Goal: Task Accomplishment & Management: Manage account settings

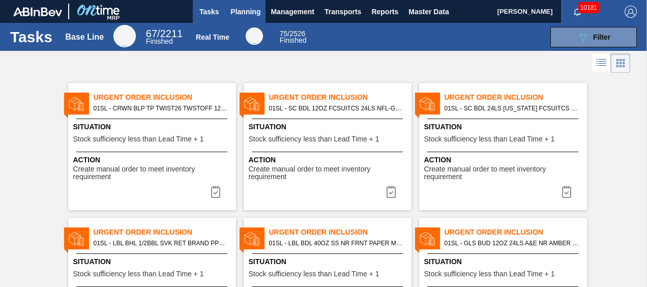
click at [234, 6] on span "Planning" at bounding box center [245, 12] width 30 height 12
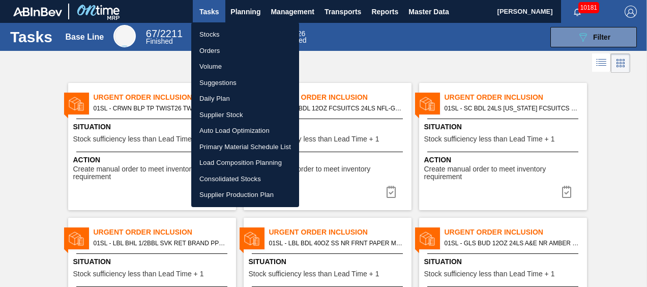
click at [240, 8] on div at bounding box center [323, 143] width 647 height 287
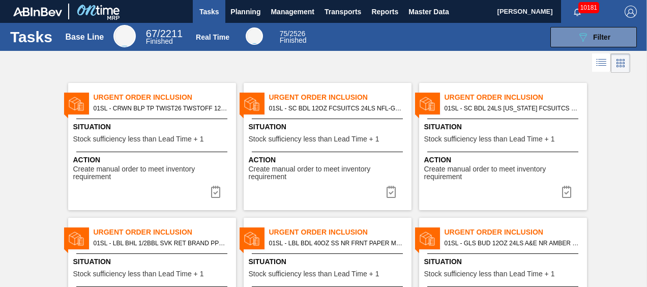
click at [240, 10] on span "Planning" at bounding box center [245, 12] width 30 height 12
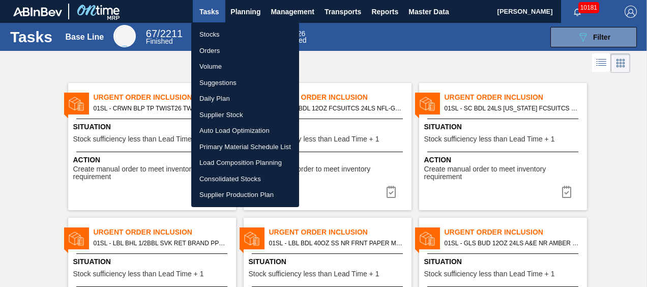
click at [234, 83] on li "Suggestions" at bounding box center [245, 83] width 108 height 16
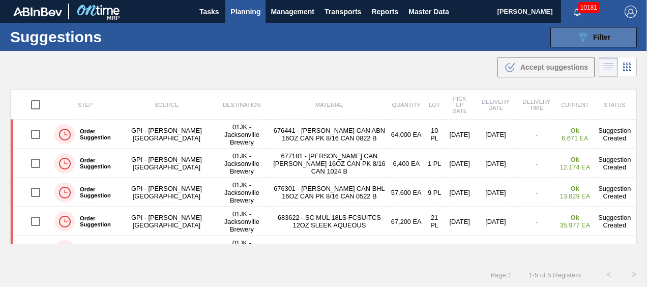
click at [616, 31] on button "089F7B8B-B2A5-4AFE-B5C0-19BA573D28AC Filter" at bounding box center [593, 37] width 86 height 20
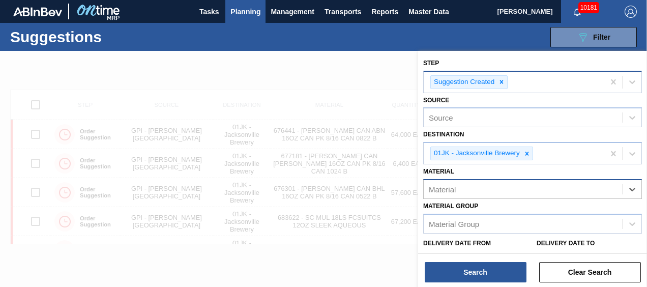
click at [505, 87] on div at bounding box center [501, 82] width 11 height 13
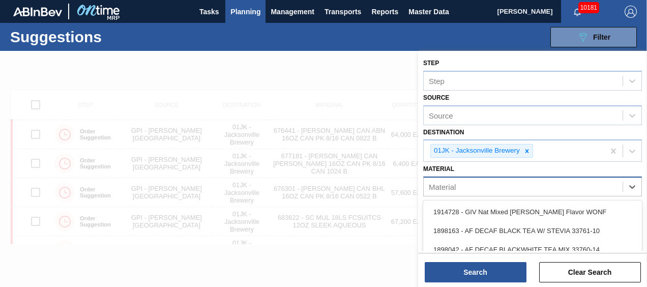
click at [457, 185] on div "Material" at bounding box center [523, 187] width 199 height 15
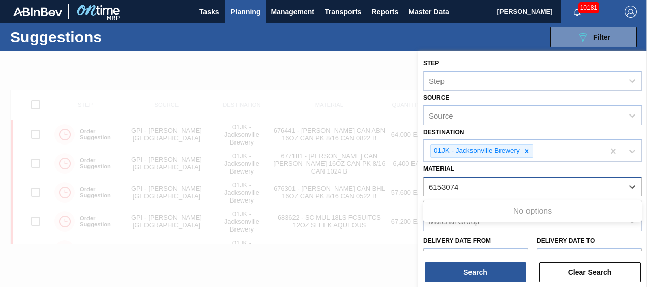
type input "615307"
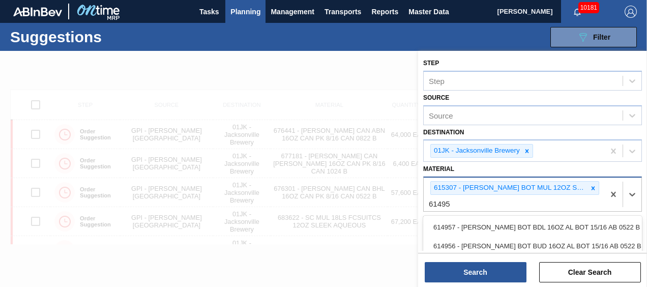
type input "614955"
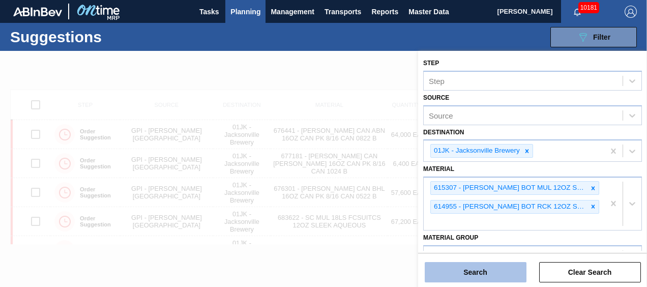
click at [476, 270] on button "Search" at bounding box center [476, 272] width 102 height 20
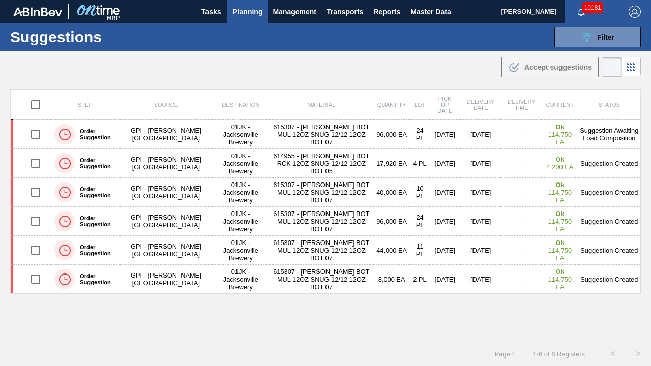
click at [312, 71] on div ".b{fill:var(--color-action-default)} Accept suggestions" at bounding box center [325, 65] width 651 height 28
click at [346, 75] on div ".b{fill:var(--color-action-default)} Accept suggestions" at bounding box center [325, 65] width 651 height 28
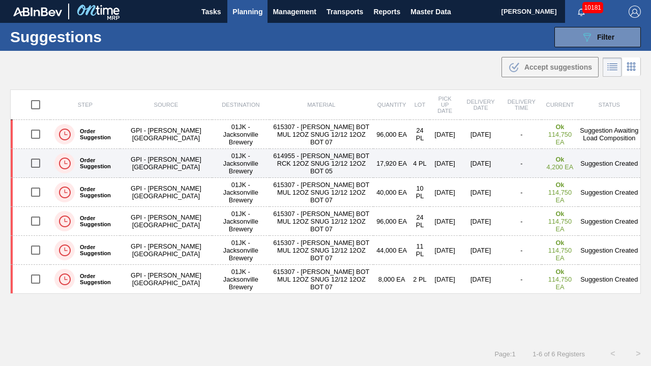
click at [38, 166] on input "checkbox" at bounding box center [35, 163] width 21 height 21
checkbox input "true"
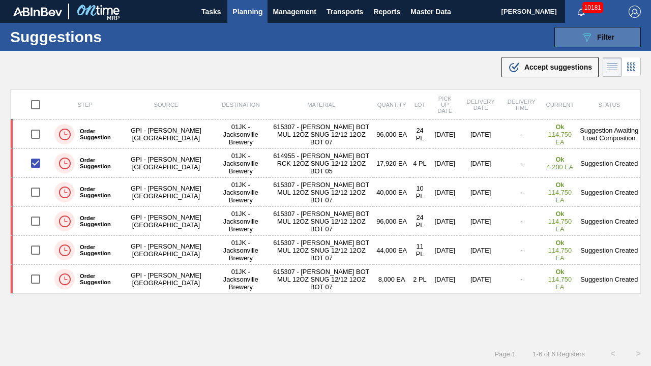
click at [598, 39] on span "Filter" at bounding box center [605, 37] width 17 height 8
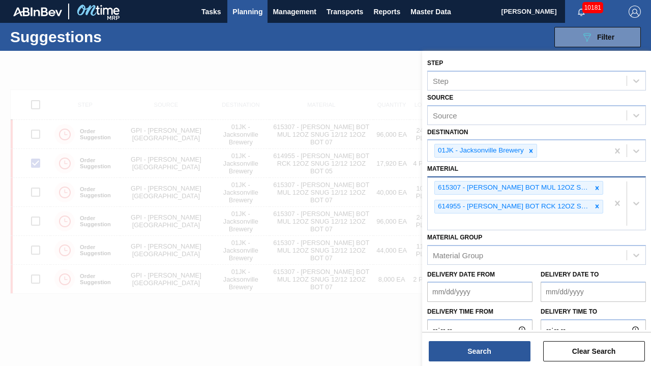
click at [517, 223] on div "615307 - [PERSON_NAME] BOT MUL 12OZ SNUG 12/12 12OZ BOT 07 614955 - [PERSON_NAM…" at bounding box center [518, 203] width 181 height 52
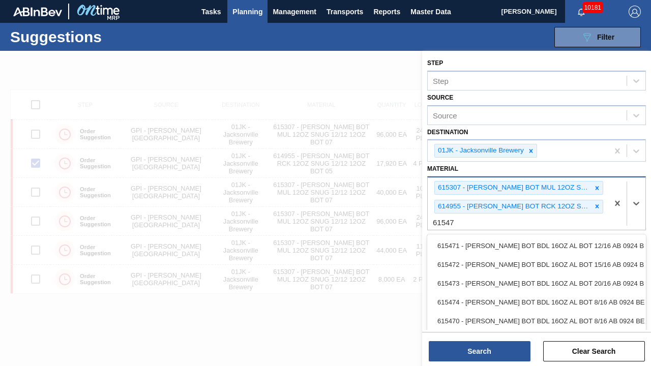
type input "615473"
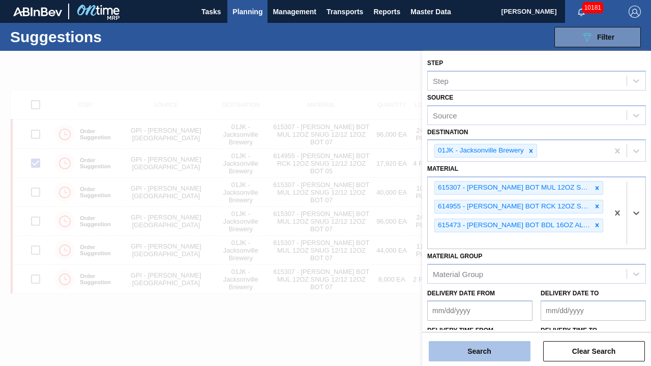
click at [472, 286] on button "Search" at bounding box center [480, 351] width 102 height 20
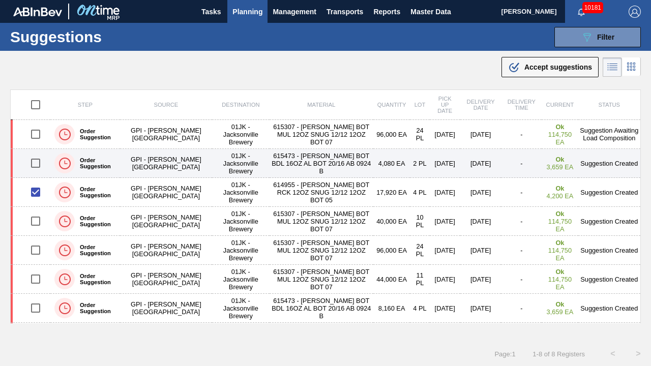
click at [38, 162] on input "checkbox" at bounding box center [35, 163] width 21 height 21
checkbox input "true"
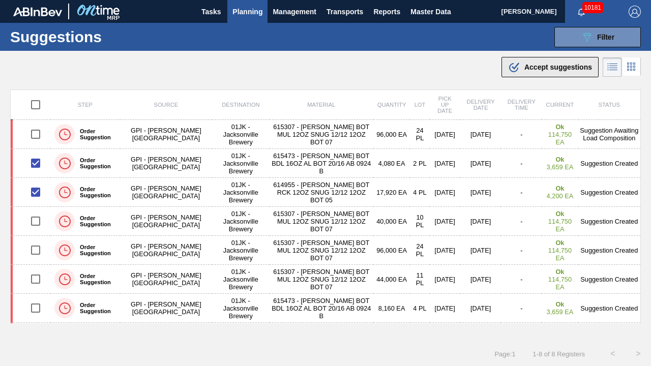
click at [522, 74] on button ".b{fill:var(--color-action-default)} Accept suggestions" at bounding box center [549, 67] width 97 height 20
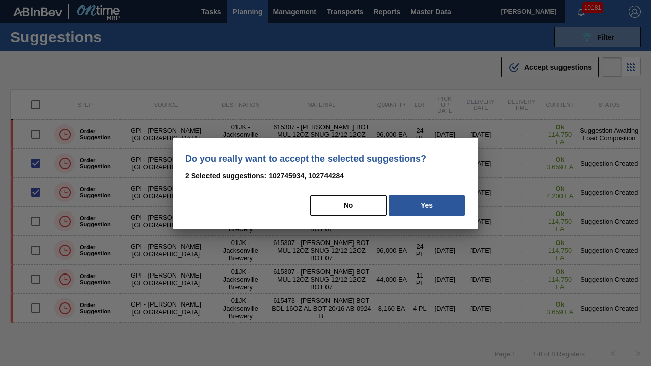
click at [432, 194] on div "No Yes" at bounding box center [325, 205] width 281 height 22
click at [432, 198] on button "Yes" at bounding box center [427, 205] width 76 height 20
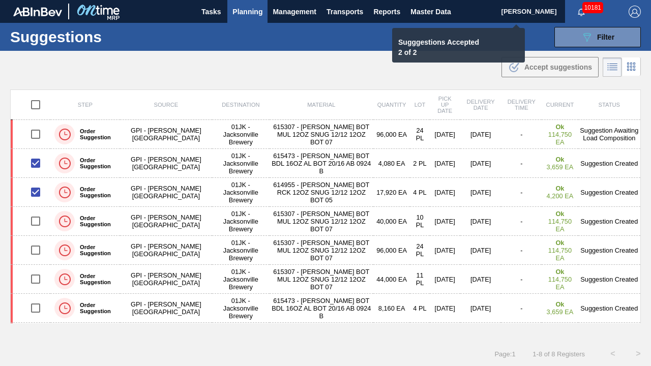
checkbox input "false"
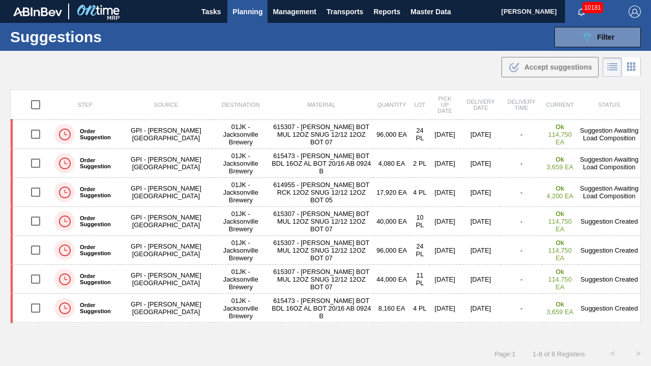
drag, startPoint x: 277, startPoint y: 77, endPoint x: 279, endPoint y: 58, distance: 18.4
click at [277, 77] on div ".b{fill:var(--color-action-default)} Accept suggestions" at bounding box center [325, 65] width 651 height 28
click at [242, 12] on span "Planning" at bounding box center [247, 12] width 30 height 12
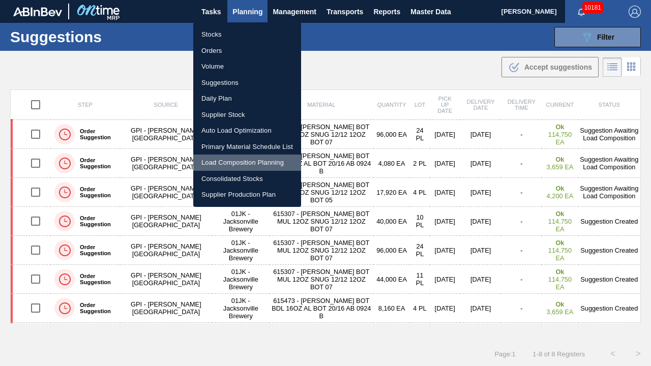
click at [239, 166] on li "Load Composition Planning" at bounding box center [247, 163] width 108 height 16
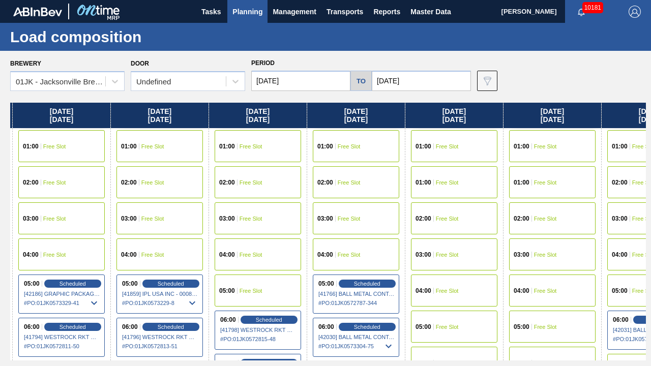
scroll to position [0, 209]
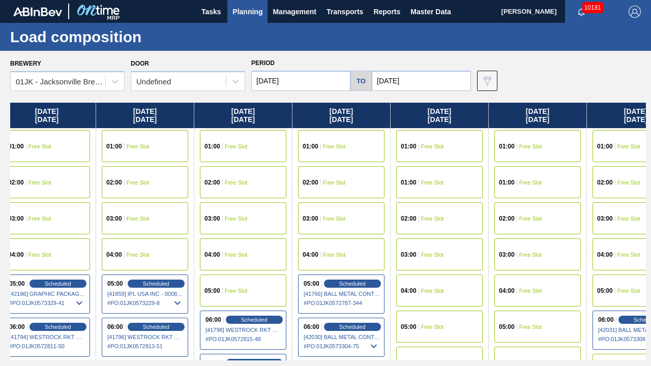
drag, startPoint x: 500, startPoint y: 187, endPoint x: 286, endPoint y: 210, distance: 215.8
click at [286, 210] on div "[DATE] 01:00 Free Slot 01:00 Free Slot 02:00 Free Slot 03:00 Free Slot 04:00 Fr…" at bounding box center [328, 232] width 636 height 258
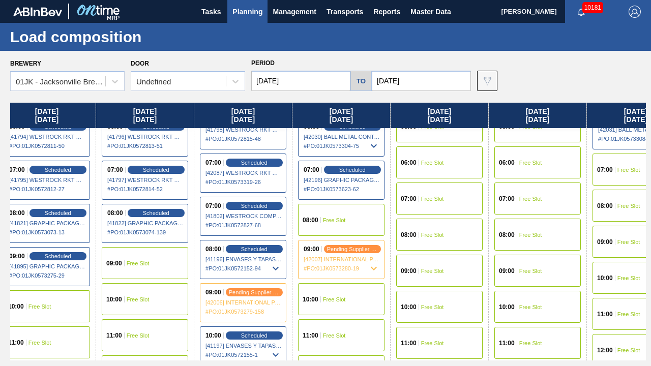
scroll to position [203, 209]
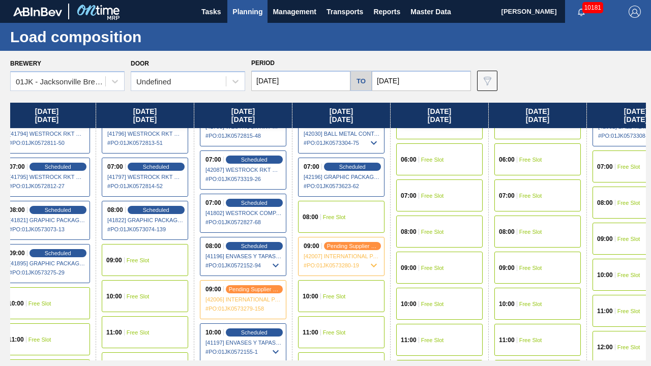
click at [328, 214] on span "Free Slot" at bounding box center [334, 217] width 23 height 6
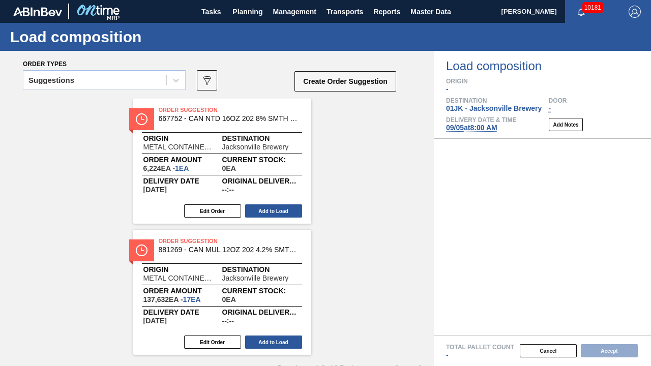
click at [161, 70] on div "Suggestions 089F7B8B-B2A5-4AFE-B5C0-19BA573D28AC Create Order Suggestion" at bounding box center [210, 83] width 374 height 31
click at [149, 90] on div "Suggestions" at bounding box center [104, 80] width 163 height 20
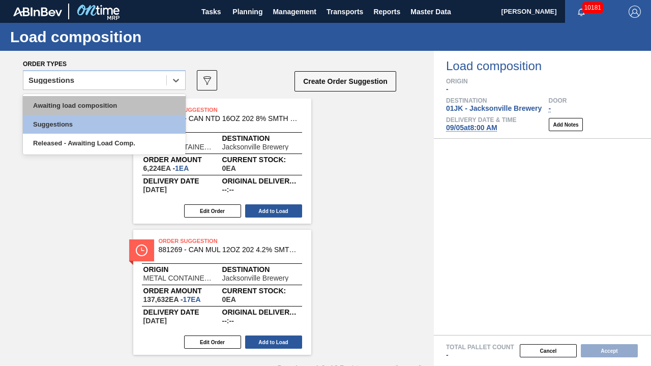
click at [127, 102] on div "Awaiting load composition" at bounding box center [104, 105] width 163 height 19
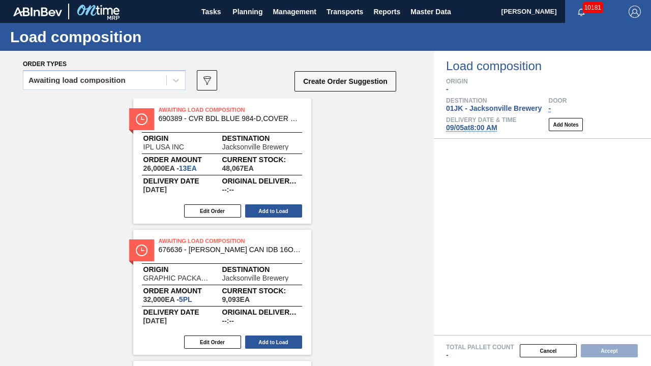
scroll to position [698, 0]
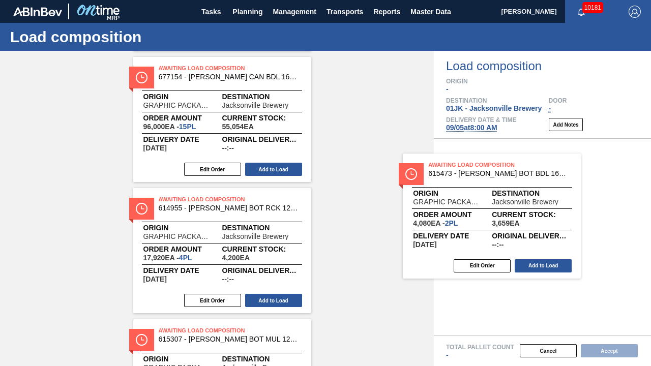
drag, startPoint x: 408, startPoint y: 200, endPoint x: 533, endPoint y: 184, distance: 126.2
click at [533, 184] on div "Order types Awaiting load composition 089F7B8B-B2A5-4AFE-B5C0-19BA573D28AC Crea…" at bounding box center [325, 208] width 651 height 315
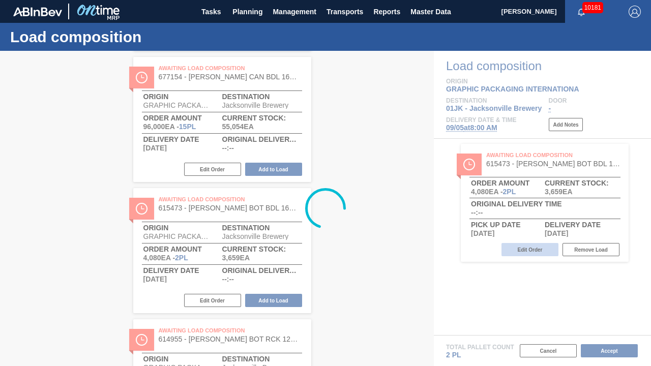
scroll to position [675, 0]
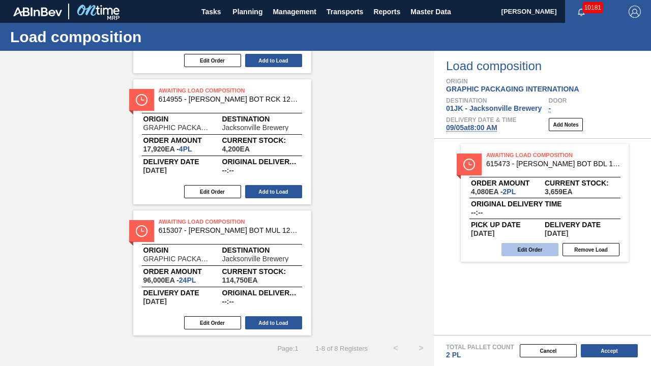
click at [523, 252] on button "Edit Order" at bounding box center [529, 249] width 57 height 13
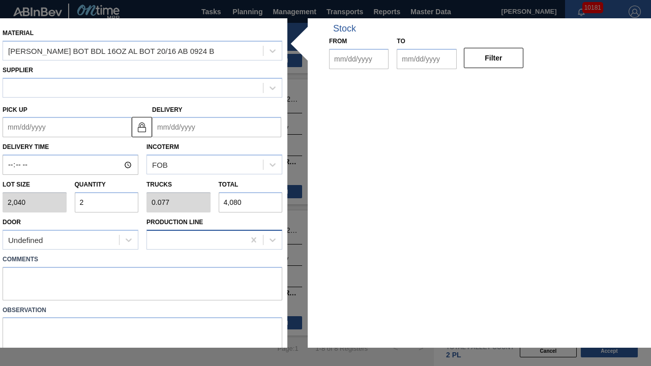
type input "2,040"
type input "2"
type input "0.077"
type input "4,080"
type up "[DATE]"
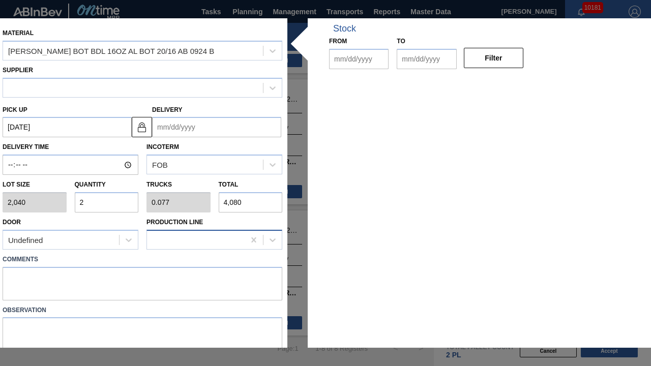
type input "[DATE]"
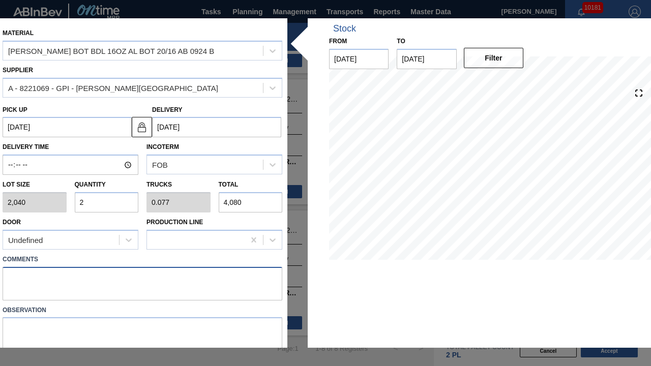
click at [188, 286] on textarea at bounding box center [143, 284] width 280 height 34
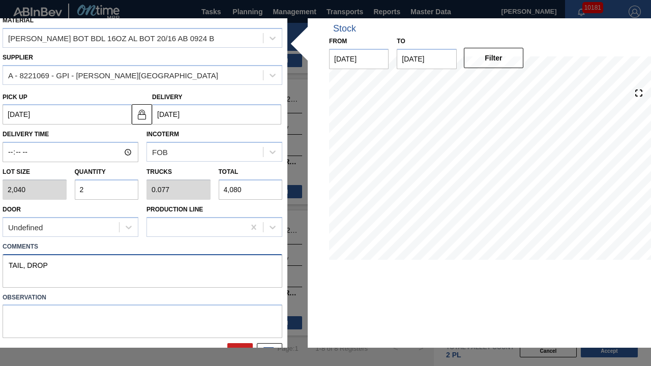
scroll to position [33, 0]
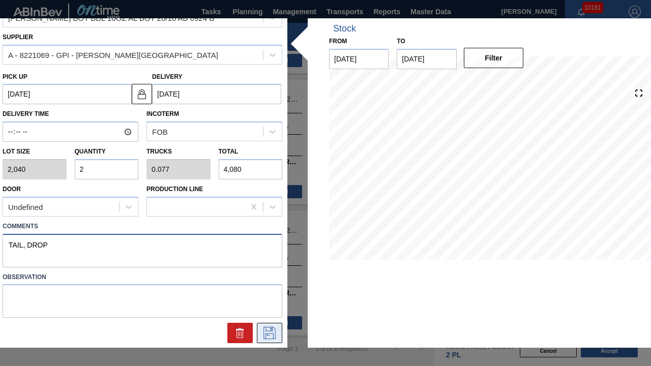
type textarea "TAIL, DROP"
click at [272, 286] on icon at bounding box center [269, 333] width 16 height 12
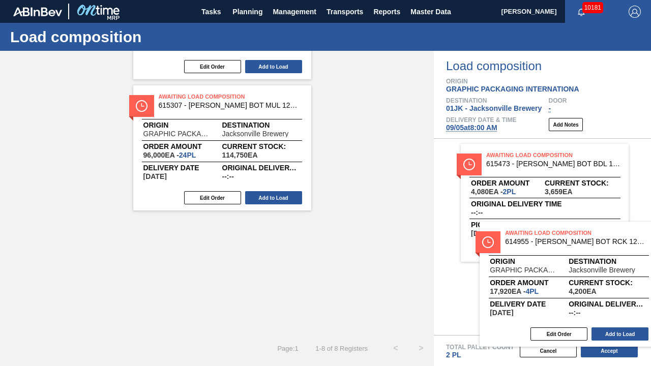
scroll to position [669, 0]
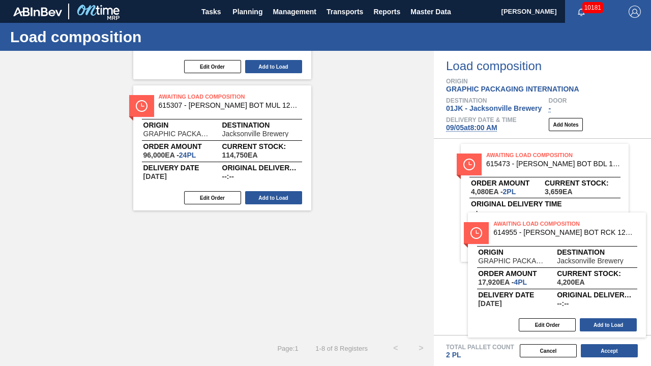
drag, startPoint x: 217, startPoint y: 132, endPoint x: 554, endPoint y: 264, distance: 362.9
click at [554, 264] on div "Order types Awaiting load composition 089F7B8B-B2A5-4AFE-B5C0-19BA573D28AC Crea…" at bounding box center [325, 208] width 651 height 315
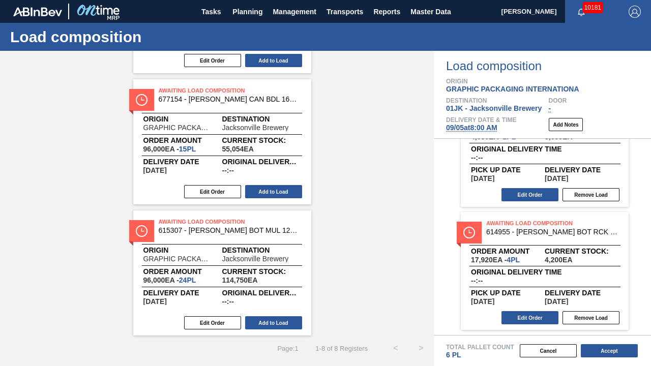
scroll to position [55, 0]
click at [530, 286] on button "Edit Order" at bounding box center [529, 317] width 57 height 13
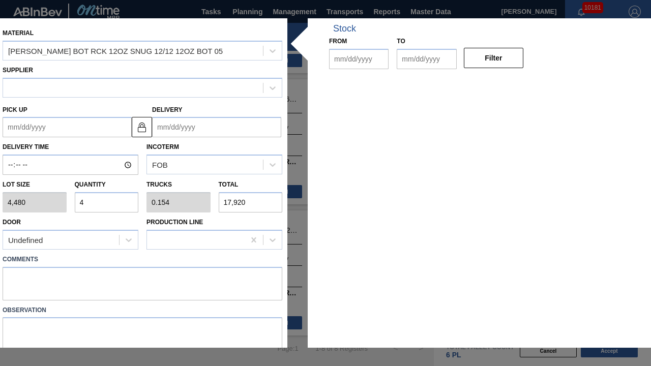
type input "4,480"
type input "4"
type input "0.154"
type input "17,920"
type up "[DATE]"
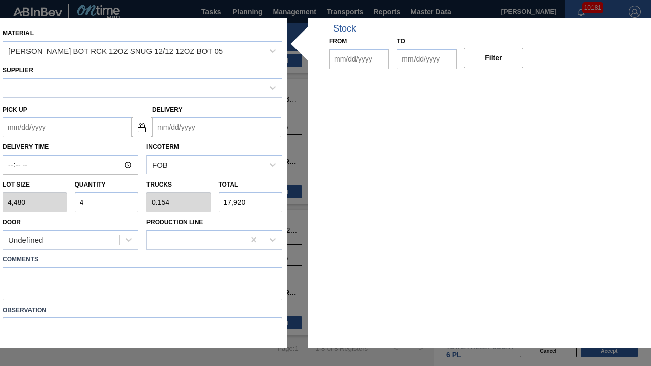
type input "[DATE]"
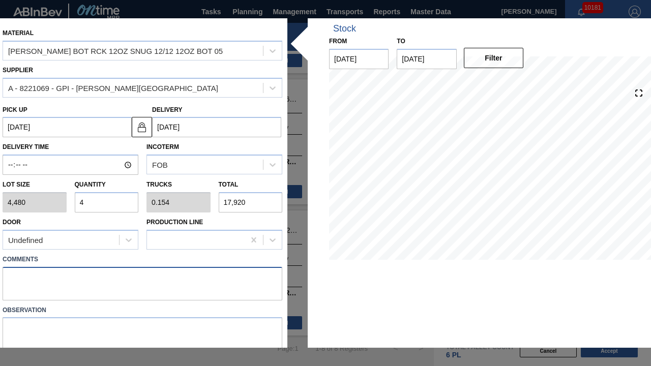
click at [115, 286] on textarea at bounding box center [143, 284] width 280 height 34
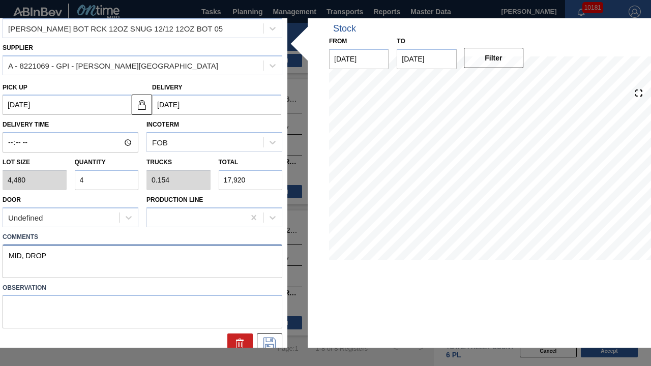
scroll to position [33, 0]
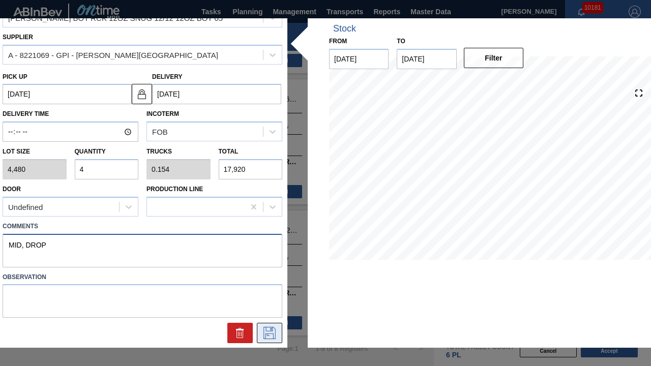
type textarea "MID, DROP"
click at [275, 286] on button at bounding box center [269, 333] width 25 height 20
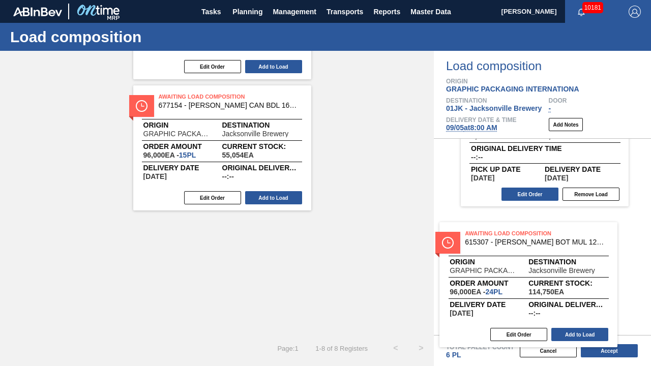
scroll to position [538, 0]
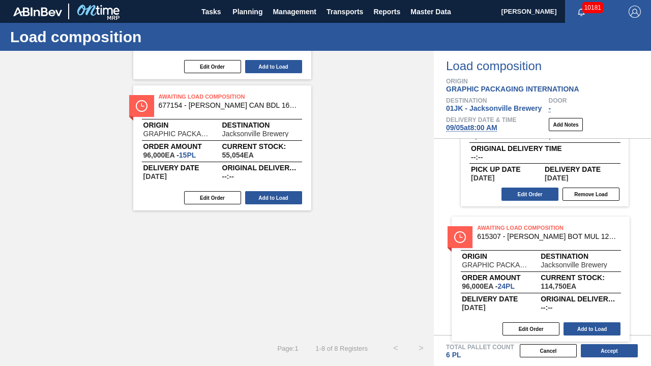
drag, startPoint x: 228, startPoint y: 222, endPoint x: 607, endPoint y: 232, distance: 379.5
click at [607, 232] on div "Order types Awaiting load composition 089F7B8B-B2A5-4AFE-B5C0-19BA573D28AC Crea…" at bounding box center [325, 208] width 651 height 315
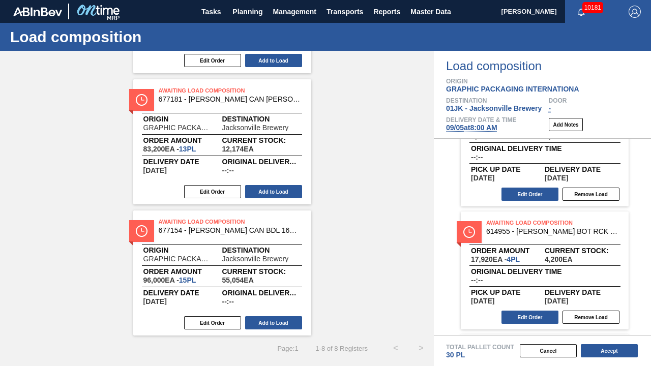
scroll to position [179, 0]
click at [534, 286] on button "Edit Order" at bounding box center [529, 317] width 57 height 13
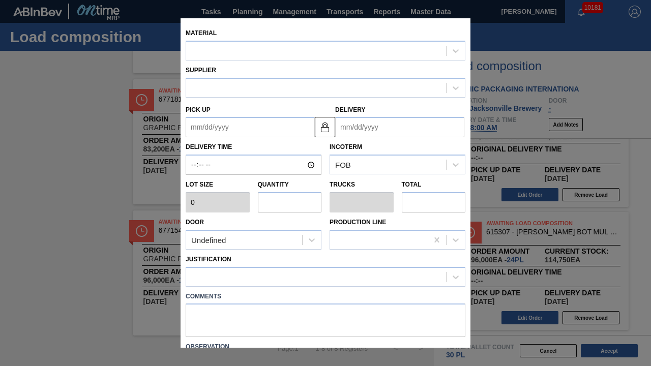
type input "4,000"
type input "24"
type input "1"
type input "96,000"
type up "[DATE]"
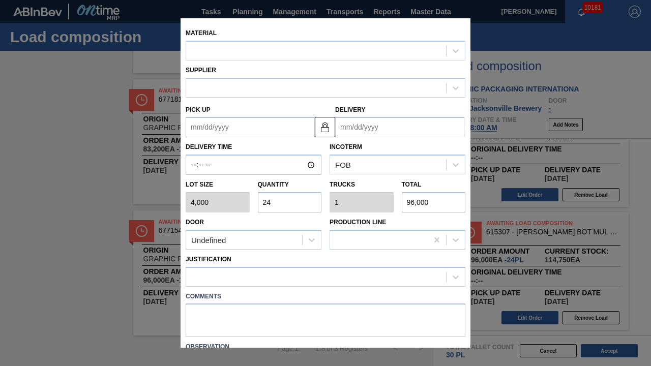
type input "[DATE]"
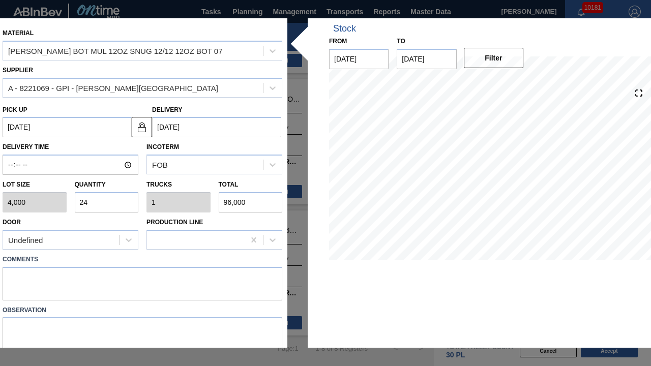
click at [124, 209] on input "24" at bounding box center [107, 202] width 64 height 20
type input "2"
type input "0.083"
type input "8,000"
type input "20"
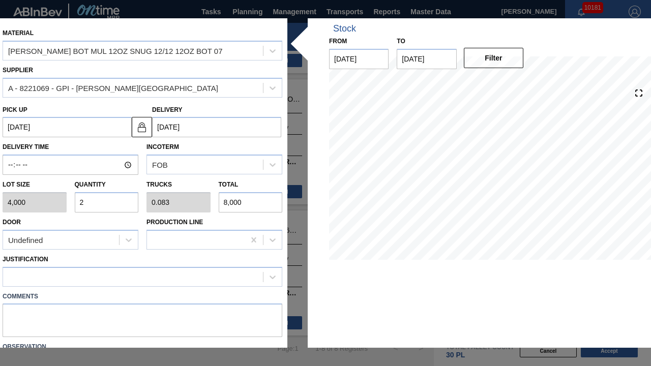
type input "0.833"
type input "80,000"
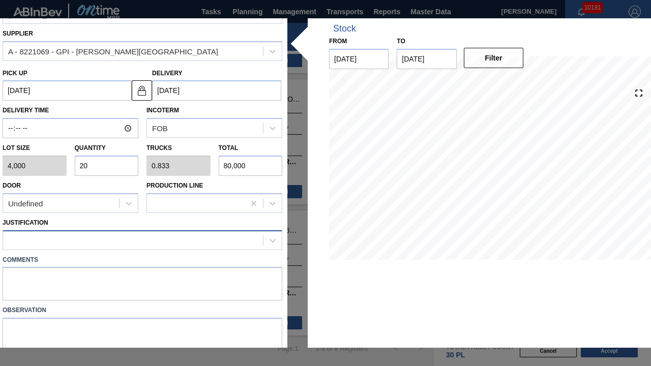
scroll to position [51, 0]
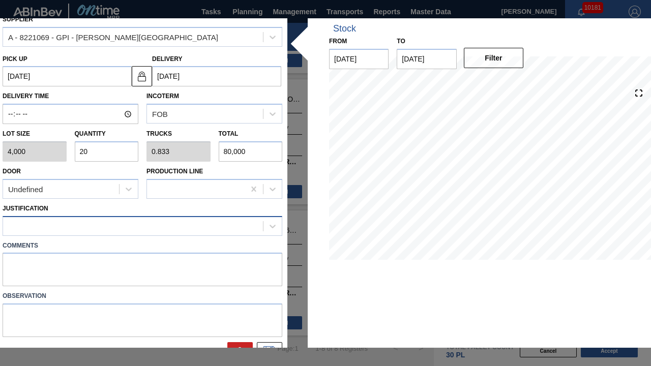
type input "20"
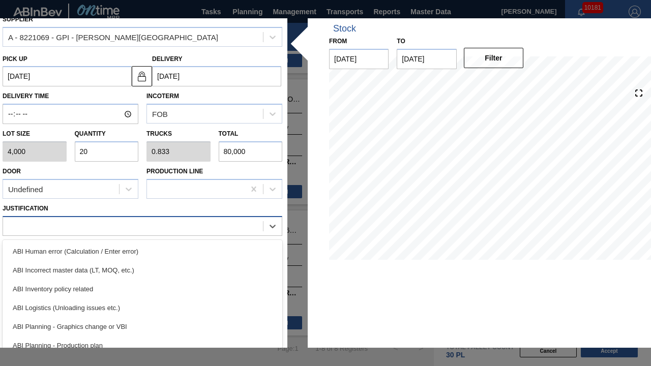
click at [125, 230] on div at bounding box center [133, 226] width 260 height 15
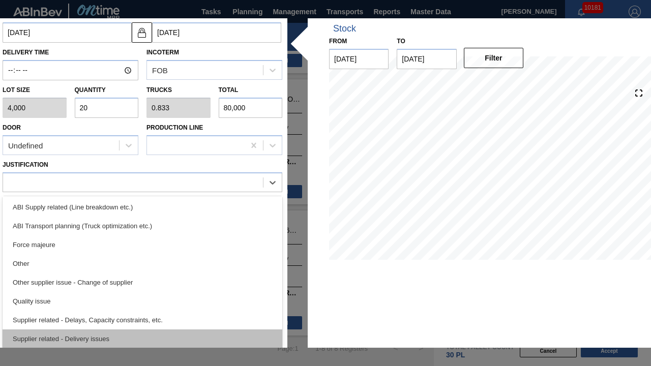
scroll to position [139, 0]
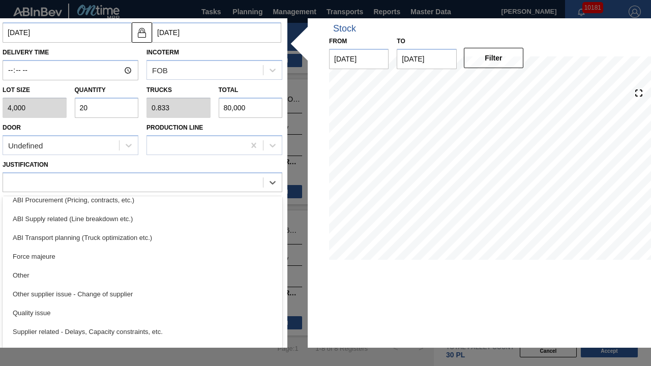
click at [132, 241] on div "ABI Transport planning (Truck optimization etc.)" at bounding box center [143, 237] width 280 height 19
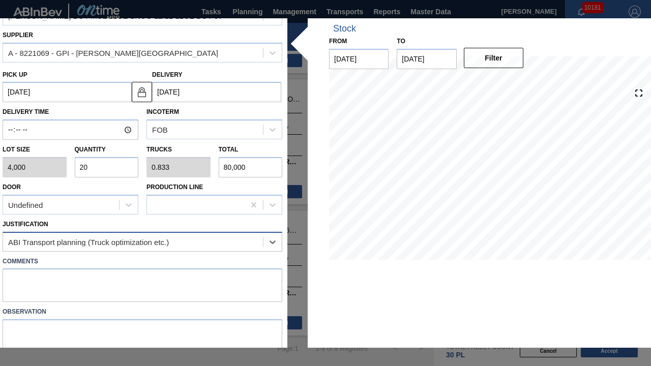
scroll to position [19, 0]
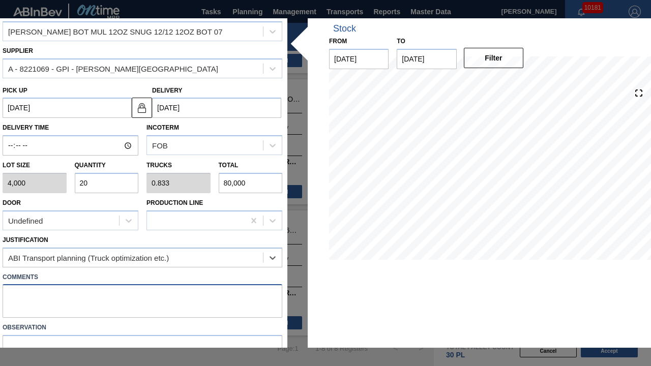
click at [139, 286] on textarea at bounding box center [143, 301] width 280 height 34
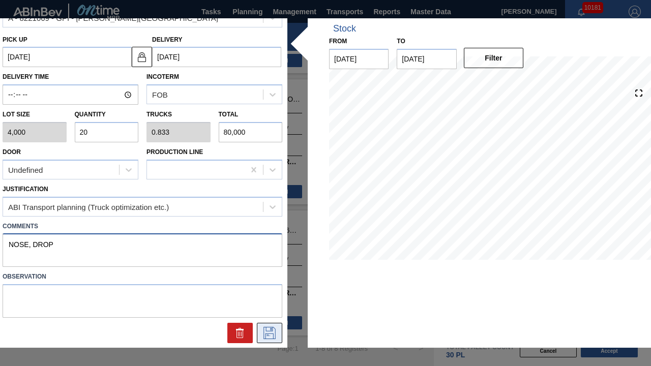
type textarea "NOSE, DROP"
click at [270, 286] on icon at bounding box center [269, 333] width 16 height 12
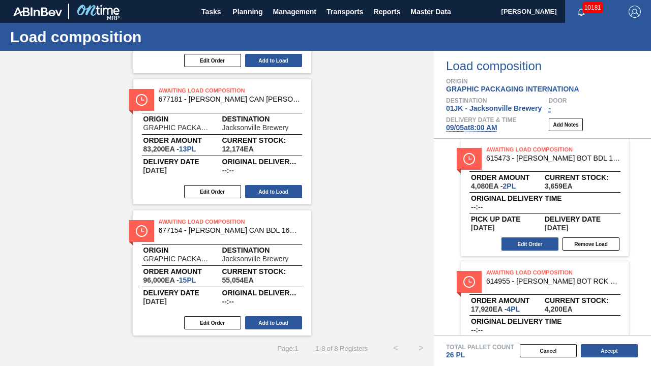
scroll to position [0, 0]
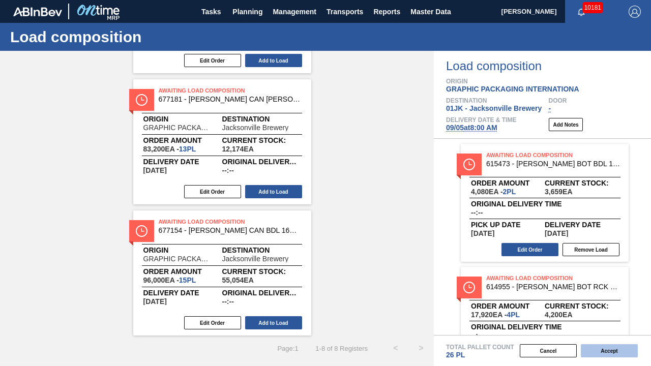
click at [613, 286] on button "Accept" at bounding box center [609, 350] width 57 height 13
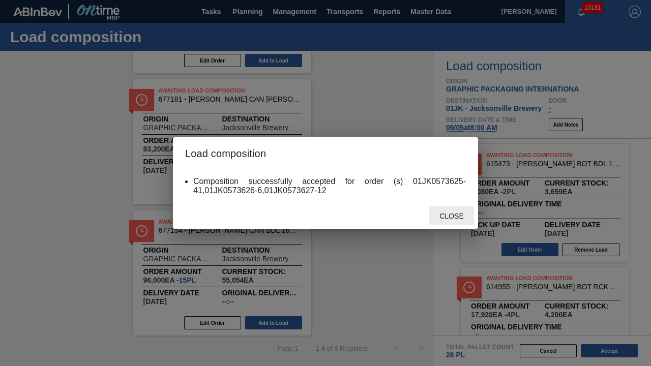
click at [458, 214] on span "Close" at bounding box center [451, 216] width 40 height 8
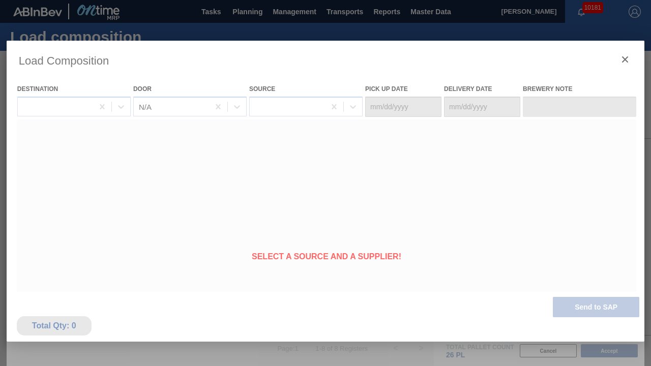
type Date "[DATE]"
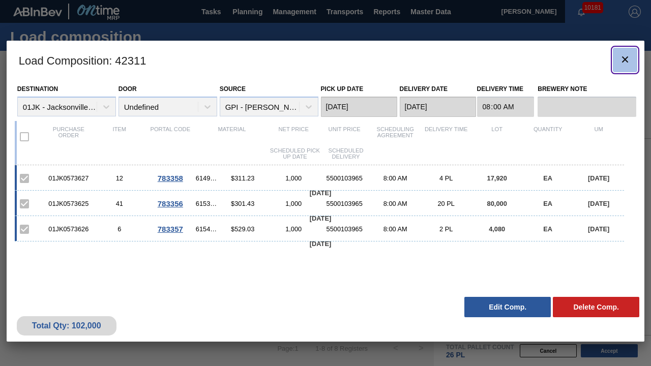
click at [628, 62] on icon "botão de ícone" at bounding box center [625, 59] width 6 height 6
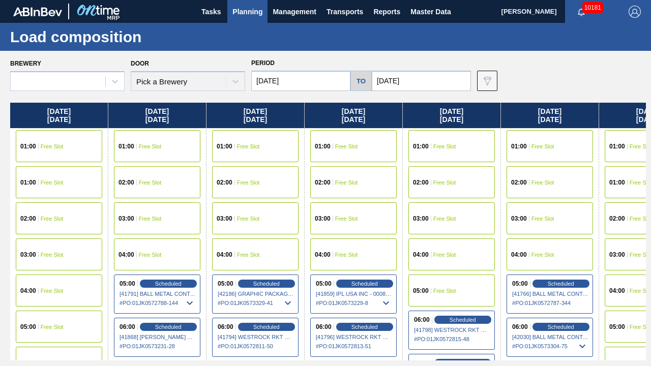
type input "[DATE]"
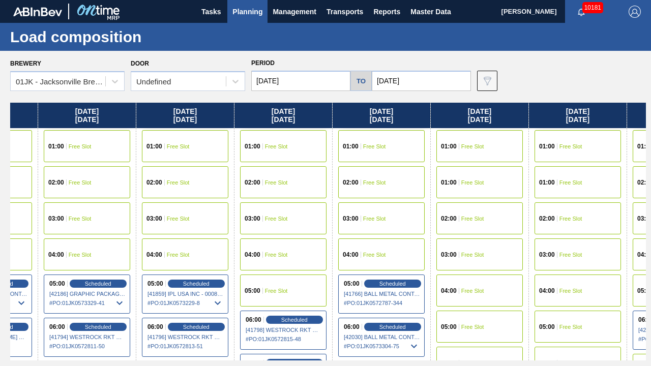
scroll to position [0, 195]
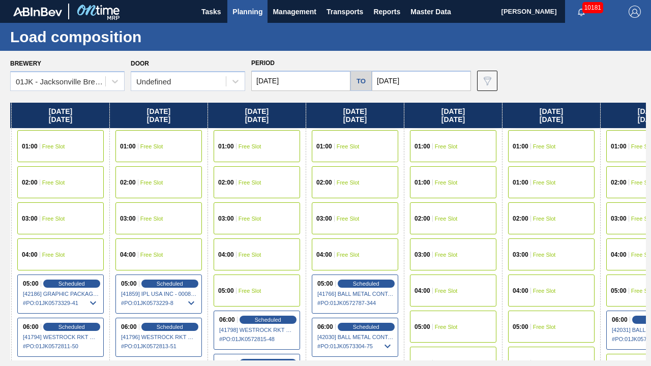
drag, startPoint x: 593, startPoint y: 159, endPoint x: 385, endPoint y: 193, distance: 210.9
click at [385, 193] on div "[DATE] 01:00 Free Slot 01:00 Free Slot 02:00 Free Slot 03:00 Free Slot 04:00 Fr…" at bounding box center [328, 232] width 636 height 258
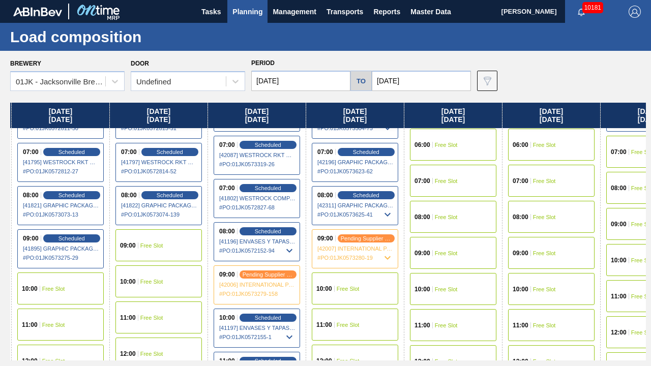
scroll to position [203, 195]
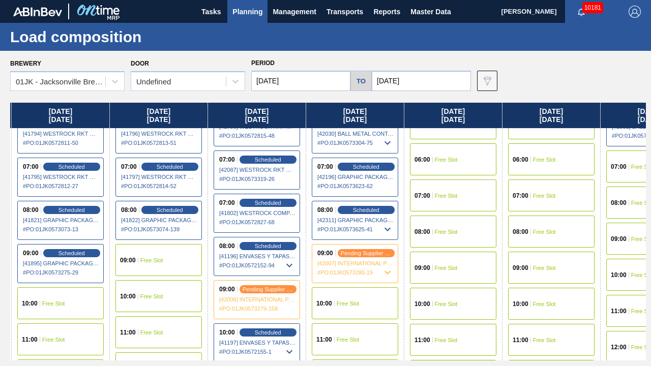
click at [352, 286] on div "10:00 Free Slot" at bounding box center [355, 303] width 86 height 32
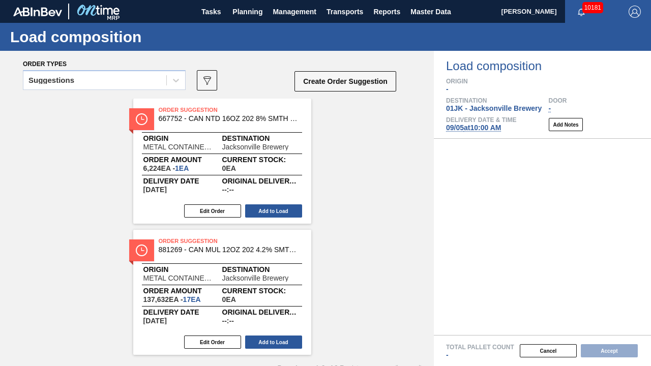
click at [277, 70] on div "Suggestions 089F7B8B-B2A5-4AFE-B5C0-19BA573D28AC Create Order Suggestion" at bounding box center [210, 83] width 374 height 31
click at [255, 12] on span "Planning" at bounding box center [247, 12] width 30 height 12
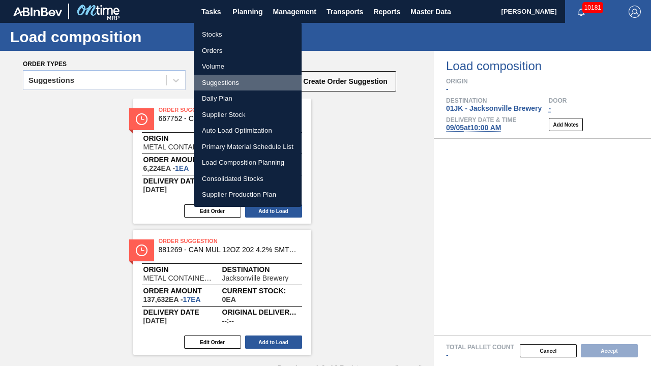
click at [231, 82] on li "Suggestions" at bounding box center [248, 83] width 108 height 16
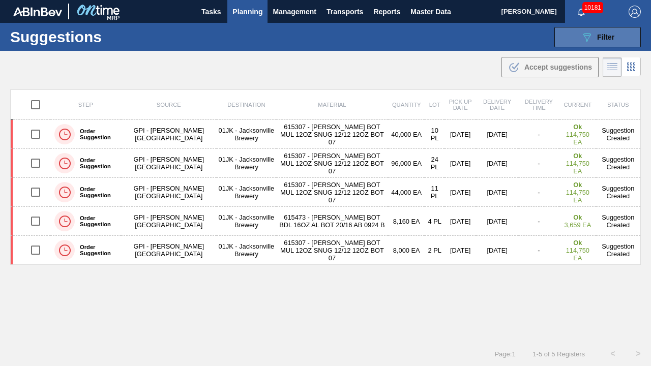
click at [607, 43] on button "089F7B8B-B2A5-4AFE-B5C0-19BA573D28AC Filter" at bounding box center [597, 37] width 86 height 20
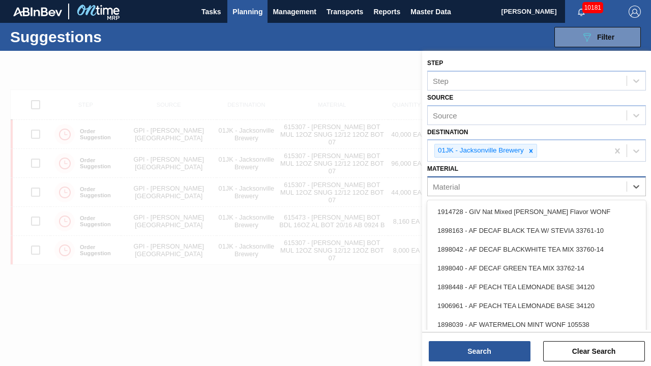
click at [580, 181] on div "Material" at bounding box center [527, 187] width 199 height 15
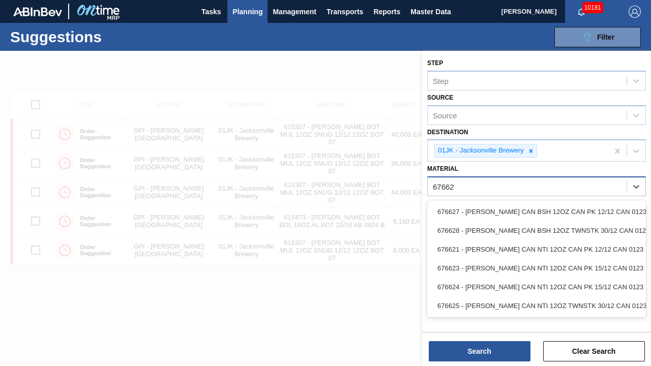
type input "676623"
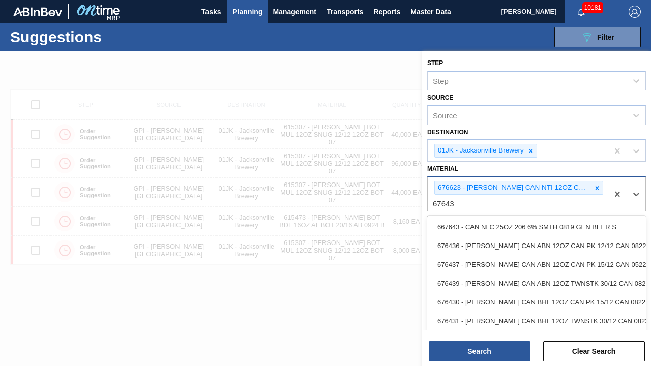
type input "676437"
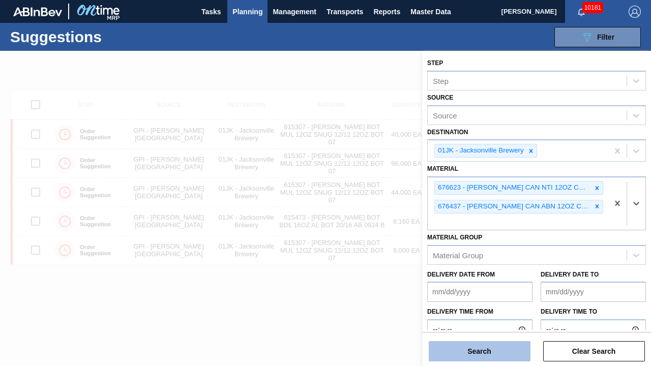
click at [483, 286] on button "Search" at bounding box center [480, 351] width 102 height 20
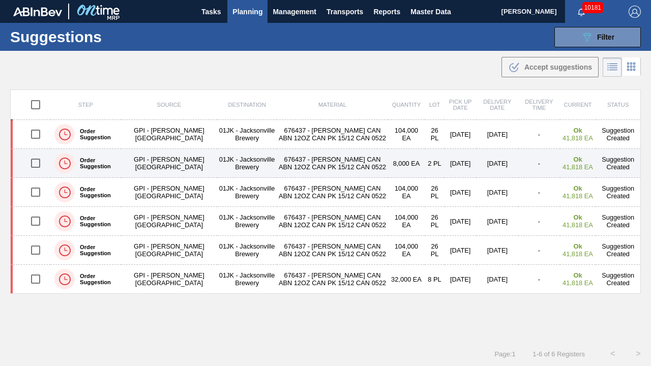
click at [388, 161] on td "8,000 EA" at bounding box center [406, 163] width 37 height 29
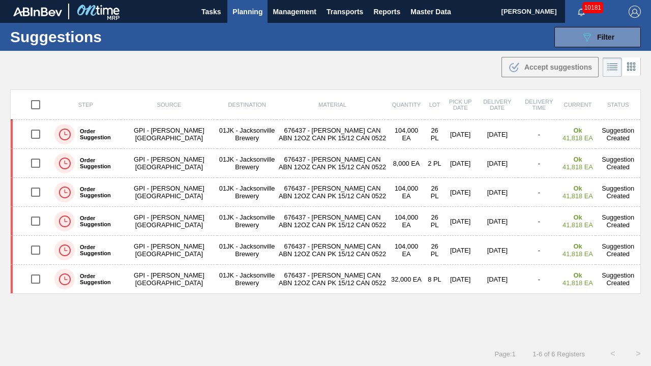
click at [394, 73] on div ".b{fill:var(--color-action-default)} Accept suggestions" at bounding box center [325, 65] width 651 height 28
click at [616, 96] on th "Status" at bounding box center [618, 105] width 45 height 30
click at [606, 37] on span "Filter" at bounding box center [605, 37] width 17 height 8
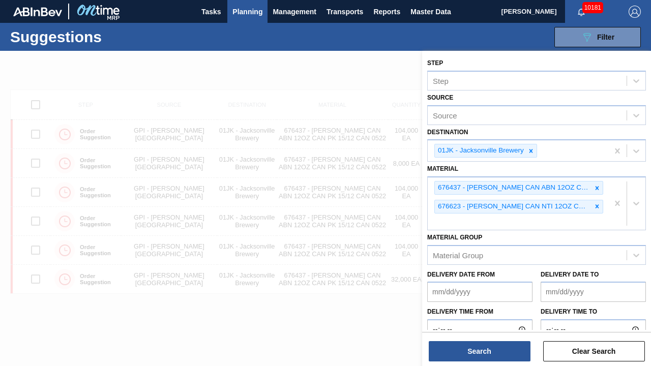
click at [258, 78] on div at bounding box center [325, 234] width 651 height 366
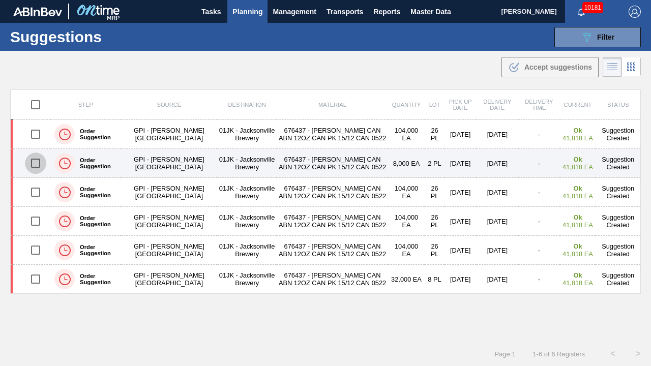
click at [35, 160] on input "checkbox" at bounding box center [35, 163] width 21 height 21
checkbox input "true"
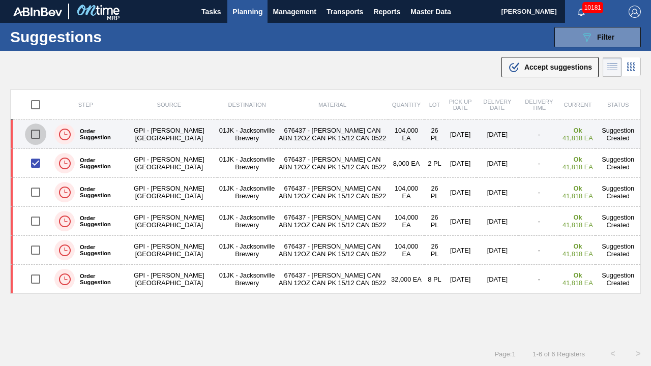
click at [34, 140] on input "checkbox" at bounding box center [35, 134] width 21 height 21
checkbox input "true"
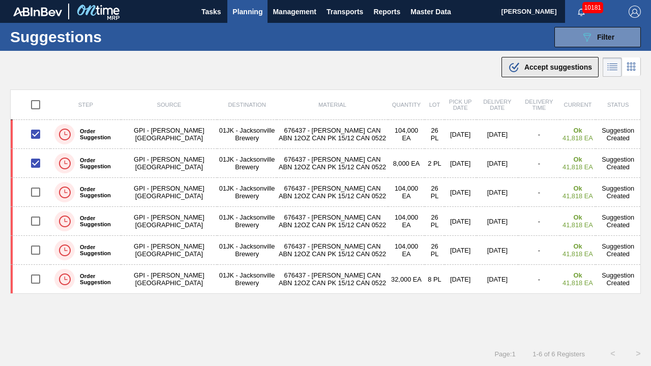
click at [551, 67] on span "Accept suggestions" at bounding box center [558, 67] width 68 height 8
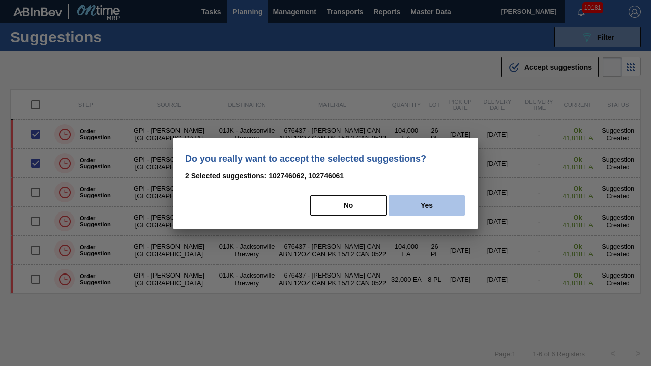
click at [449, 195] on button "Yes" at bounding box center [427, 205] width 76 height 20
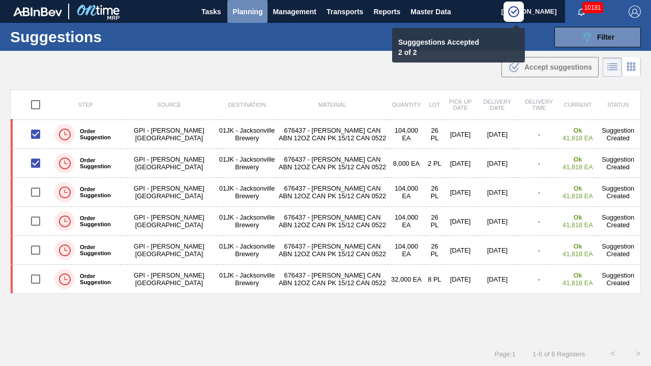
click at [260, 13] on span "Planning" at bounding box center [247, 12] width 30 height 12
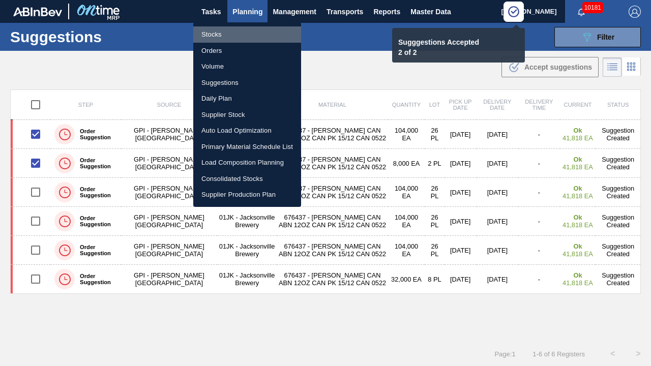
click at [231, 38] on li "Stocks" at bounding box center [247, 34] width 108 height 16
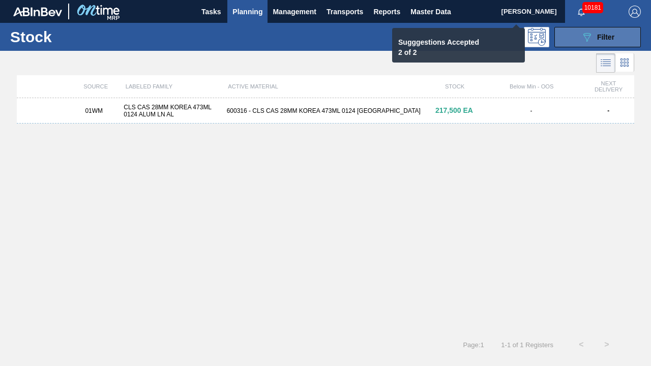
click at [575, 44] on button "089F7B8B-B2A5-4AFE-B5C0-19BA573D28AC Filter" at bounding box center [597, 37] width 86 height 20
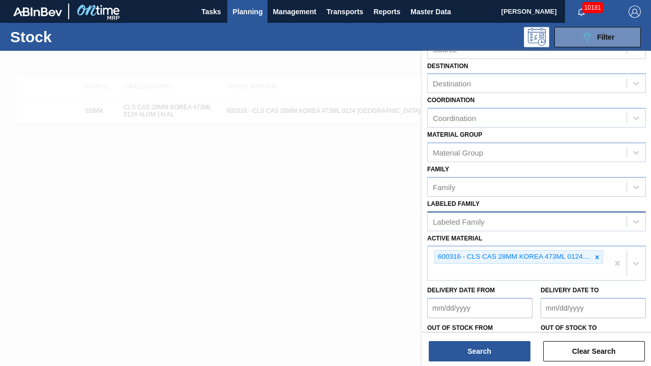
scroll to position [102, 0]
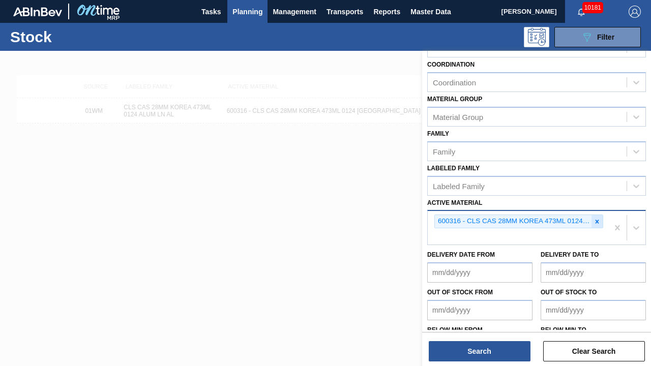
click at [600, 217] on div at bounding box center [596, 221] width 11 height 13
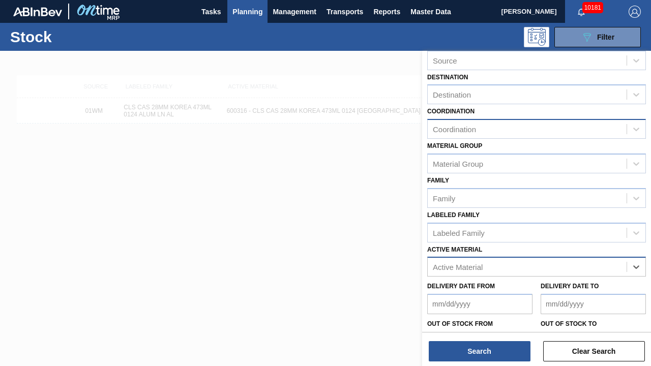
scroll to position [0, 0]
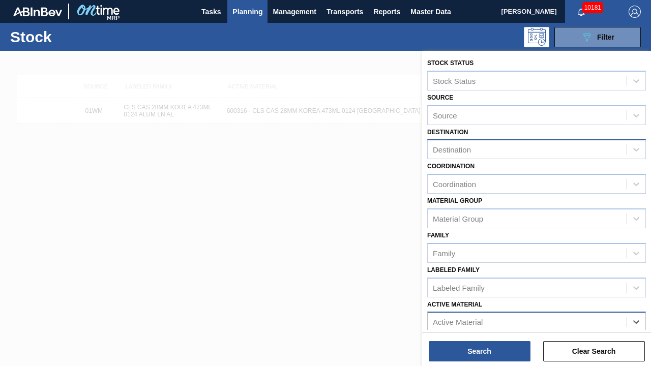
click at [469, 151] on div "Destination" at bounding box center [452, 149] width 38 height 9
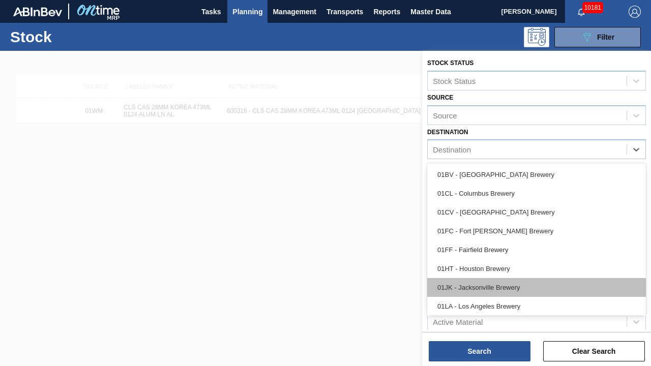
click at [477, 279] on div "01JK - Jacksonville Brewery" at bounding box center [536, 287] width 219 height 19
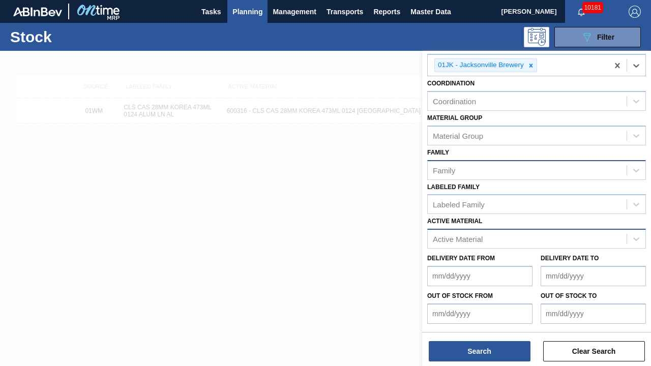
scroll to position [102, 0]
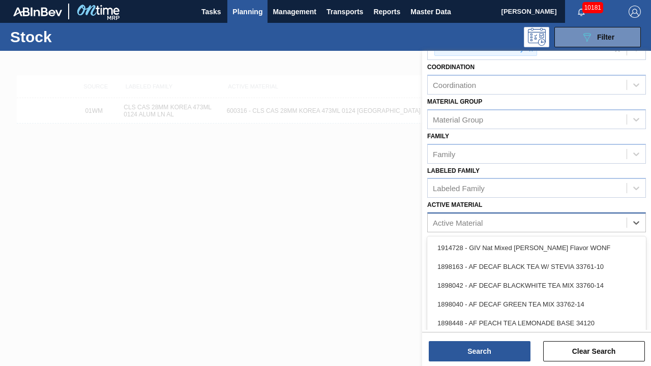
click at [492, 213] on div "Active Material" at bounding box center [536, 223] width 219 height 20
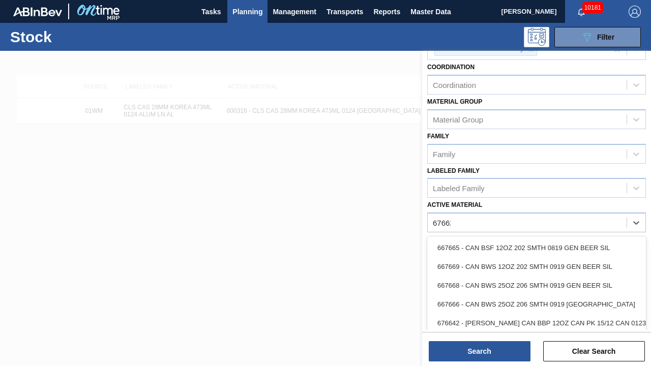
type Material "676623"
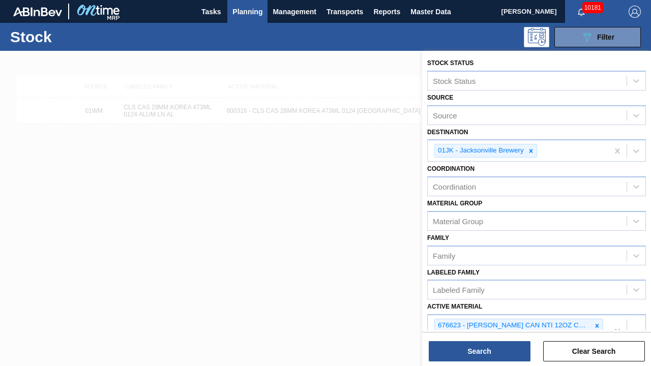
scroll to position [135, 0]
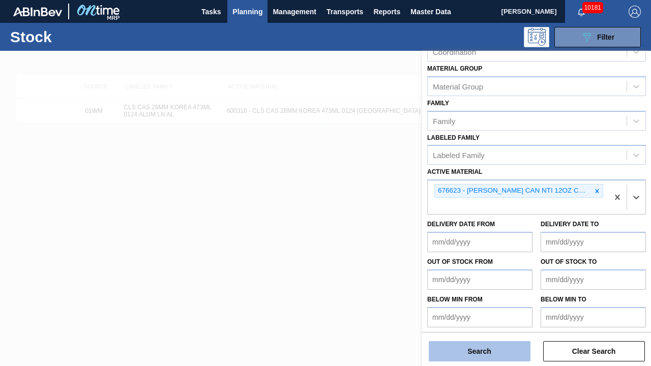
click at [470, 286] on button "Search" at bounding box center [480, 351] width 102 height 20
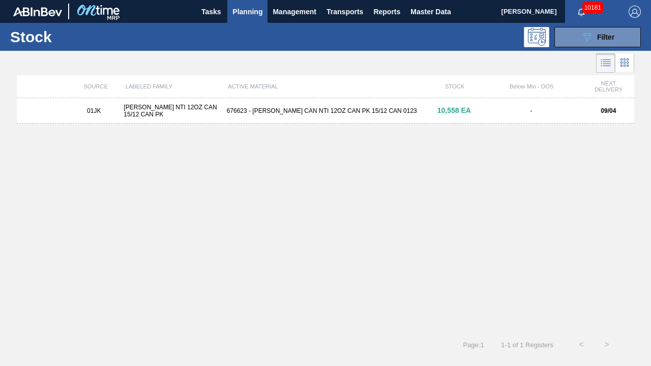
click at [347, 106] on div "01JK [PERSON_NAME] NTI 12OZ CAN 15/12 CAN PK 676623 - [PERSON_NAME] CAN NTI 12O…" at bounding box center [325, 110] width 617 height 25
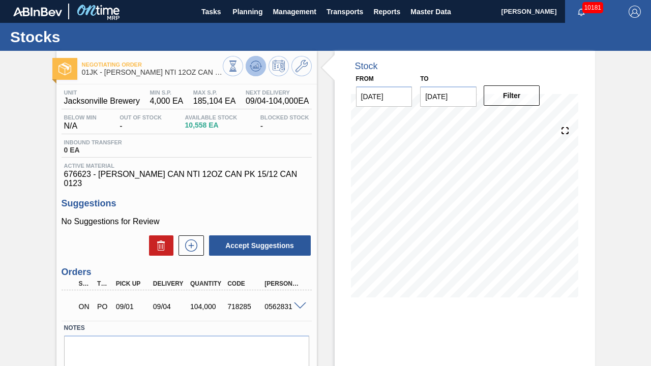
click at [261, 66] on button at bounding box center [256, 66] width 20 height 20
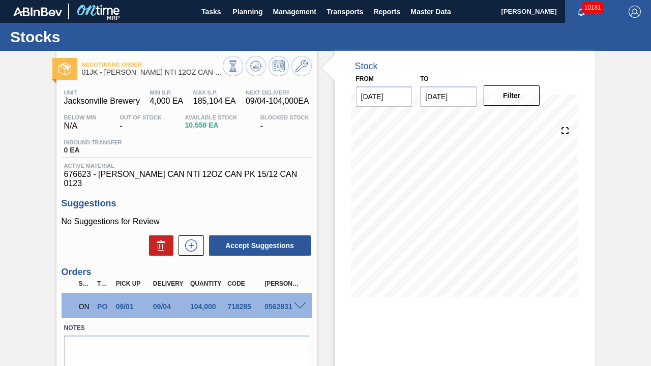
click at [306, 286] on div at bounding box center [301, 306] width 20 height 8
click at [302, 286] on span at bounding box center [300, 307] width 12 height 8
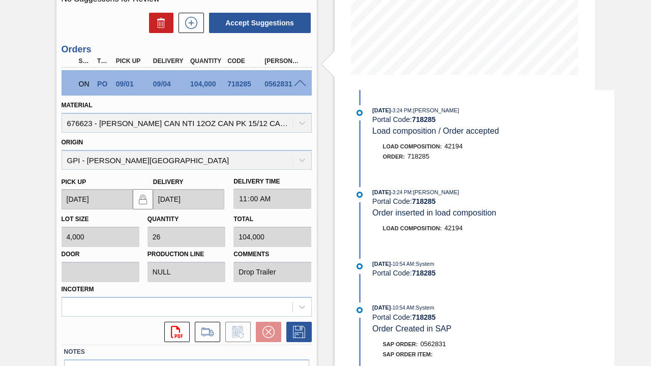
scroll to position [226, 0]
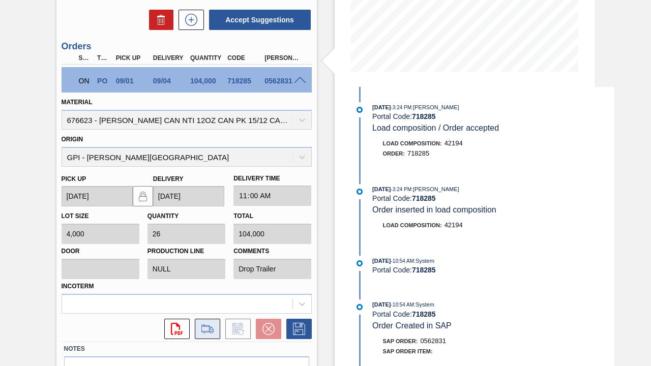
click at [213, 286] on icon at bounding box center [207, 329] width 16 height 12
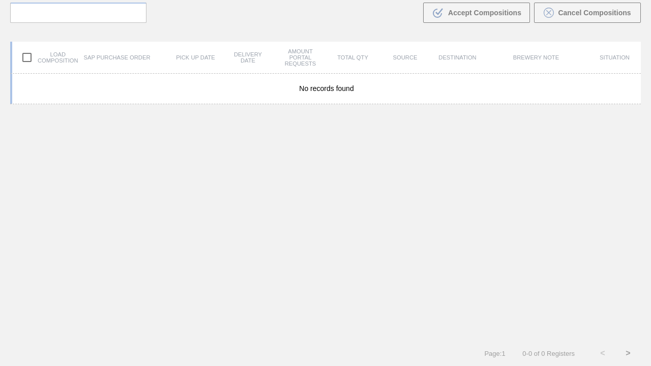
scroll to position [73, 0]
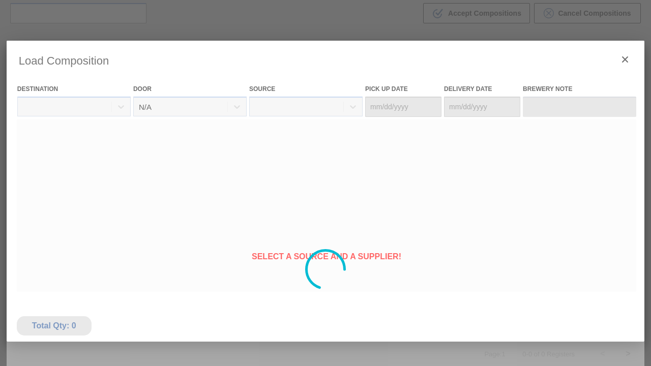
type Date "[DATE]"
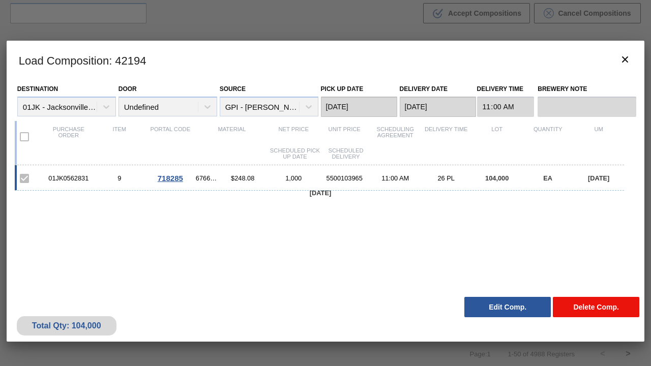
click at [589, 286] on button "Delete Comp." at bounding box center [596, 307] width 86 height 20
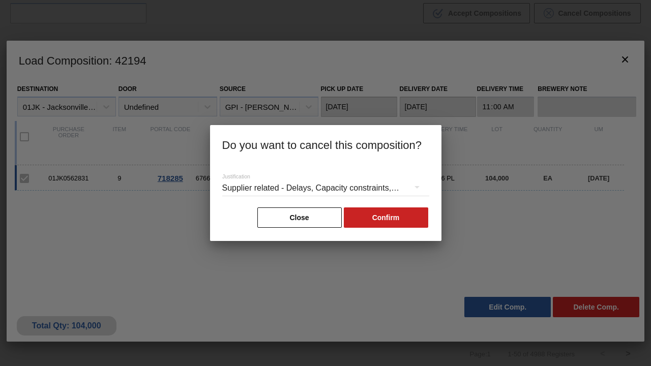
click at [376, 188] on div "Supplier related - Delays, Capacity constraints, etc." at bounding box center [325, 188] width 207 height 28
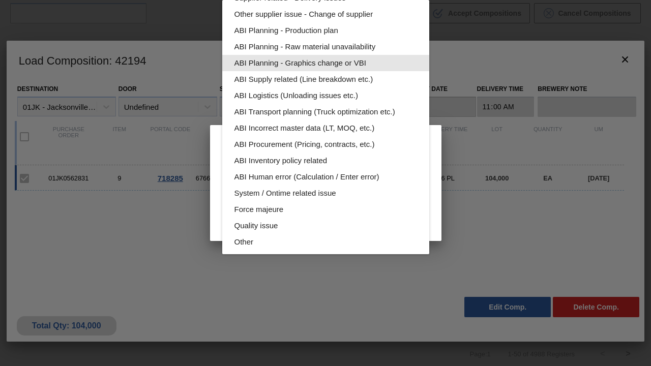
scroll to position [55, 0]
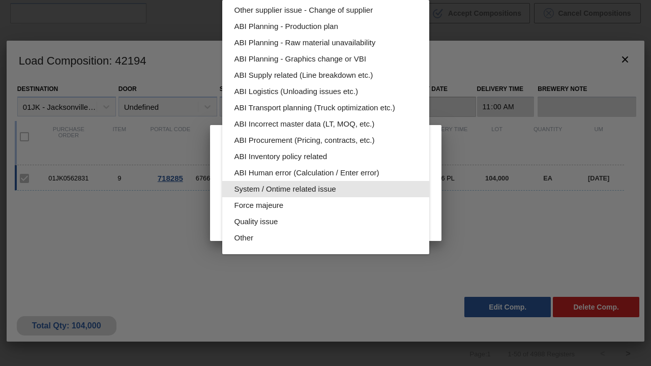
click at [289, 191] on div "System / Ontime related issue" at bounding box center [325, 189] width 183 height 16
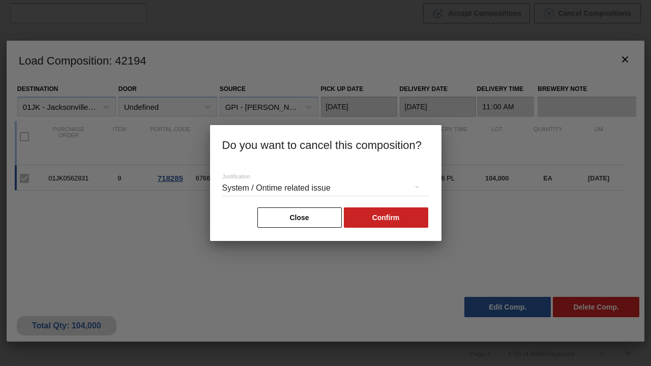
scroll to position [0, 0]
click at [359, 224] on button "Confirm" at bounding box center [386, 218] width 84 height 20
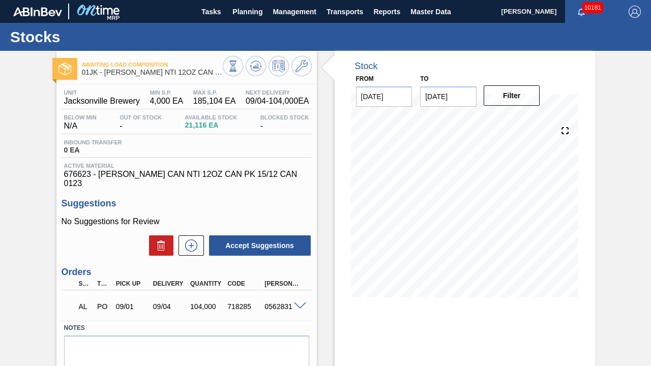
click at [299, 286] on span at bounding box center [300, 307] width 12 height 8
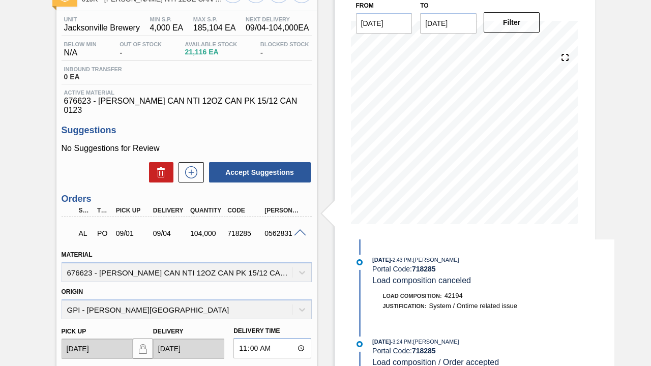
scroll to position [22, 0]
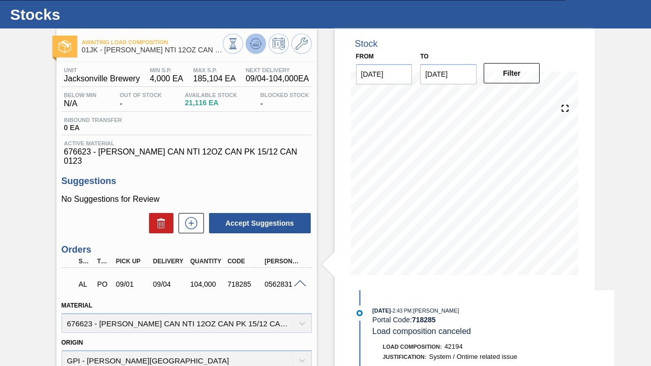
click at [261, 49] on button at bounding box center [256, 44] width 20 height 20
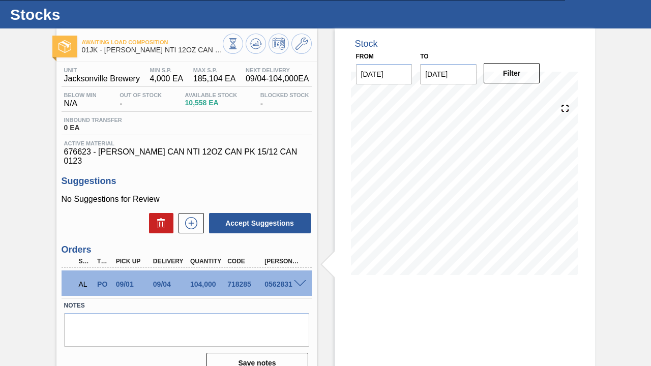
scroll to position [71, 0]
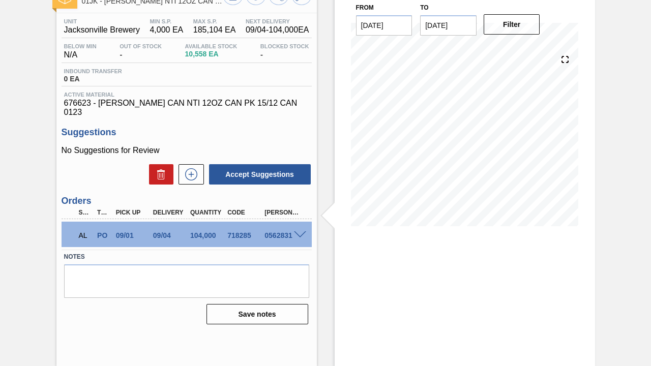
click at [304, 231] on span at bounding box center [300, 235] width 12 height 8
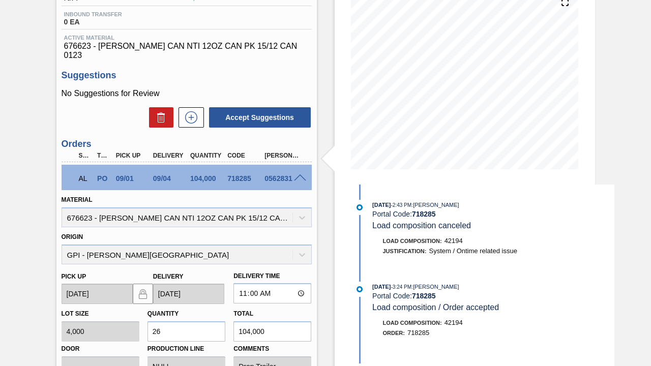
scroll to position [173, 0]
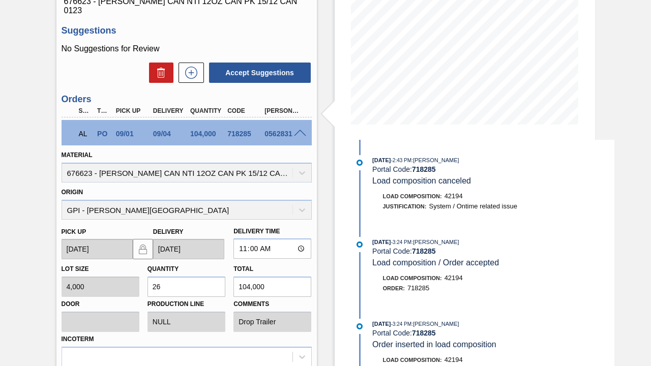
click at [202, 277] on input "26" at bounding box center [186, 287] width 78 height 20
type input "20"
type input "80,000"
type input "20"
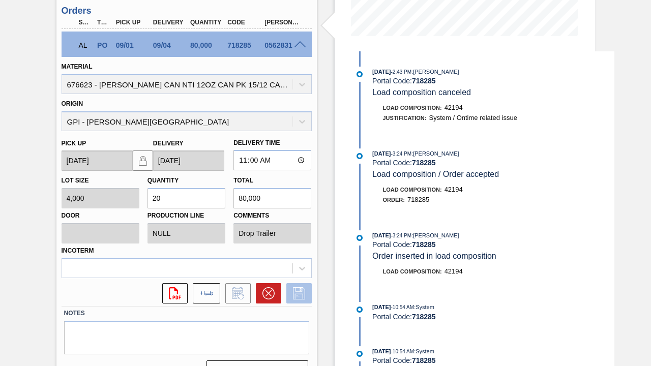
scroll to position [275, 0]
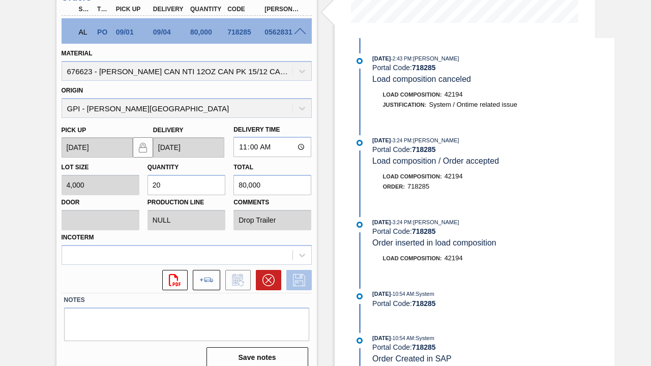
click at [306, 274] on icon at bounding box center [299, 280] width 16 height 12
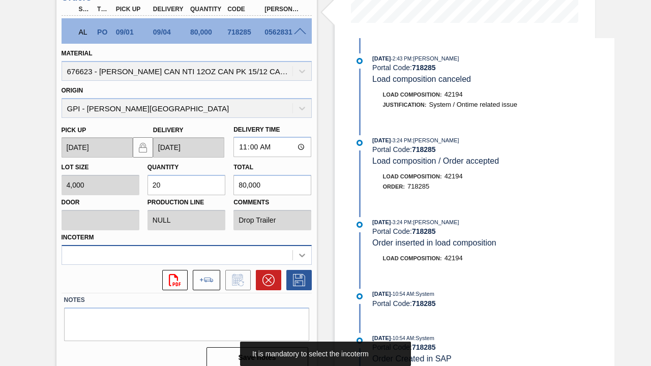
click at [293, 246] on div at bounding box center [187, 255] width 250 height 20
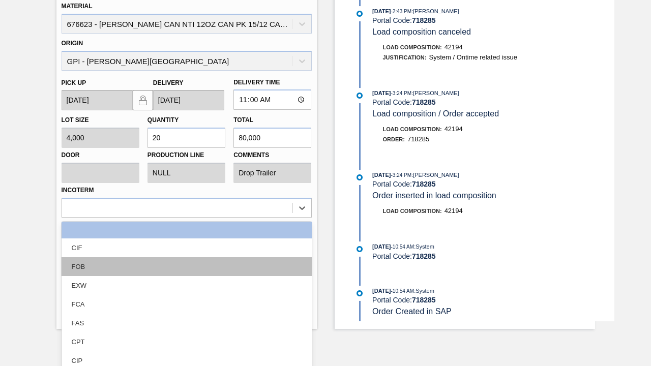
scroll to position [0, 0]
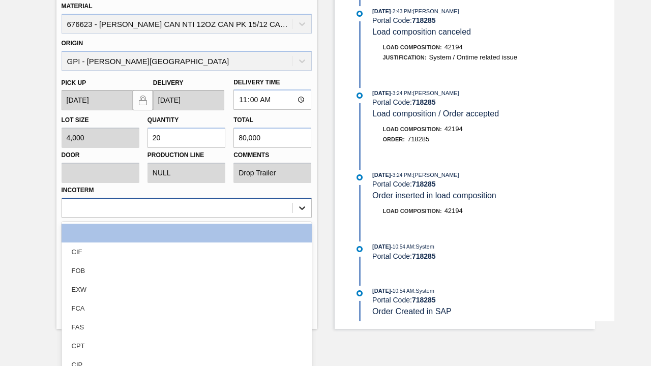
click at [304, 193] on div "Lot size 4,000 Quantity 20 Total 80,000 Door Production Line NULL Comments Drop…" at bounding box center [186, 163] width 258 height 107
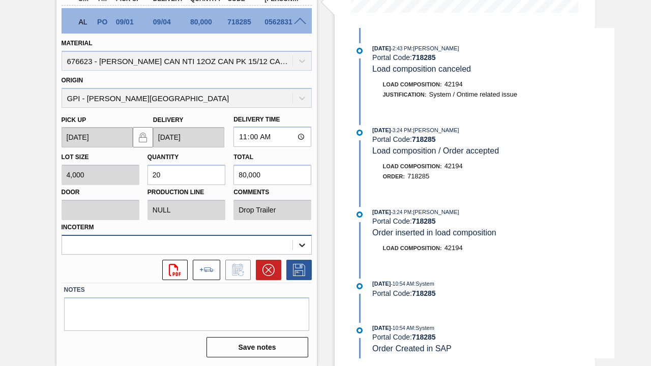
scroll to position [277, 0]
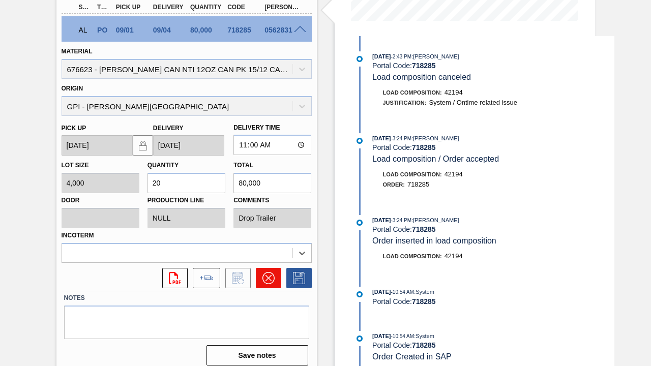
click at [277, 270] on button at bounding box center [268, 278] width 25 height 20
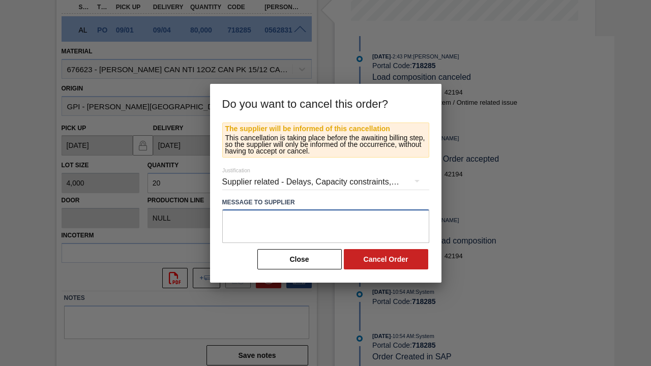
click at [324, 222] on textarea at bounding box center [325, 227] width 207 height 34
click at [293, 225] on textarea at bounding box center [325, 227] width 207 height 34
type textarea "L"
click at [248, 221] on textarea "Order stuck in system" at bounding box center [325, 227] width 207 height 34
click at [370, 222] on textarea "Order from [DATE] stuck in system" at bounding box center [325, 227] width 207 height 34
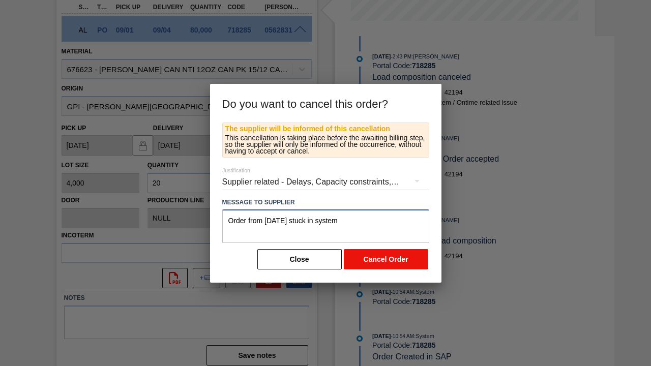
type textarea "Order from [DATE] stuck in system"
click at [372, 258] on button "Cancel Order" at bounding box center [386, 259] width 84 height 20
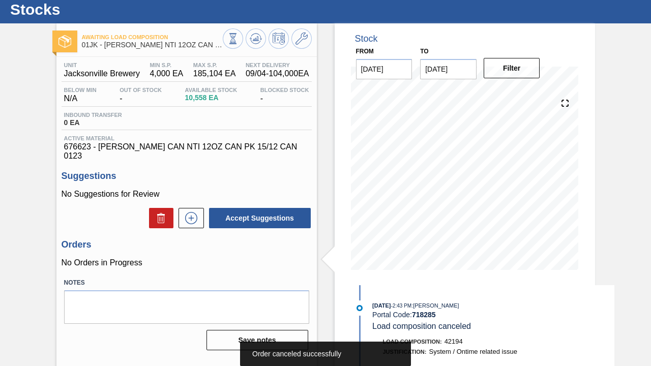
scroll to position [0, 0]
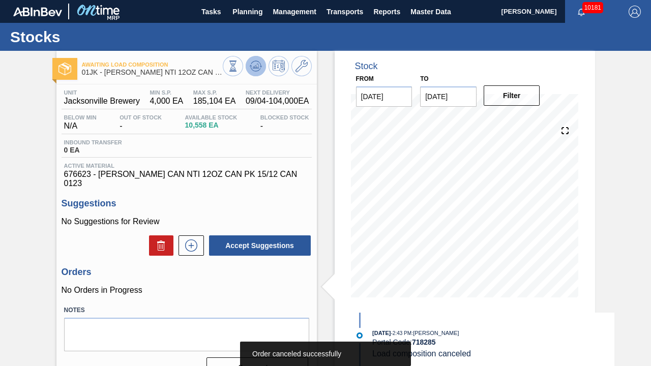
click at [250, 60] on icon at bounding box center [256, 66] width 12 height 12
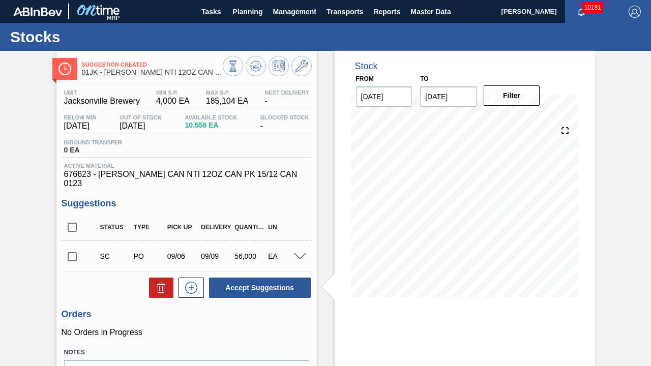
click at [298, 253] on span at bounding box center [300, 257] width 12 height 8
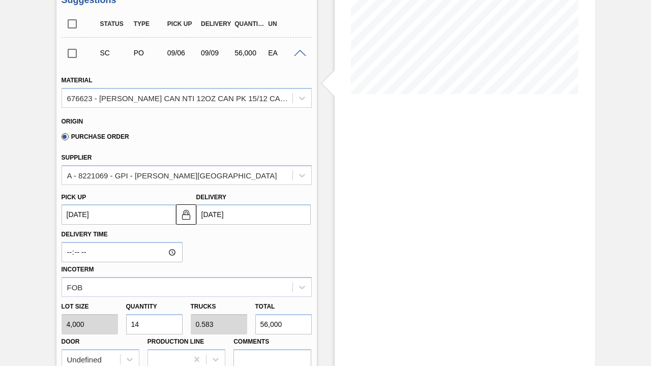
scroll to position [254, 0]
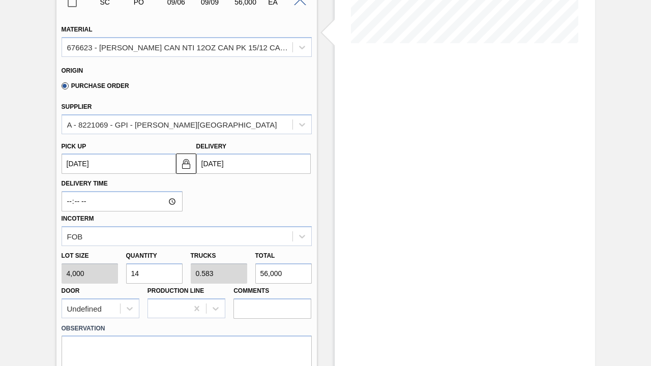
click at [171, 265] on input "14" at bounding box center [154, 273] width 56 height 20
type input "20"
type input "0.833"
type input "80,000"
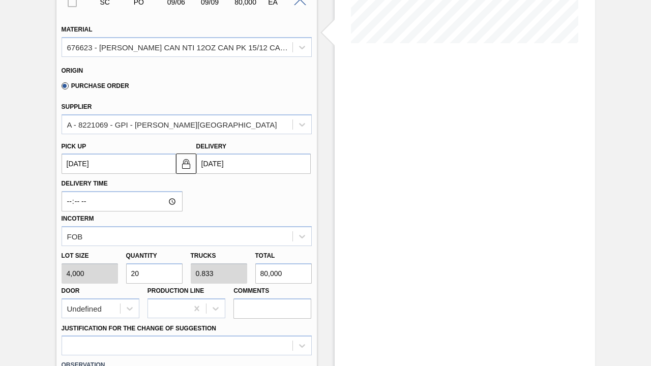
type input "20"
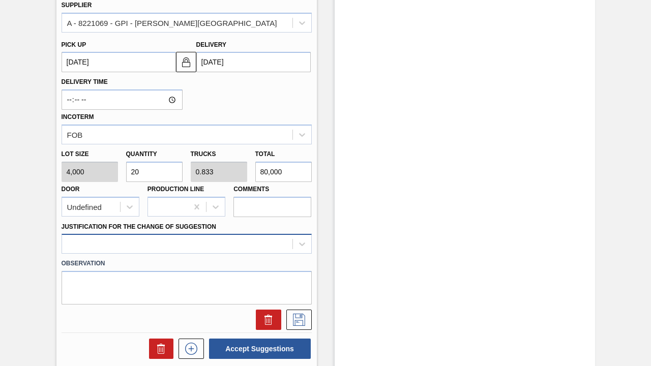
click at [269, 234] on div at bounding box center [187, 244] width 250 height 20
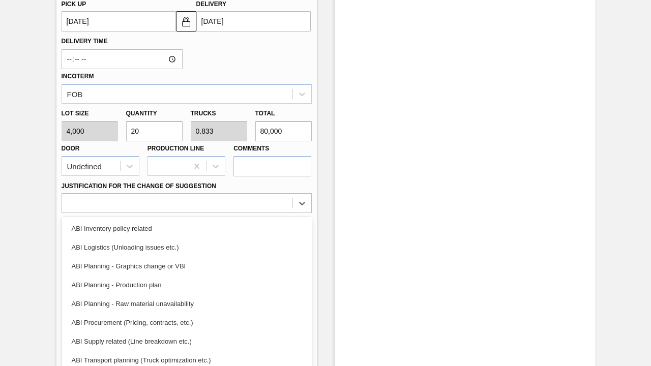
scroll to position [0, 0]
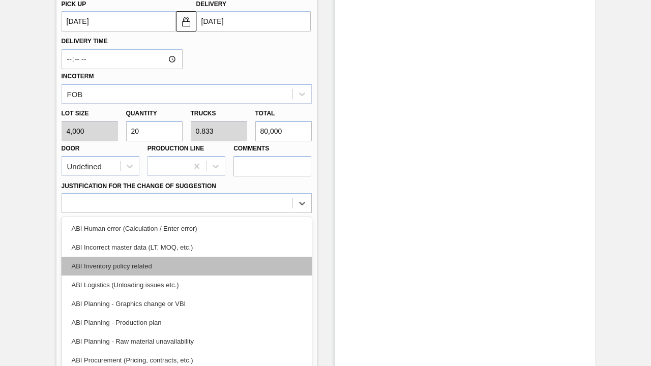
click at [168, 257] on div "ABI Inventory policy related" at bounding box center [187, 266] width 250 height 19
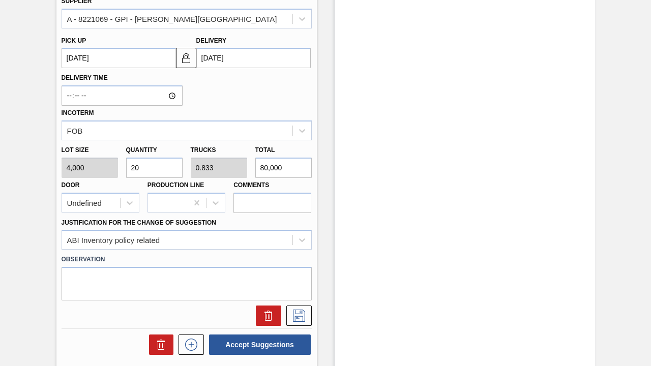
scroll to position [346, 0]
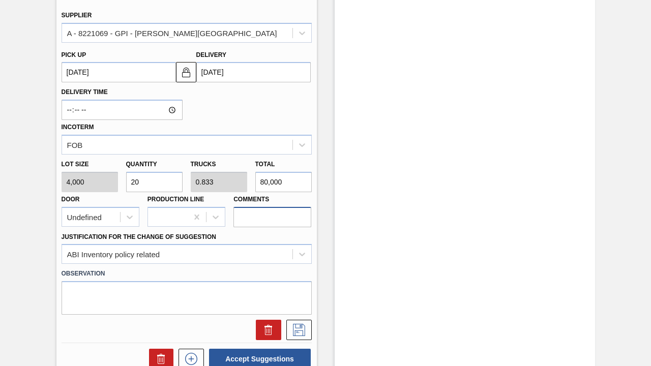
click at [268, 216] on input "Comments" at bounding box center [272, 217] width 78 height 20
type input "NOSE, DROP"
click at [297, 286] on button at bounding box center [298, 330] width 25 height 20
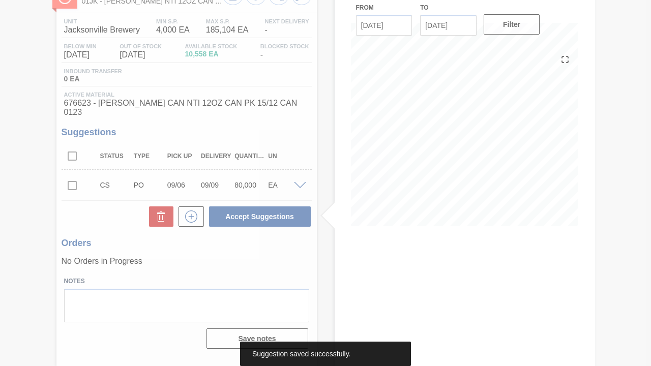
scroll to position [71, 0]
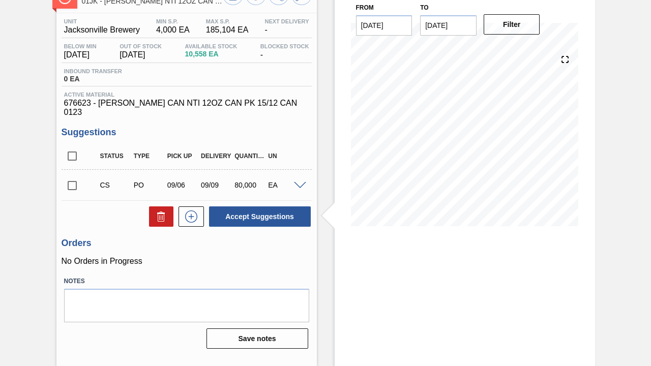
click at [300, 181] on div at bounding box center [301, 185] width 20 height 8
click at [296, 182] on span at bounding box center [300, 186] width 12 height 8
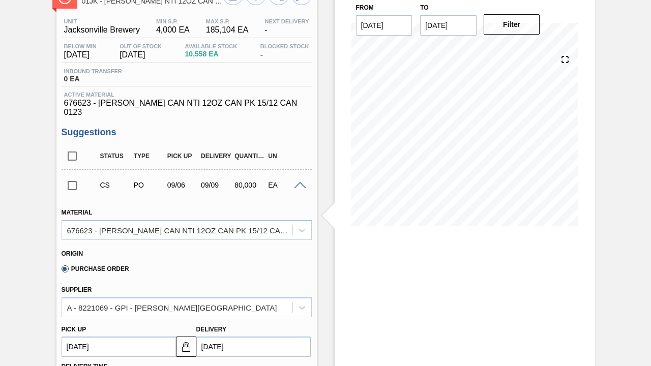
click at [296, 182] on span at bounding box center [300, 186] width 12 height 8
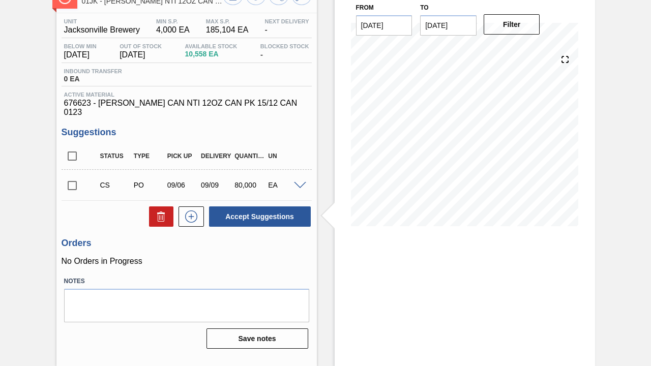
click at [71, 181] on input "checkbox" at bounding box center [72, 185] width 21 height 21
click at [271, 206] on button "Accept Suggestions" at bounding box center [260, 216] width 102 height 20
checkbox input "false"
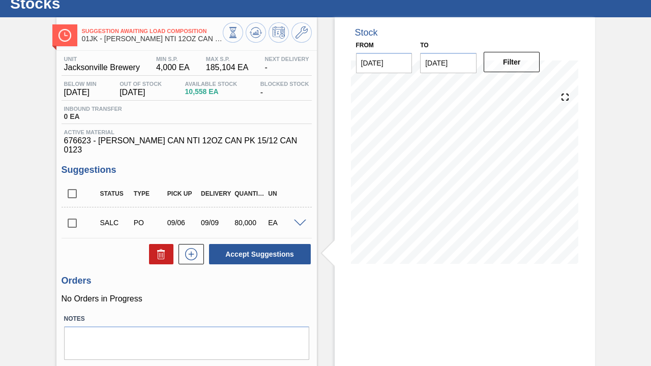
scroll to position [0, 0]
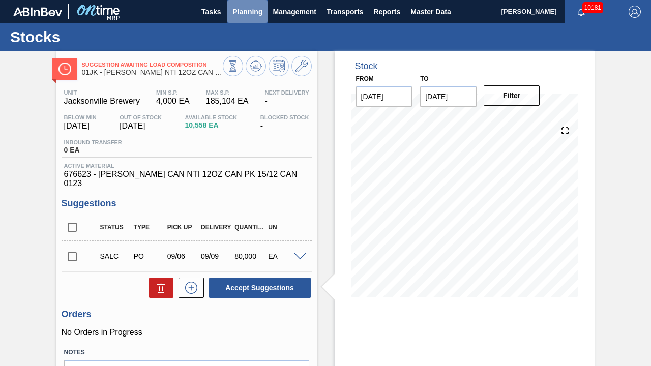
click at [251, 17] on span "Planning" at bounding box center [247, 12] width 30 height 12
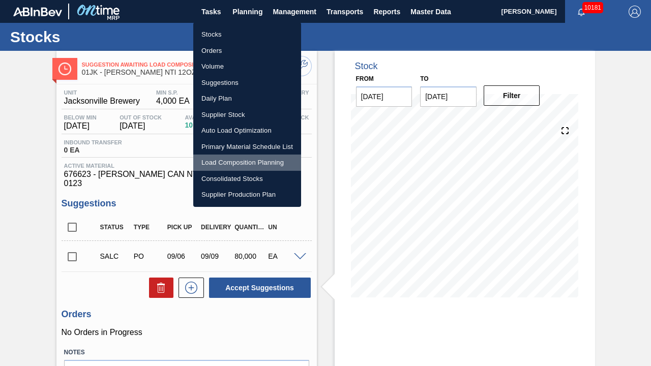
click at [258, 164] on li "Load Composition Planning" at bounding box center [247, 163] width 108 height 16
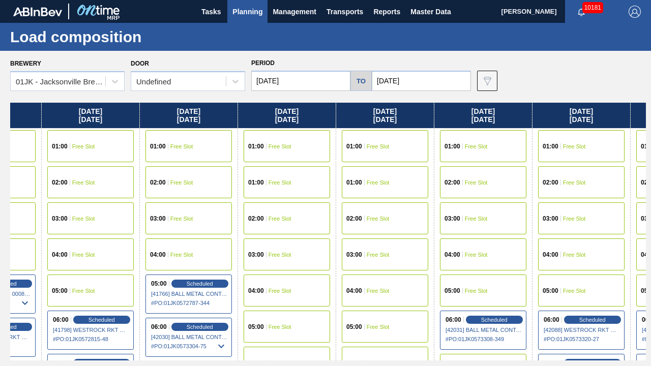
drag, startPoint x: 611, startPoint y: 167, endPoint x: 233, endPoint y: 207, distance: 380.0
click at [233, 207] on div "[DATE] 01:00 Free Slot 01:00 Free Slot 02:00 Free Slot 03:00 Free Slot 04:00 Fr…" at bounding box center [328, 232] width 636 height 258
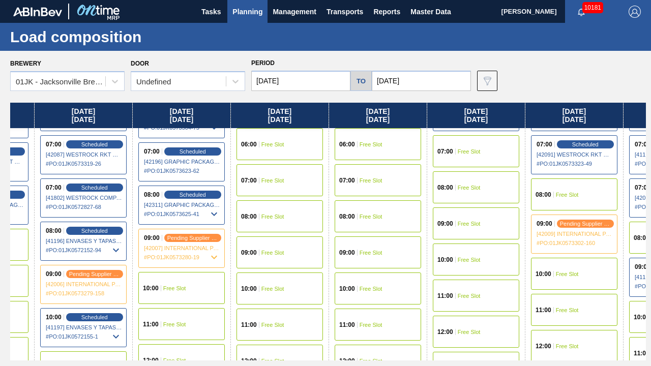
scroll to position [203, 368]
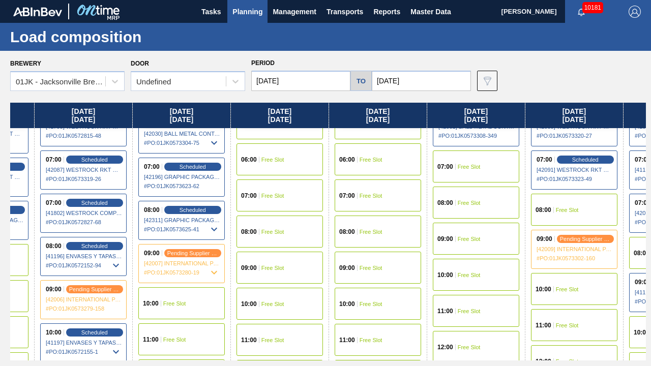
click at [271, 226] on div "08:00 Free Slot" at bounding box center [279, 232] width 86 height 32
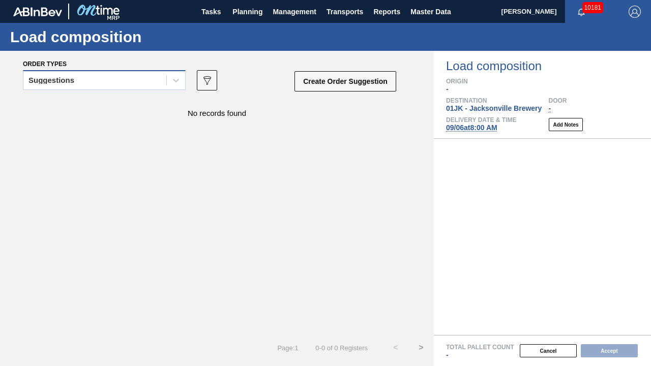
click at [162, 73] on div "Suggestions" at bounding box center [104, 80] width 163 height 20
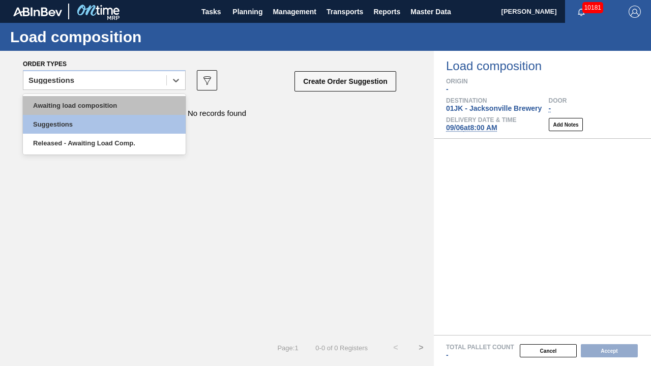
click at [144, 100] on div "Awaiting load composition" at bounding box center [104, 105] width 163 height 19
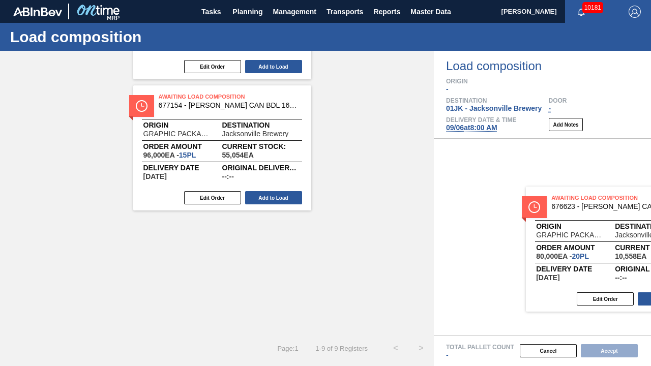
scroll to position [932, 0]
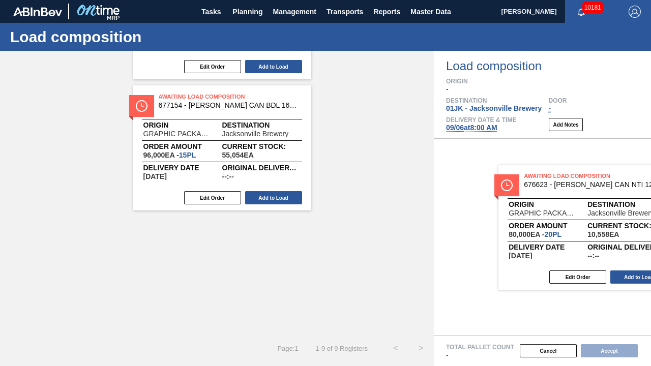
drag, startPoint x: 228, startPoint y: 233, endPoint x: 616, endPoint y: 193, distance: 390.6
click at [616, 193] on div "Order types Awaiting load composition 089F7B8B-B2A5-4AFE-B5C0-19BA573D28AC Crea…" at bounding box center [325, 208] width 651 height 315
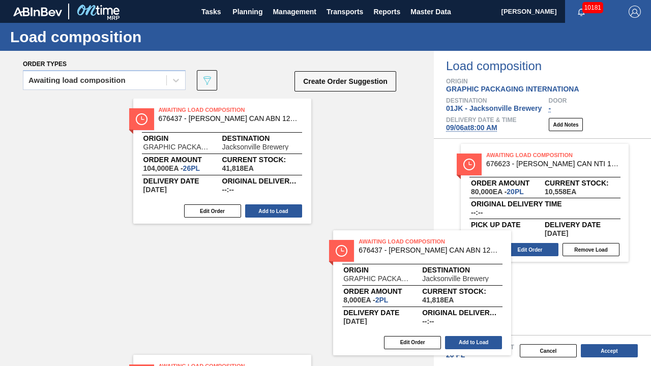
scroll to position [3, 0]
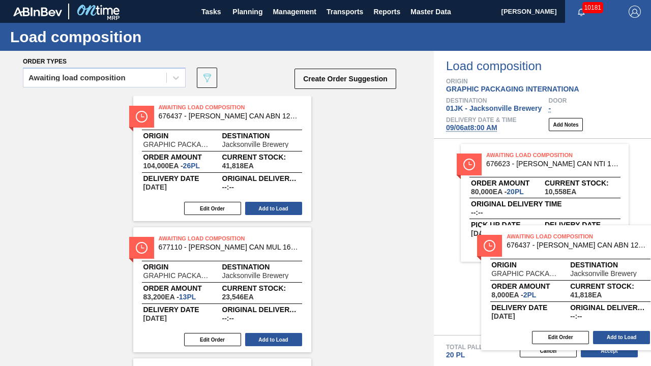
drag, startPoint x: 253, startPoint y: 274, endPoint x: 611, endPoint y: 268, distance: 358.1
click at [612, 269] on div "Order types Awaiting load composition 089F7B8B-B2A5-4AFE-B5C0-19BA573D28AC Crea…" at bounding box center [325, 208] width 651 height 315
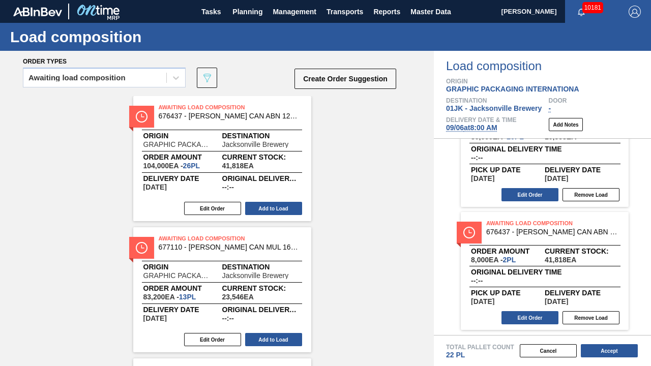
scroll to position [55, 0]
click at [536, 286] on button "Edit Order" at bounding box center [529, 317] width 57 height 13
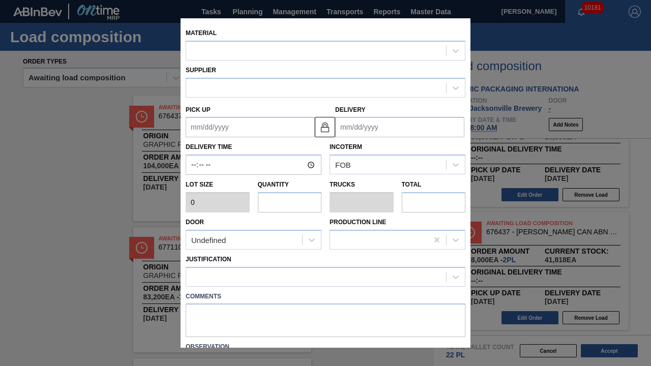
type input "4,000"
type input "2"
type input "0.077"
type input "8,000"
type up "[DATE]"
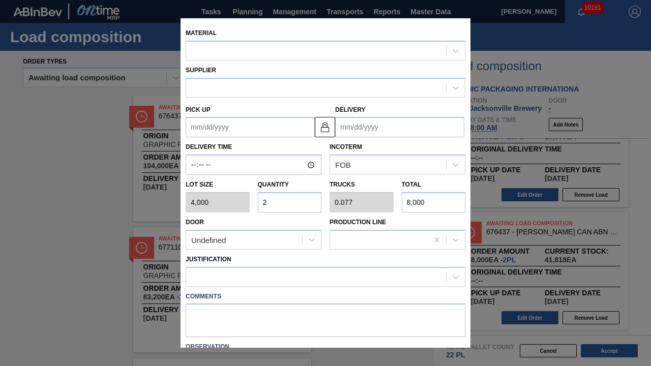
type input "[DATE]"
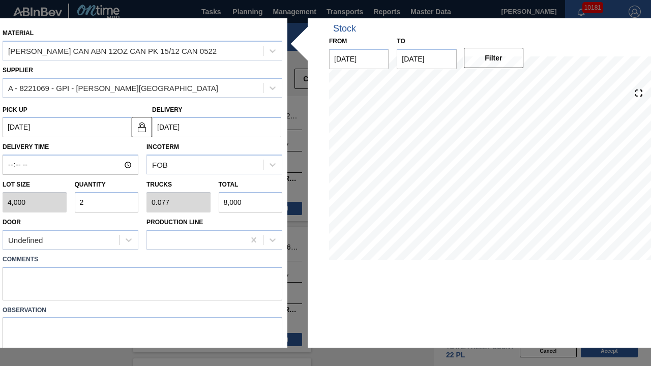
click at [112, 209] on input "2" at bounding box center [107, 202] width 64 height 20
type input "6"
type input "0.231"
type input "24,000"
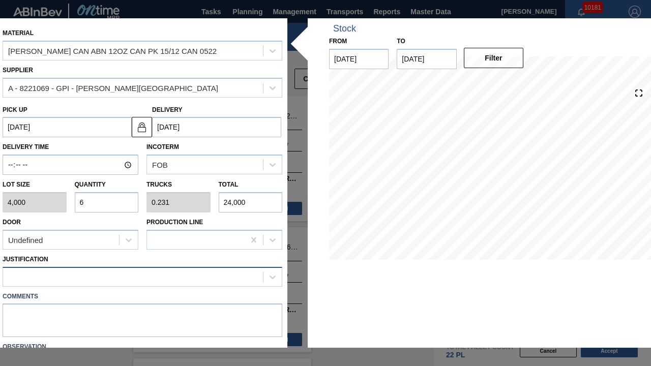
type input "6"
click at [116, 276] on div at bounding box center [133, 277] width 260 height 15
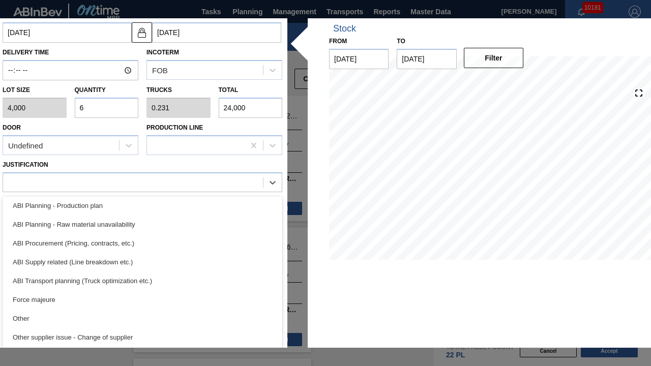
scroll to position [88, 0]
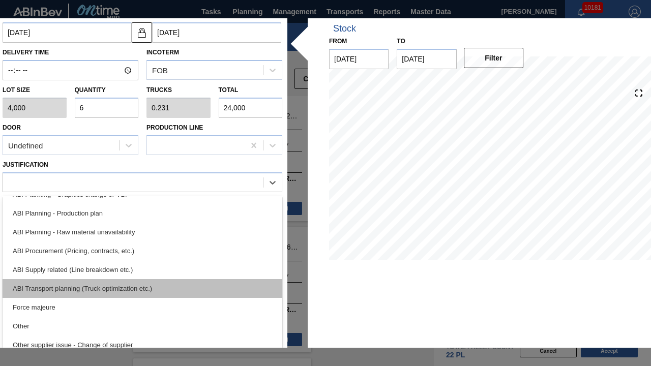
click at [125, 286] on div "ABI Transport planning (Truck optimization etc.)" at bounding box center [143, 288] width 280 height 19
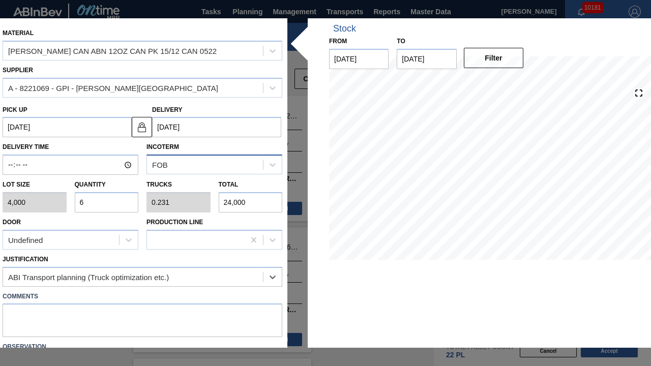
scroll to position [70, 0]
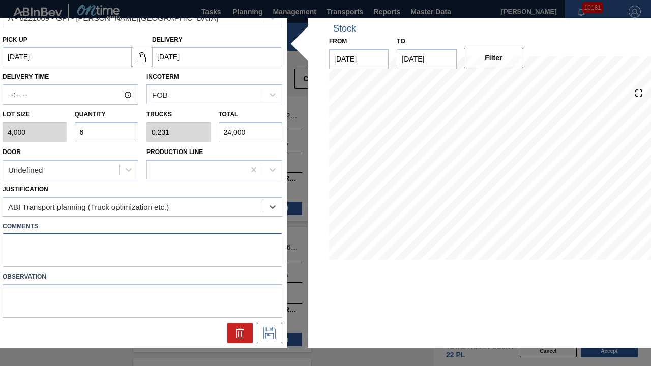
click at [212, 242] on textarea at bounding box center [143, 250] width 280 height 34
type textarea "N"
type textarea "TAIL, DROP"
click at [264, 286] on icon at bounding box center [269, 333] width 16 height 12
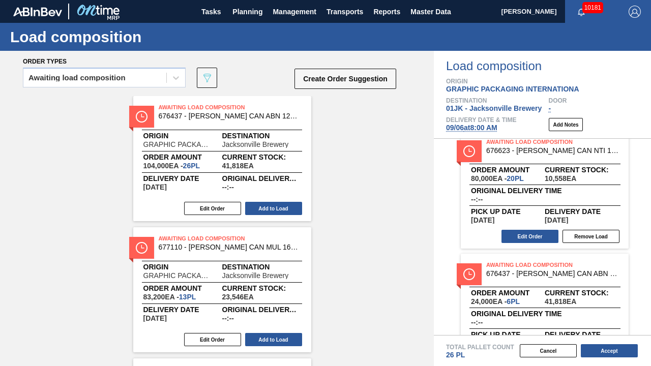
scroll to position [0, 0]
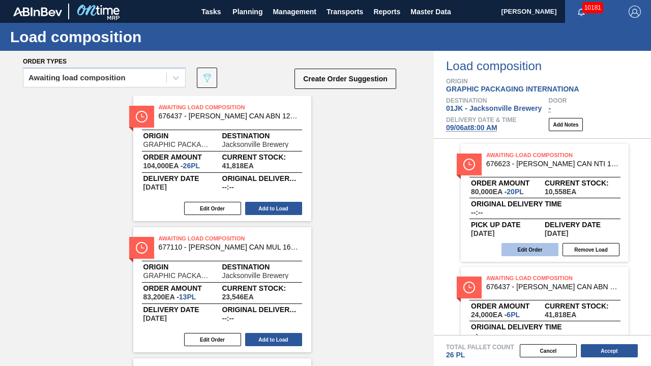
click at [538, 250] on button "Edit Order" at bounding box center [529, 249] width 57 height 13
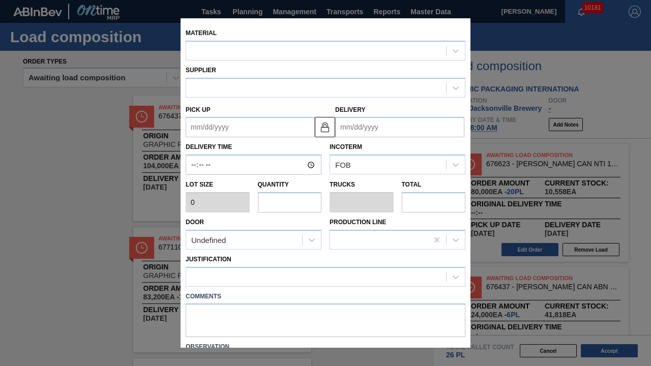
type input "4,000"
type input "20"
type input "0.833"
type input "80,000"
type textarea "NOSE, DROP"
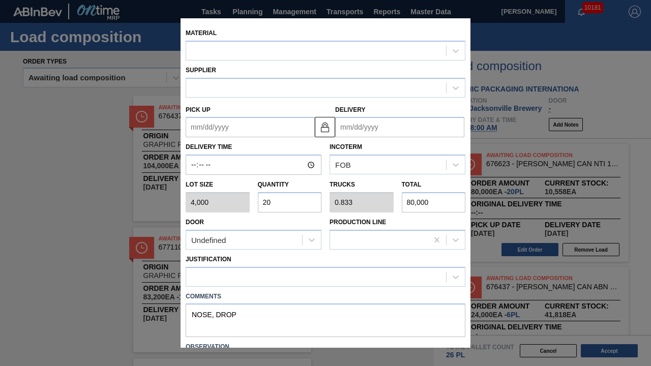
type up "[DATE]"
type input "[DATE]"
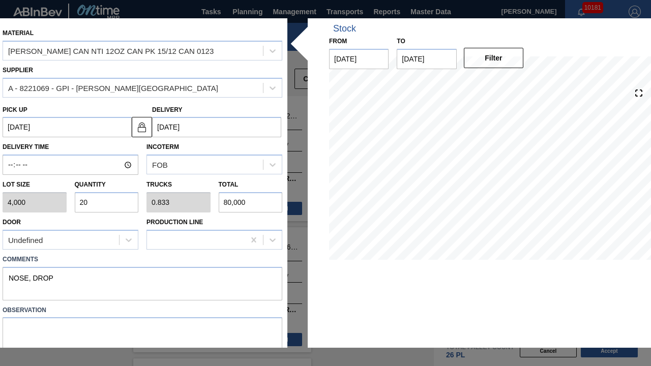
click at [292, 228] on div "Material [PERSON_NAME] CAN NTI 12OZ CAN PK 15/12 CAN 0123 Supplier A - 8221069 …" at bounding box center [325, 183] width 656 height 330
click at [300, 180] on div "Material [PERSON_NAME] CAN NTI 12OZ CAN PK 15/12 CAN 0123 Supplier A - 8221069 …" at bounding box center [325, 183] width 656 height 330
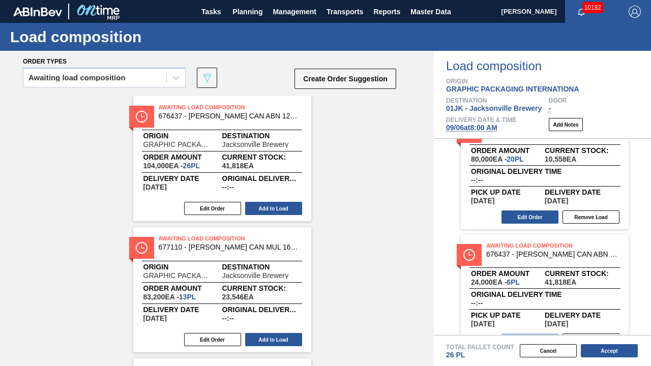
scroll to position [55, 0]
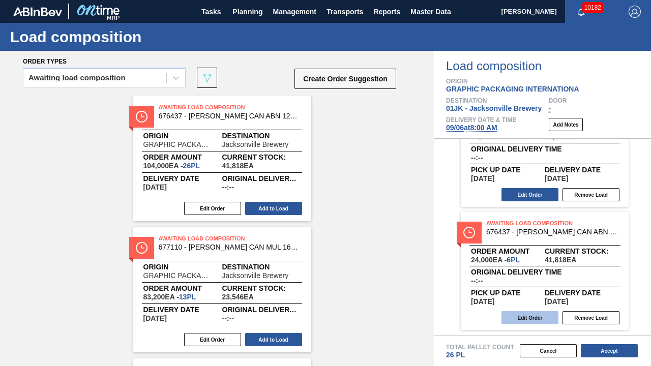
click at [543, 286] on button "Edit Order" at bounding box center [529, 317] width 57 height 13
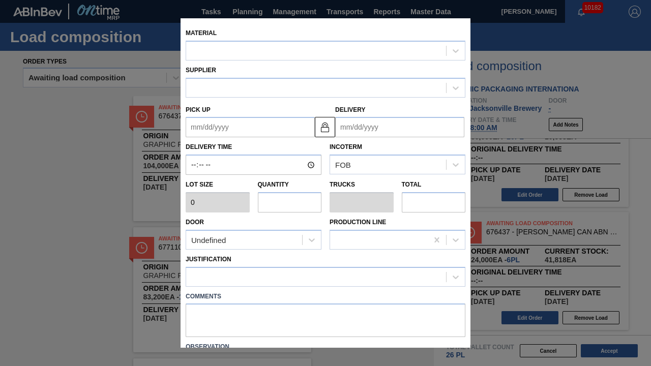
type input "4,000"
type input "6"
type input "0.231"
type input "24,000"
type textarea "TAIL, DROP"
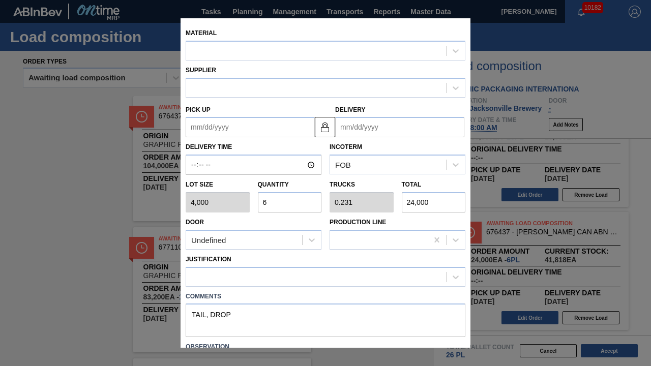
type up "[DATE]"
type input "[DATE]"
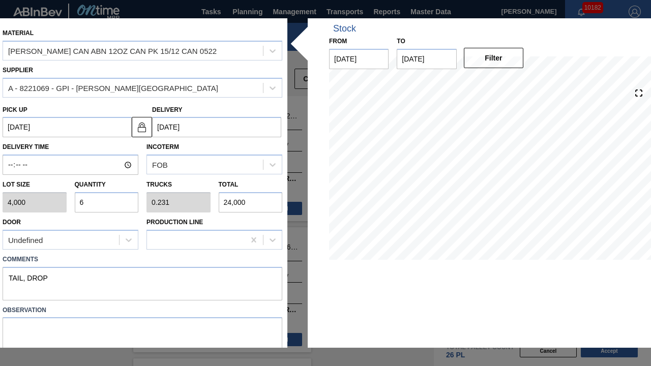
click at [292, 18] on div "Material [PERSON_NAME] CAN ABN 12OZ CAN PK 15/12 CAN 0522 Supplier A - 8221069 …" at bounding box center [325, 183] width 656 height 330
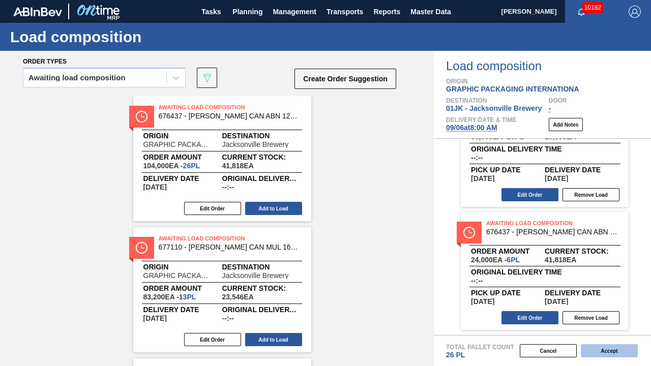
click at [608, 286] on button "Accept" at bounding box center [609, 350] width 57 height 13
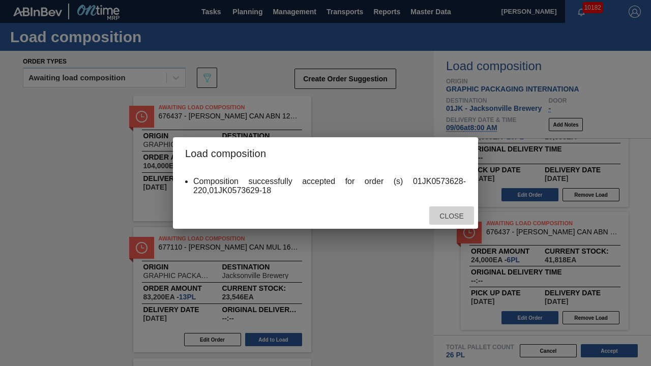
click at [449, 216] on span "Close" at bounding box center [451, 216] width 40 height 8
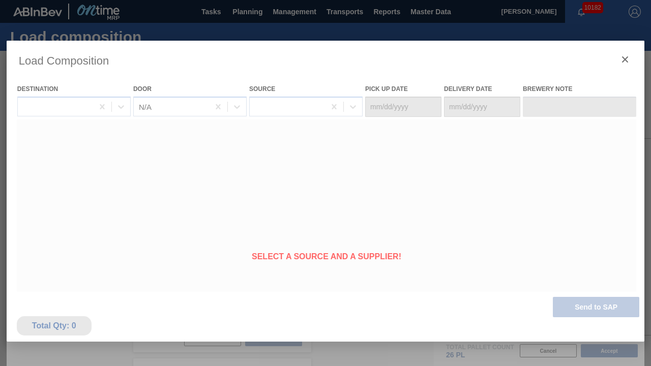
type Date "[DATE]"
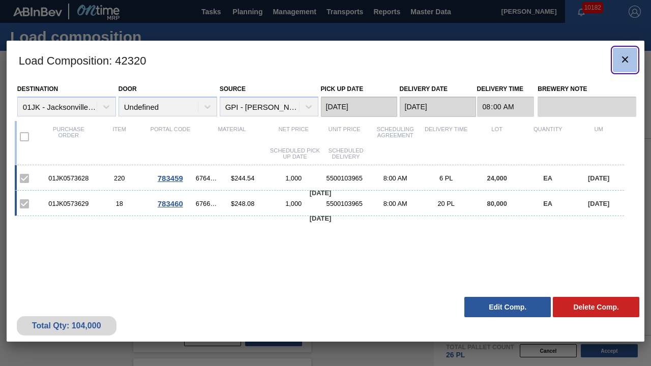
click at [624, 55] on icon "botão de ícone" at bounding box center [625, 59] width 12 height 12
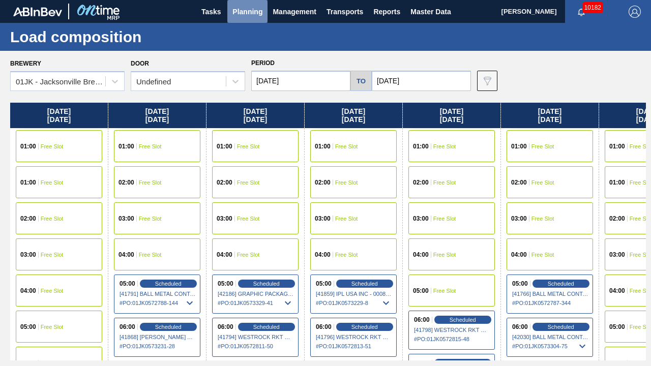
click at [261, 15] on span "Planning" at bounding box center [247, 12] width 30 height 12
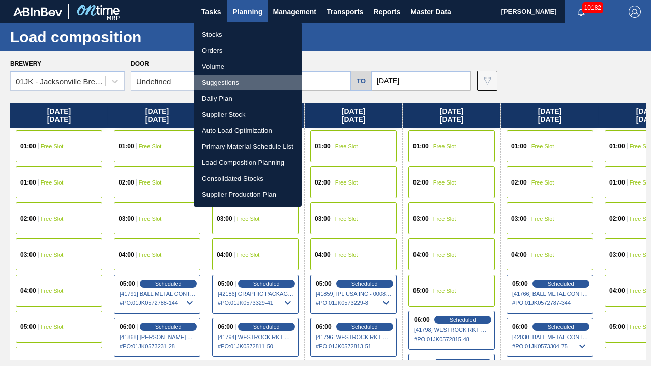
click at [241, 77] on li "Suggestions" at bounding box center [248, 83] width 108 height 16
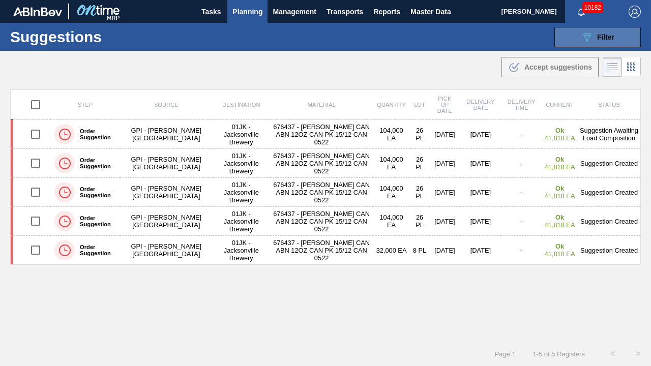
click at [602, 44] on button "089F7B8B-B2A5-4AFE-B5C0-19BA573D28AC Filter" at bounding box center [597, 37] width 86 height 20
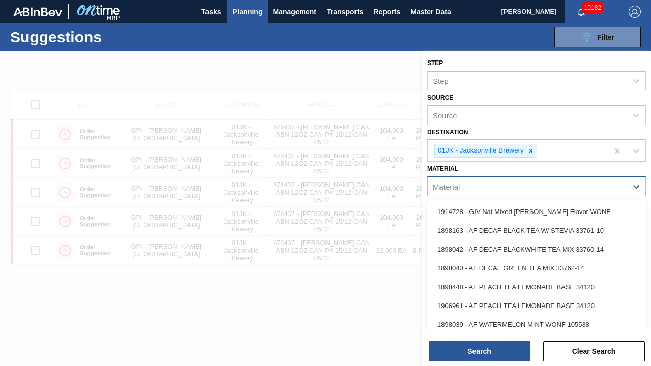
click at [596, 187] on div "Material" at bounding box center [527, 187] width 199 height 15
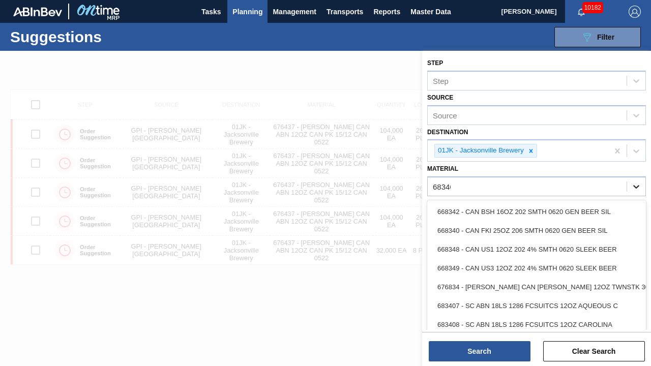
type input "683462"
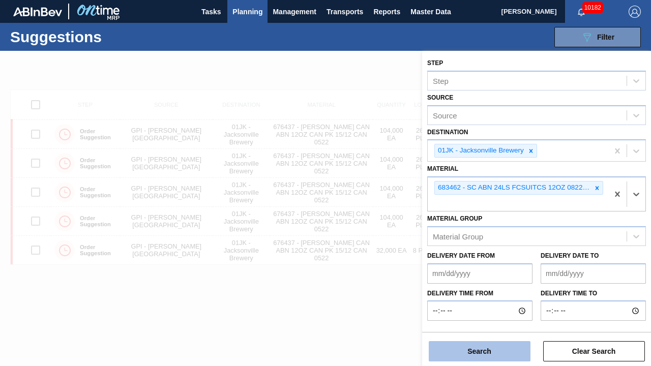
click at [486, 286] on button "Search" at bounding box center [480, 351] width 102 height 20
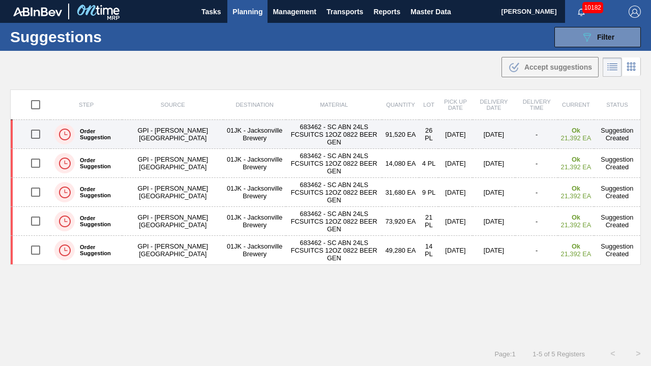
click at [34, 132] on input "checkbox" at bounding box center [35, 134] width 21 height 21
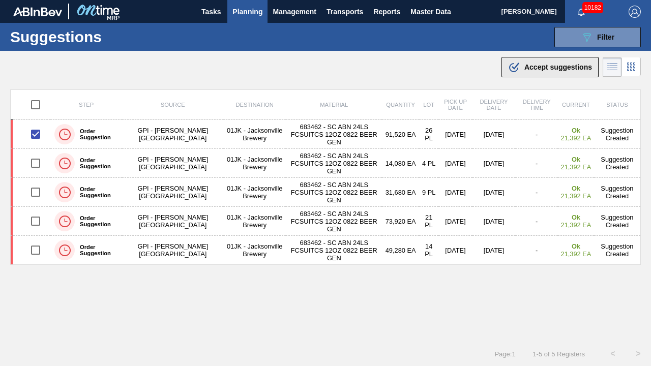
click at [574, 62] on div ".b{fill:var(--color-action-default)} Accept suggestions" at bounding box center [550, 67] width 84 height 12
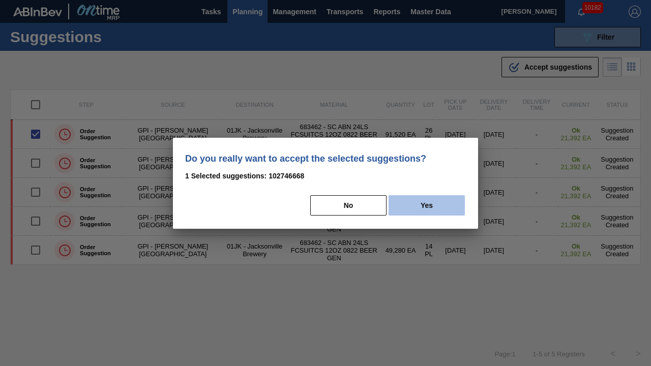
click at [427, 201] on button "Yes" at bounding box center [427, 205] width 76 height 20
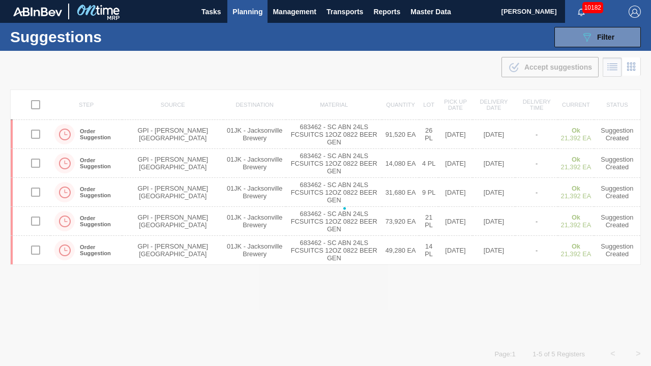
checkbox input "false"
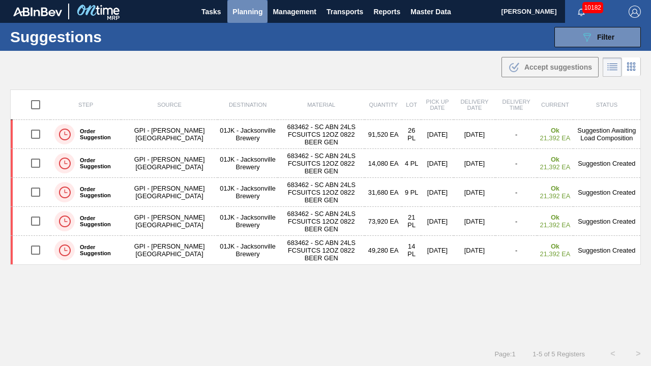
click at [260, 16] on span "Planning" at bounding box center [247, 12] width 30 height 12
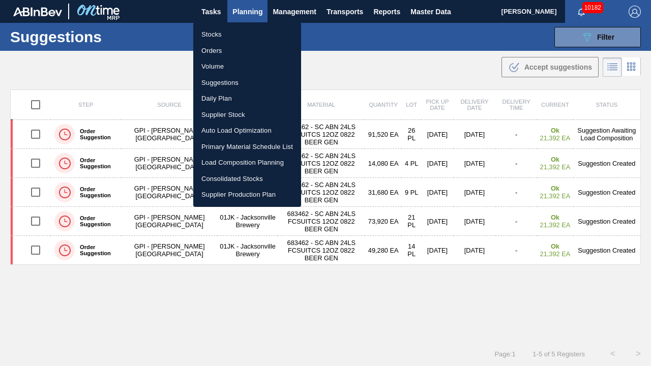
click at [230, 162] on li "Load Composition Planning" at bounding box center [247, 163] width 108 height 16
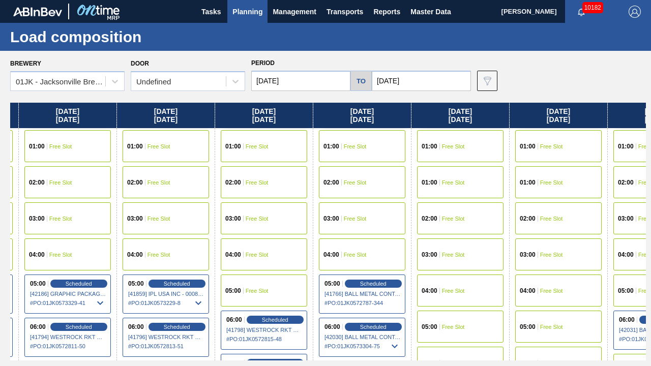
drag, startPoint x: 541, startPoint y: 167, endPoint x: 346, endPoint y: 176, distance: 195.5
click at [346, 176] on div "[DATE] 01:00 Free Slot 01:00 Free Slot 02:00 Free Slot 03:00 Free Slot 04:00 Fr…" at bounding box center [328, 232] width 636 height 258
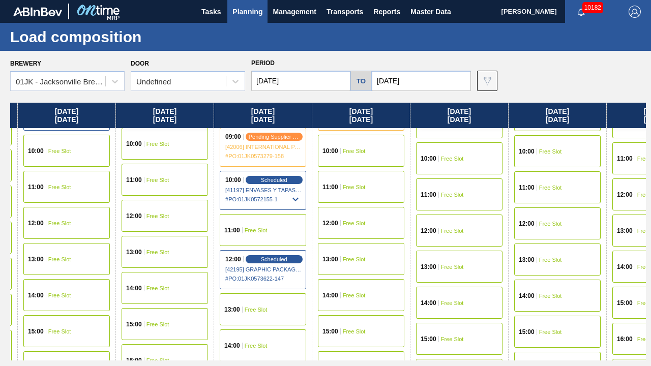
scroll to position [305, 189]
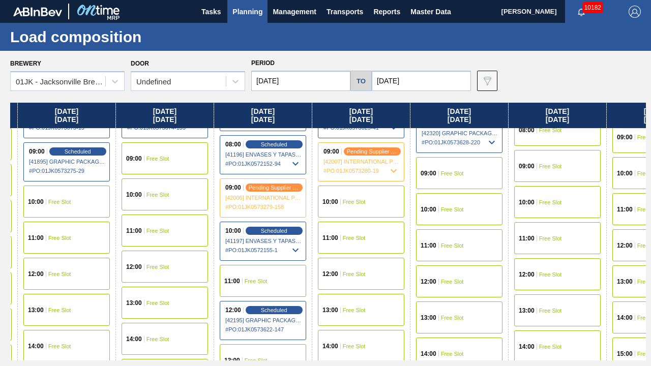
click at [349, 191] on div "10:00 Free Slot" at bounding box center [361, 202] width 86 height 32
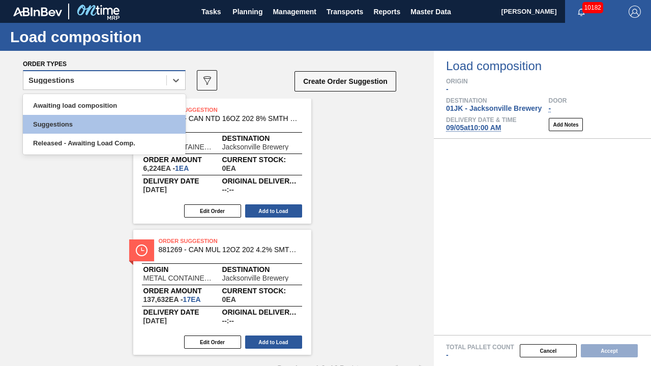
click at [104, 77] on div "Suggestions" at bounding box center [94, 80] width 143 height 15
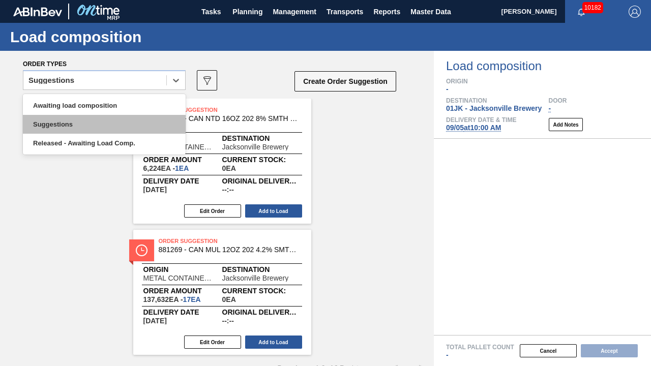
click at [78, 115] on div "Suggestions" at bounding box center [104, 124] width 163 height 19
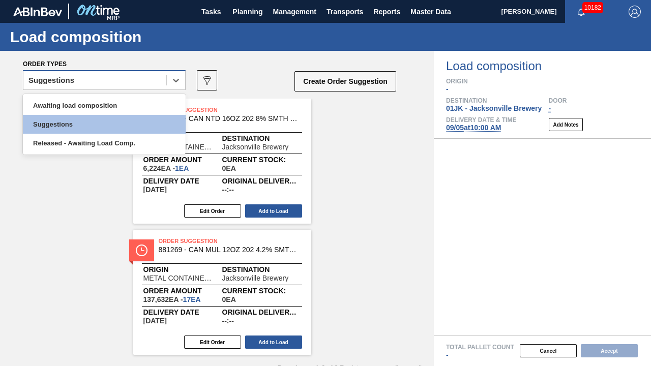
click at [149, 80] on div "Suggestions" at bounding box center [94, 80] width 143 height 15
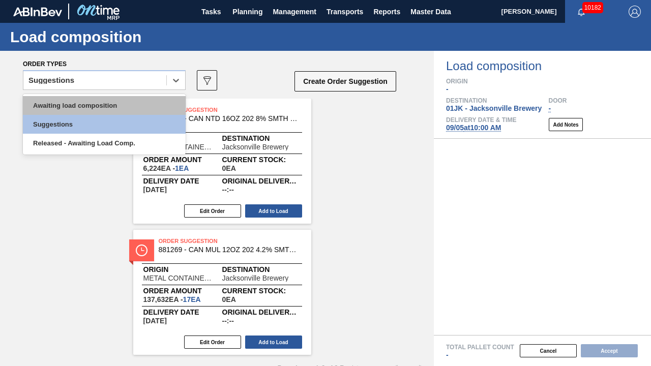
click at [126, 100] on div "Awaiting load composition" at bounding box center [104, 105] width 163 height 19
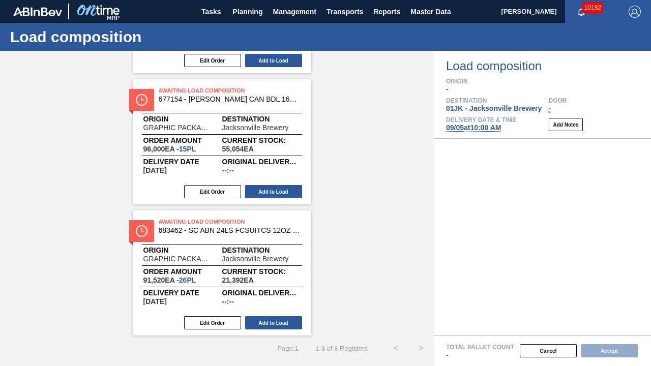
scroll to position [801, 0]
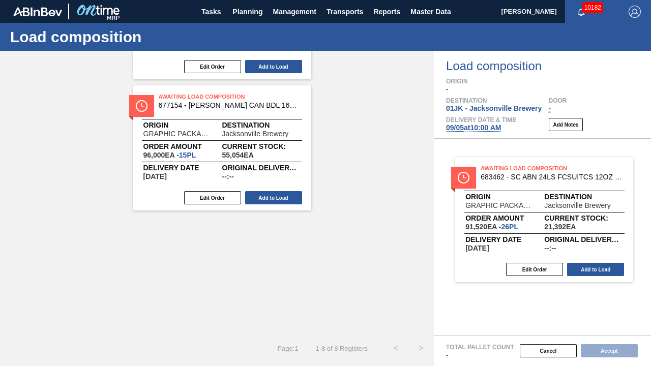
drag, startPoint x: 202, startPoint y: 248, endPoint x: 550, endPoint y: 192, distance: 352.3
click at [550, 192] on div "Order types Awaiting load composition 089F7B8B-B2A5-4AFE-B5C0-19BA573D28AC Crea…" at bounding box center [325, 208] width 651 height 315
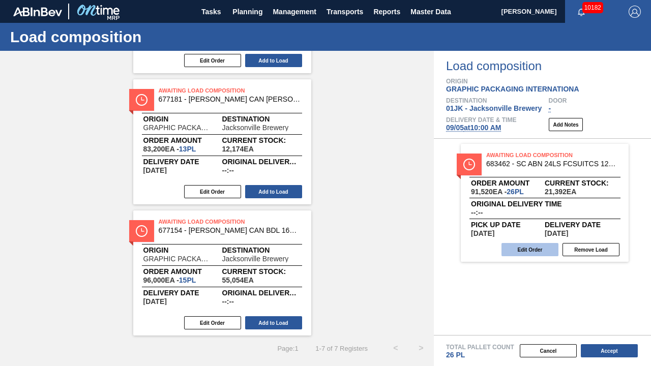
scroll to position [544, 0]
click at [518, 249] on button "Edit Order" at bounding box center [529, 249] width 57 height 13
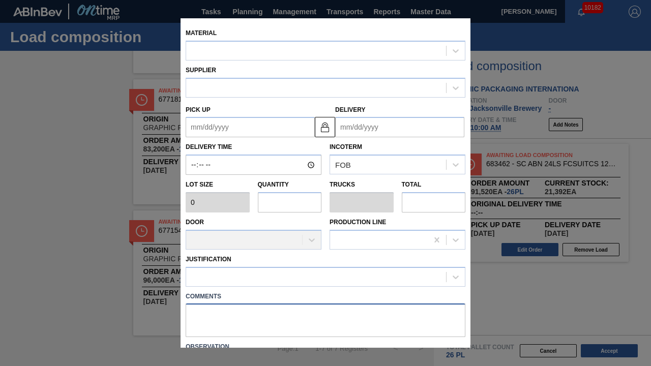
click at [256, 286] on textarea at bounding box center [326, 321] width 280 height 34
type textarea "DROP"
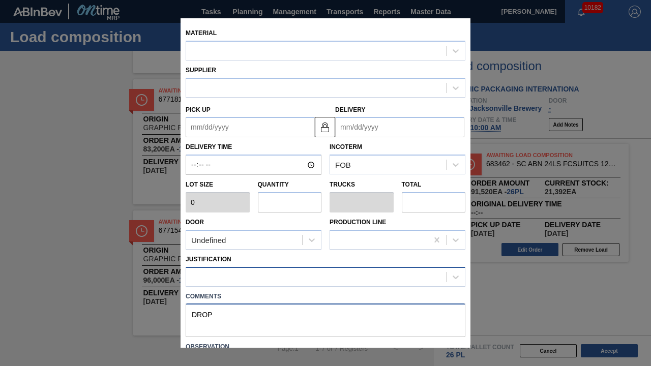
type input "3,520"
type input "26"
type input "1"
type input "91,520"
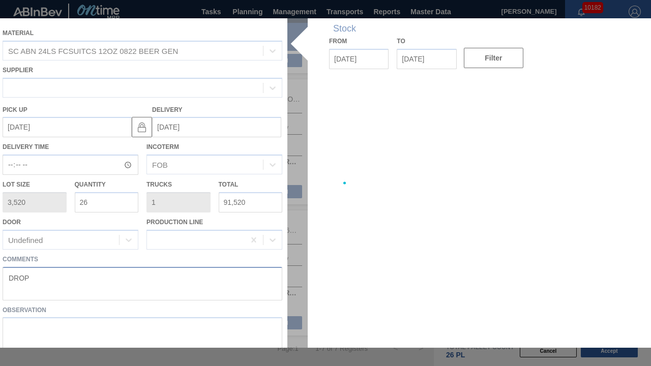
type up "[DATE]"
type input "[DATE]"
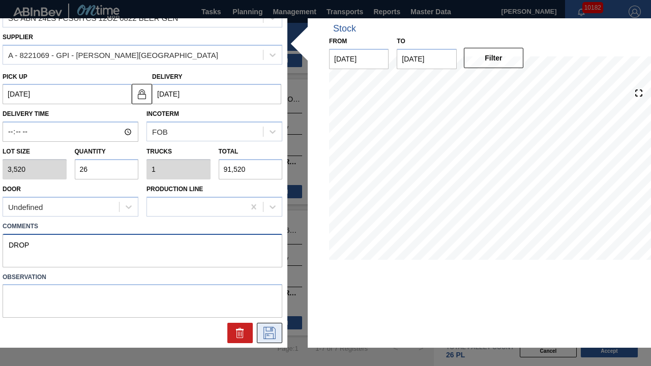
type textarea "DROP"
click at [269, 286] on icon at bounding box center [269, 333] width 16 height 12
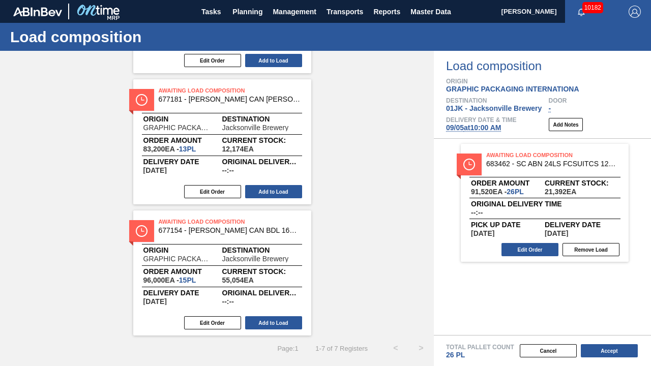
click at [610, 286] on div "Cancel Accept" at bounding box center [530, 350] width 217 height 15
click at [610, 286] on button "Accept" at bounding box center [609, 350] width 57 height 13
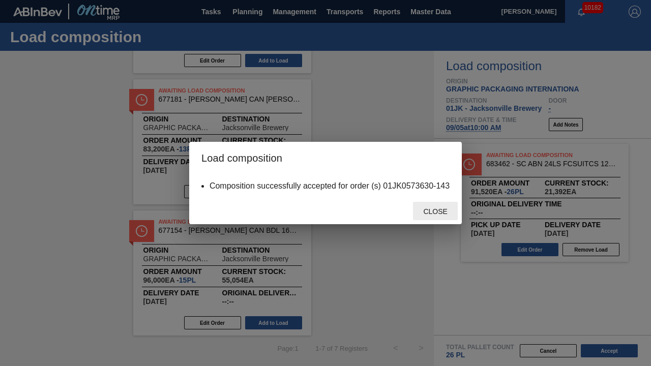
click at [428, 213] on span "Close" at bounding box center [435, 212] width 40 height 8
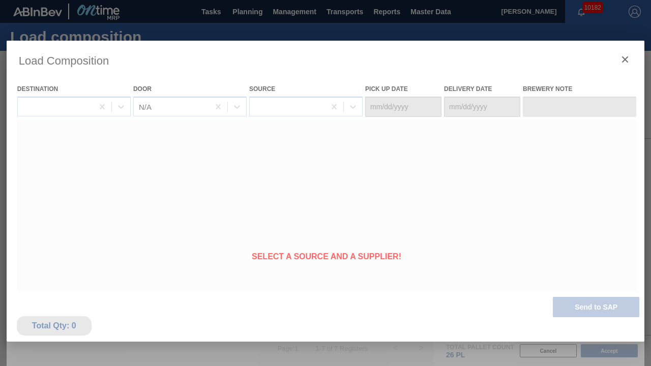
type Date "[DATE]"
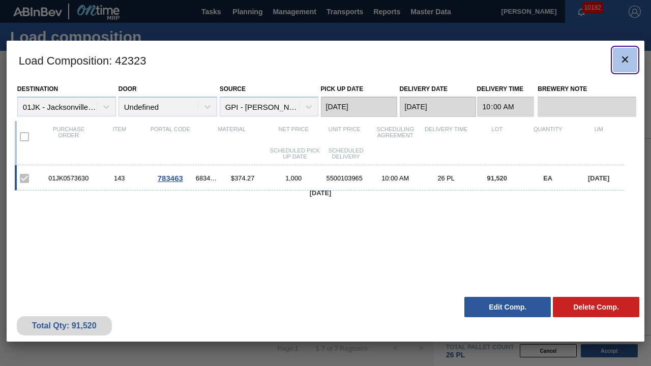
click at [619, 60] on icon "botão de ícone" at bounding box center [625, 59] width 12 height 12
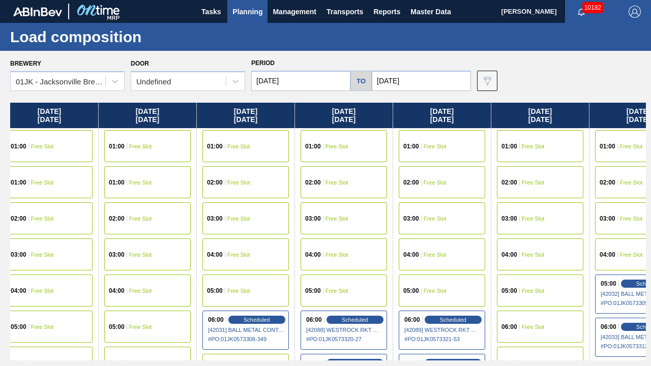
drag, startPoint x: 601, startPoint y: 161, endPoint x: 0, endPoint y: 187, distance: 601.7
click at [0, 187] on div "Brewery 01JK - [GEOGRAPHIC_DATA] Brewery Door Undefined Period [DATE] to [DATE]…" at bounding box center [325, 208] width 651 height 315
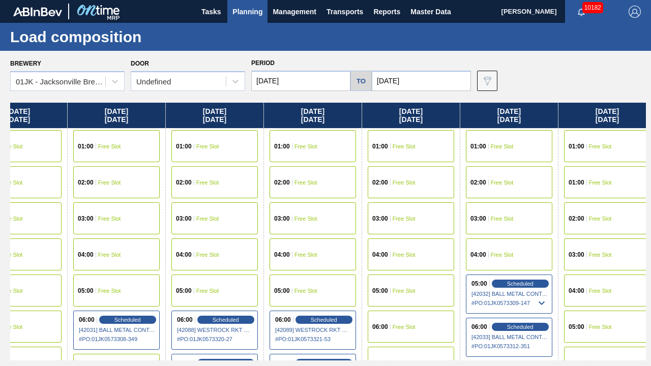
scroll to position [0, 834]
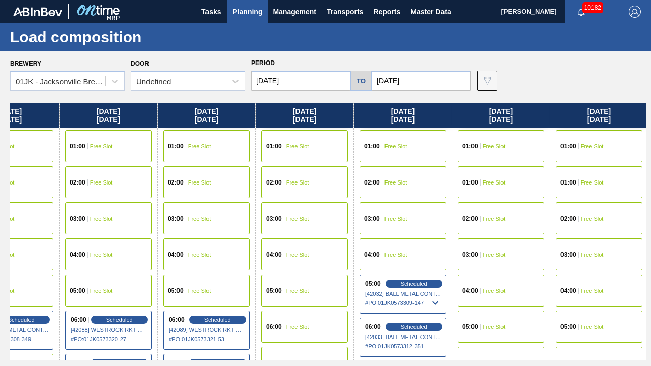
drag, startPoint x: 535, startPoint y: 178, endPoint x: 235, endPoint y: 181, distance: 300.1
click at [233, 181] on div "[DATE] 01:00 Free Slot 01:00 Free Slot 02:00 Free Slot 03:00 Free Slot 04:00 Fr…" at bounding box center [328, 232] width 636 height 258
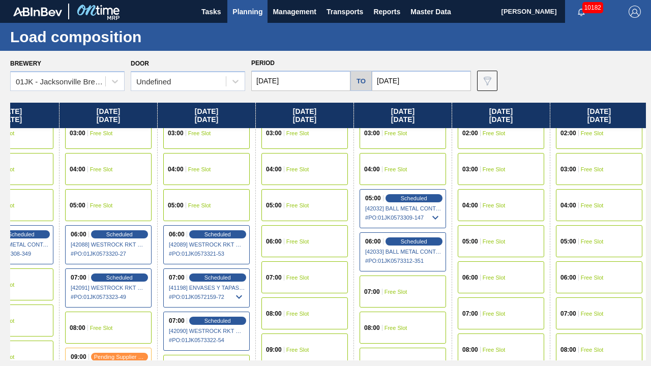
scroll to position [153, 834]
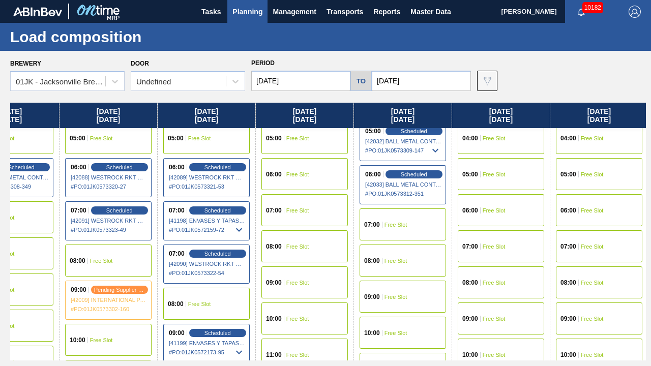
click at [394, 231] on div "07:00 Free Slot" at bounding box center [403, 225] width 86 height 32
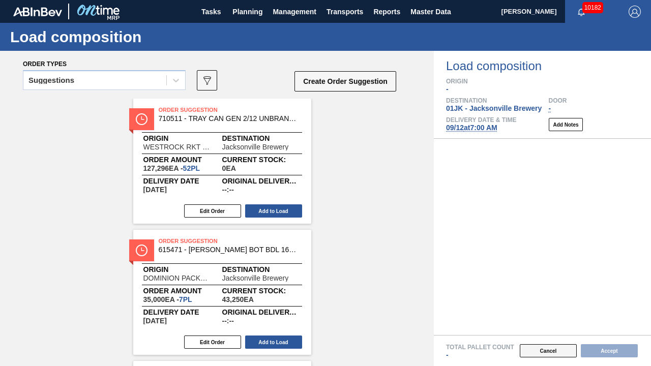
click at [560, 286] on button "Cancel" at bounding box center [548, 350] width 57 height 13
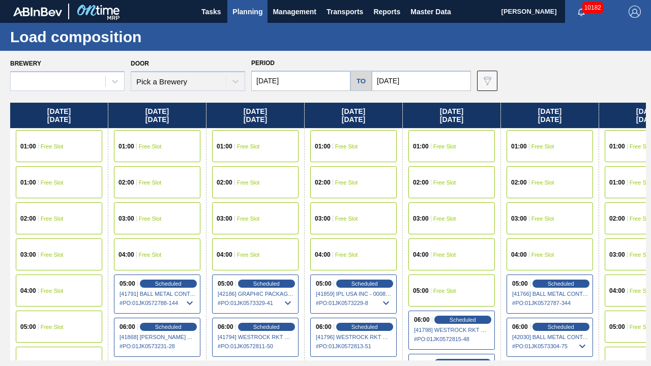
scroll to position [0, 430]
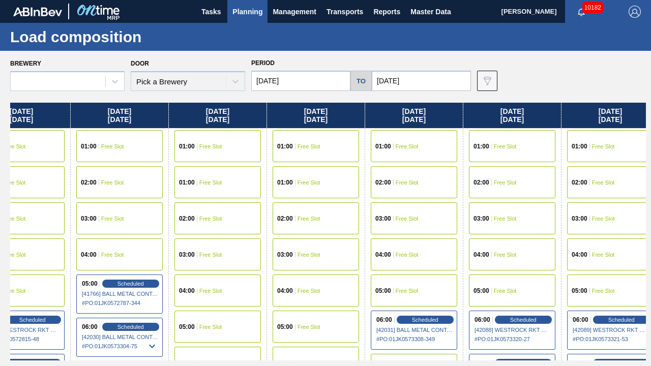
drag, startPoint x: 572, startPoint y: 219, endPoint x: 365, endPoint y: 195, distance: 207.9
click at [0, 222] on div "Brewery Door Pick a Brewery Period [DATE] to [DATE] Data view filter Unavailabl…" at bounding box center [325, 208] width 651 height 315
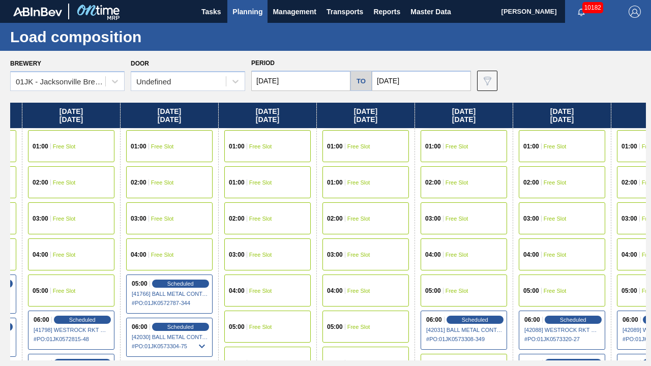
drag, startPoint x: 615, startPoint y: 188, endPoint x: 222, endPoint y: 197, distance: 393.8
click at [222, 197] on div "[DATE] 01:00 Free Slot 01:00 Free Slot 02:00 Free Slot 03:00 Free Slot 04:00 Fr…" at bounding box center [328, 232] width 636 height 258
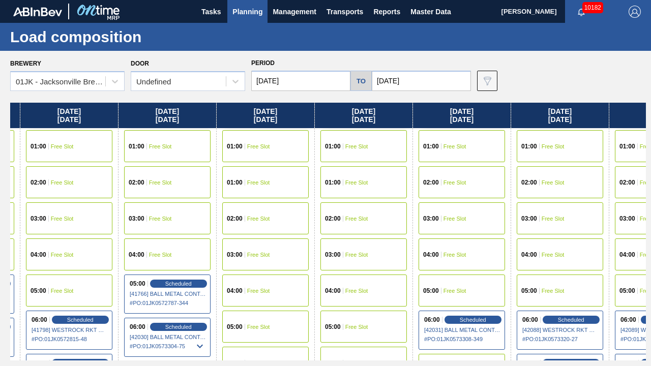
scroll to position [0, 827]
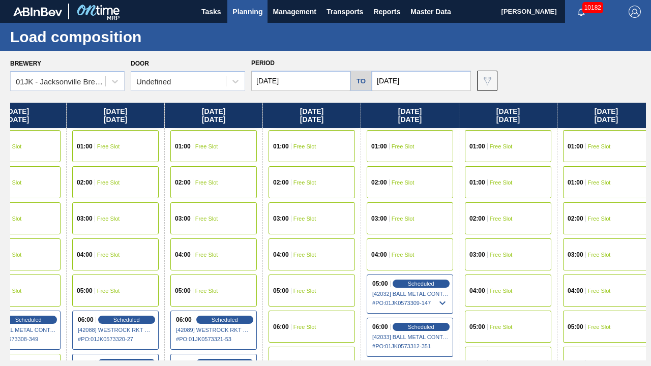
drag, startPoint x: 510, startPoint y: 188, endPoint x: 60, endPoint y: 188, distance: 450.1
click at [60, 188] on div "[DATE] 01:00 Free Slot 01:00 Free Slot 02:00 Free Slot 03:00 Free Slot 04:00 Fr…" at bounding box center [328, 232] width 636 height 258
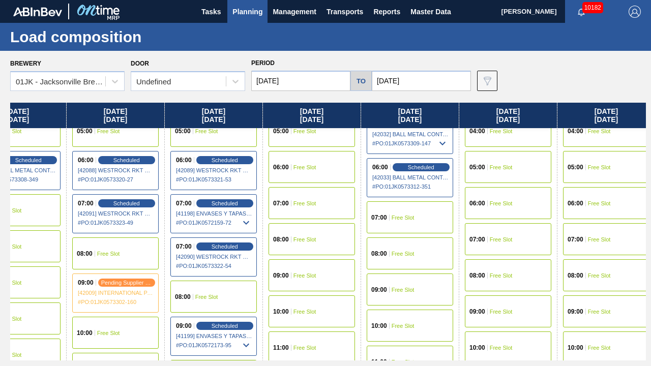
scroll to position [203, 827]
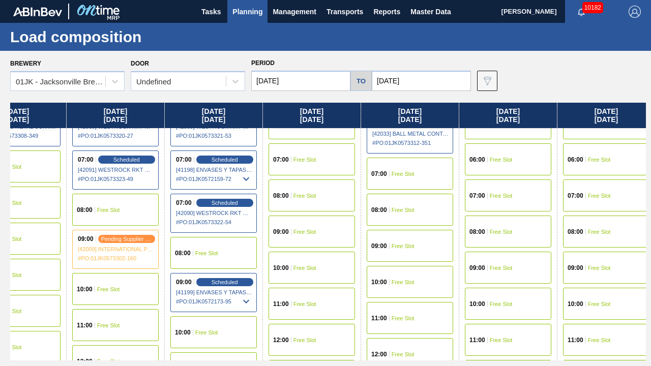
click at [392, 281] on span "Free Slot" at bounding box center [403, 282] width 23 height 6
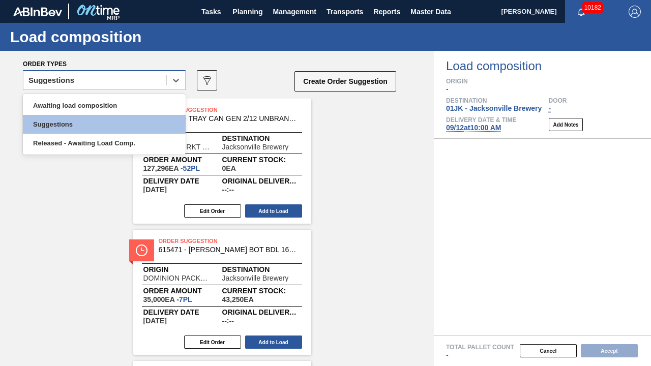
click at [123, 90] on div "Suggestions" at bounding box center [104, 80] width 163 height 20
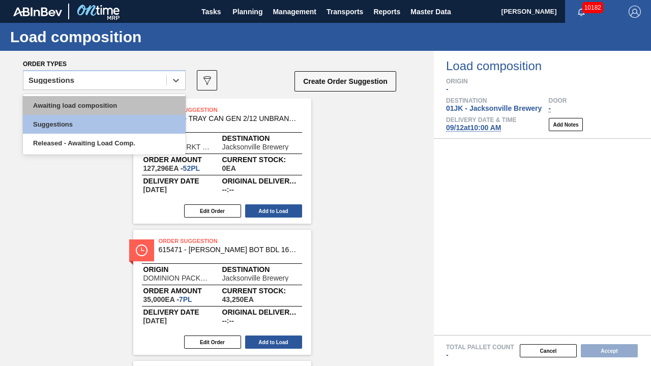
click at [115, 97] on div "Awaiting load composition" at bounding box center [104, 105] width 163 height 19
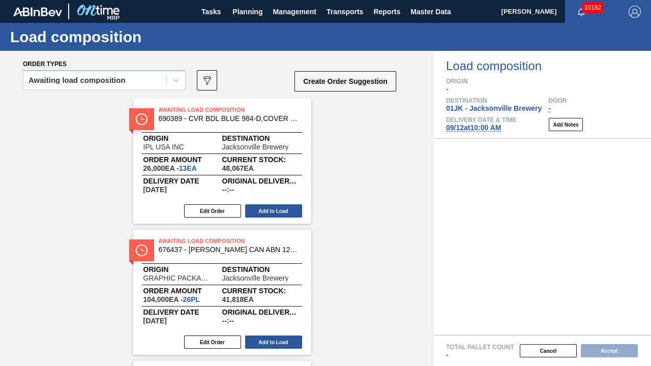
scroll to position [1, 0]
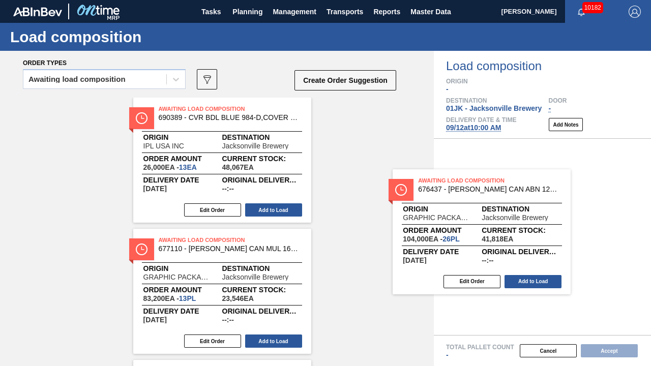
drag, startPoint x: 263, startPoint y: 254, endPoint x: 541, endPoint y: 187, distance: 285.1
click at [541, 187] on div "Order types Awaiting load composition 089F7B8B-B2A5-4AFE-B5C0-19BA573D28AC Crea…" at bounding box center [325, 208] width 651 height 315
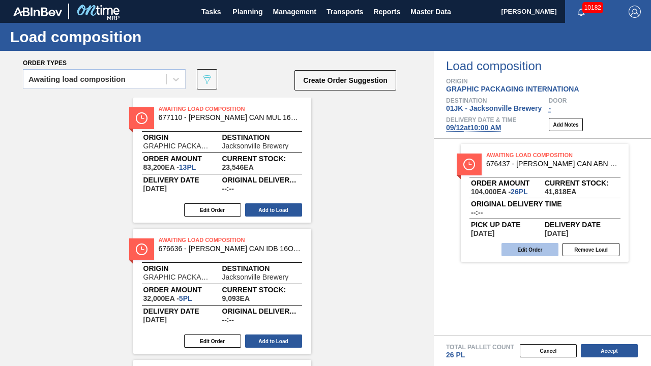
click at [525, 249] on button "Edit Order" at bounding box center [529, 249] width 57 height 13
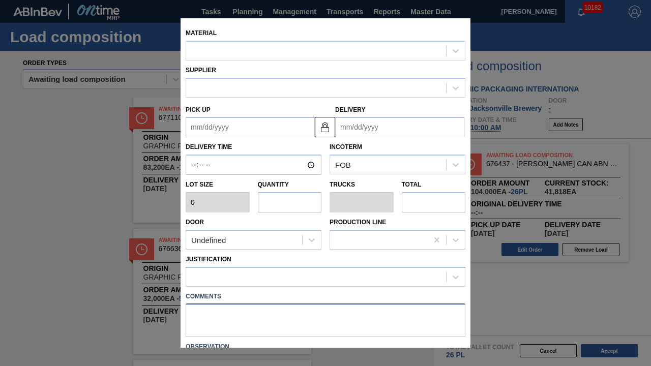
click at [371, 286] on div "Material Supplier Pick up Delivery Delivery Time Incoterm FOB Lot size 0 Quanti…" at bounding box center [326, 183] width 290 height 330
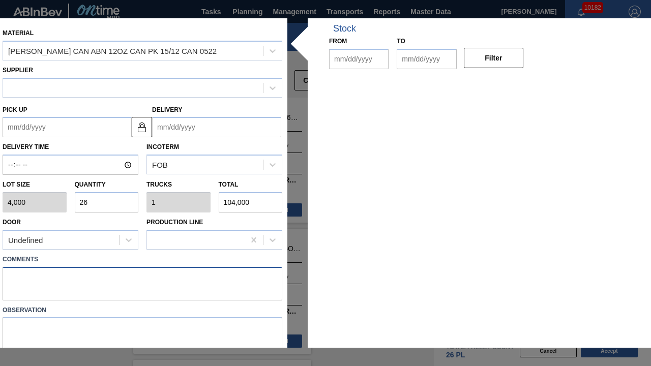
type input "4,000"
type input "26"
type input "1"
type input "104,000"
type up "[DATE]"
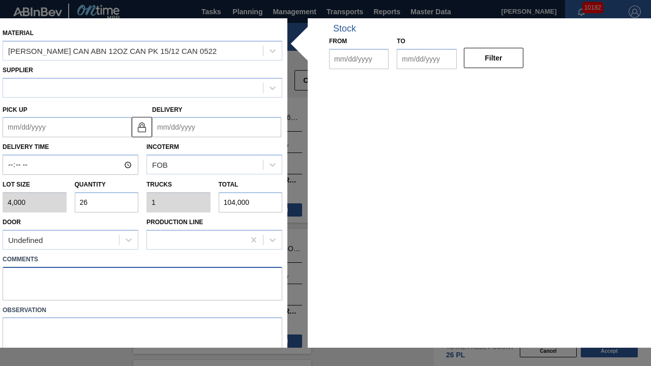
type input "[DATE]"
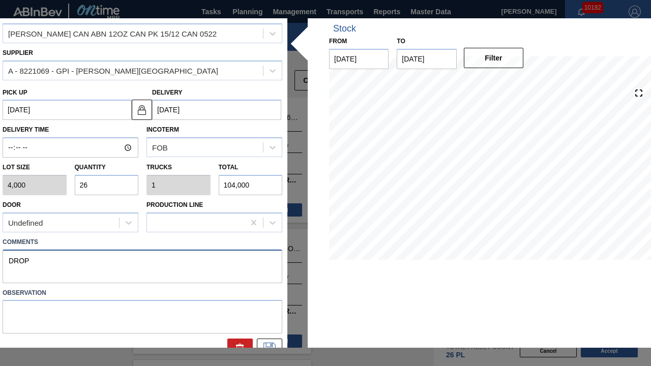
scroll to position [33, 0]
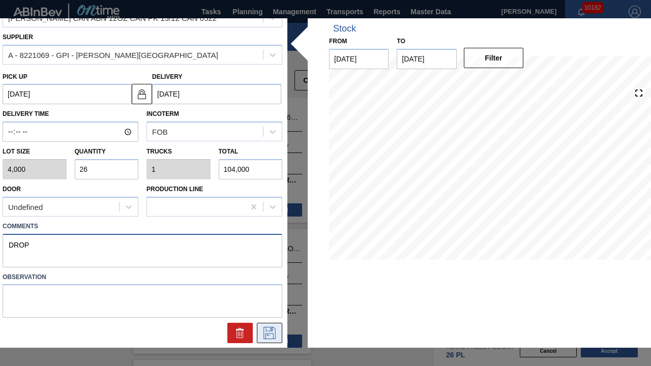
type textarea "DROP"
click at [274, 286] on icon at bounding box center [269, 333] width 16 height 12
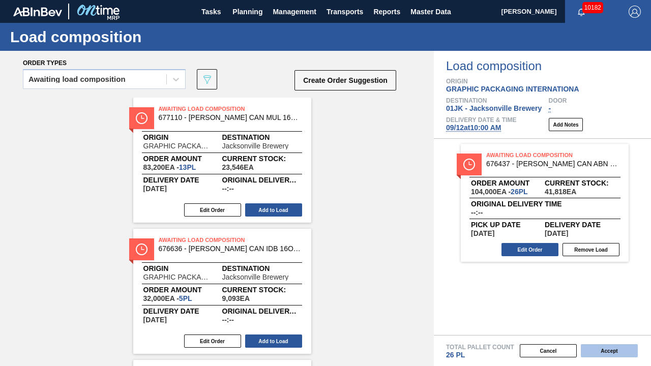
click at [596, 286] on button "Accept" at bounding box center [609, 350] width 57 height 13
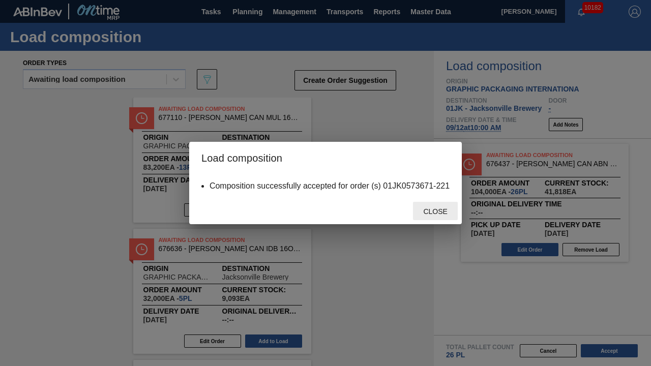
click at [441, 213] on span "Close" at bounding box center [435, 212] width 40 height 8
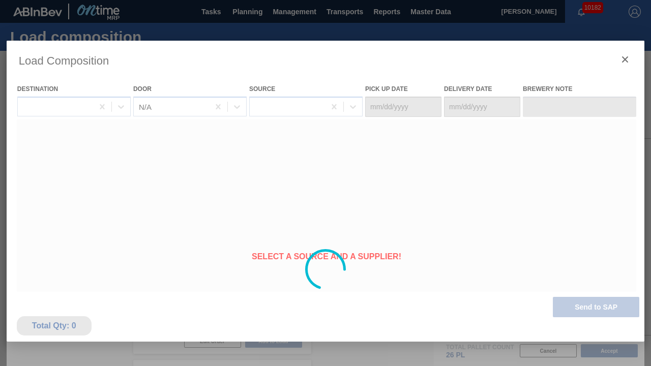
type Date "[DATE]"
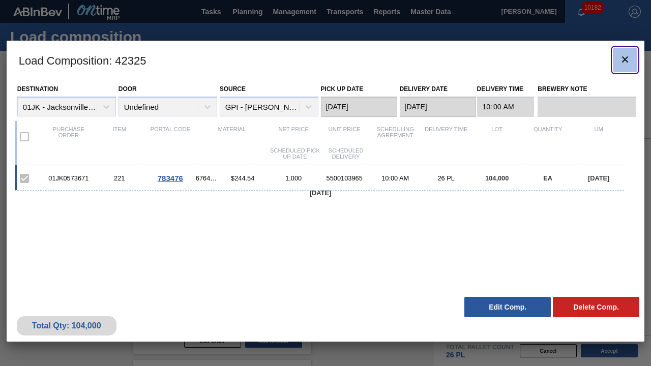
click at [632, 60] on button "botão de ícone" at bounding box center [625, 60] width 24 height 24
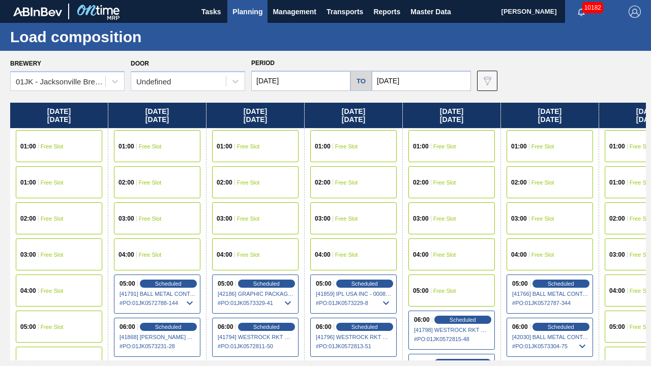
scroll to position [0, 278]
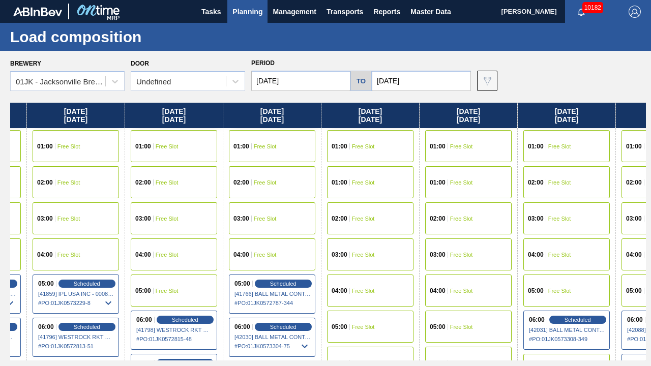
drag, startPoint x: 574, startPoint y: 210, endPoint x: 288, endPoint y: 211, distance: 285.8
click at [288, 211] on div "[DATE] 01:00 Free Slot 01:00 Free Slot 02:00 Free Slot 03:00 Free Slot 04:00 Fr…" at bounding box center [328, 232] width 636 height 258
click at [243, 18] on button "Planning" at bounding box center [247, 11] width 40 height 23
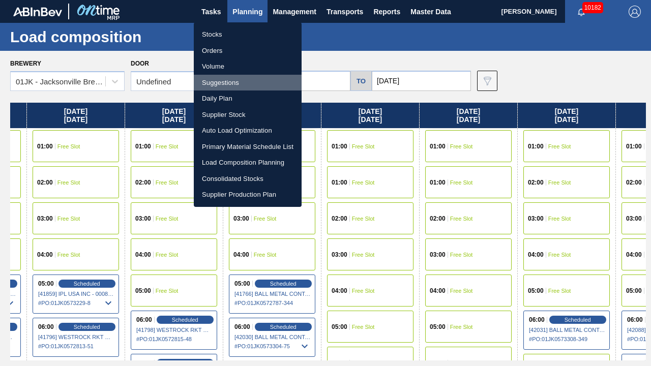
click at [232, 83] on li "Suggestions" at bounding box center [248, 83] width 108 height 16
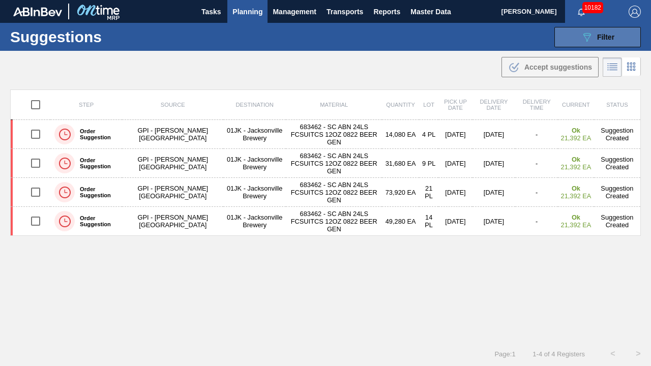
click at [599, 40] on span "Filter" at bounding box center [605, 37] width 17 height 8
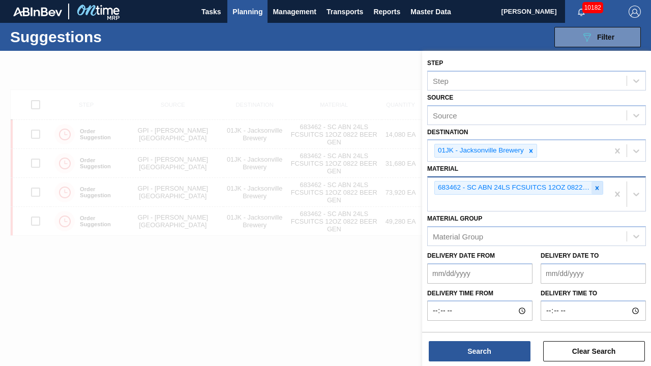
click at [598, 189] on icon at bounding box center [597, 188] width 7 height 7
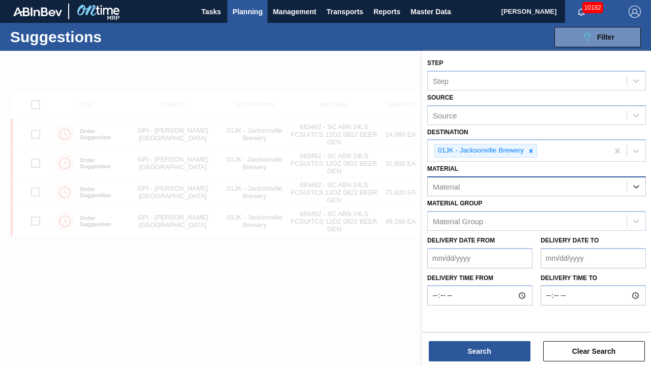
click at [598, 189] on div "Material" at bounding box center [527, 187] width 199 height 15
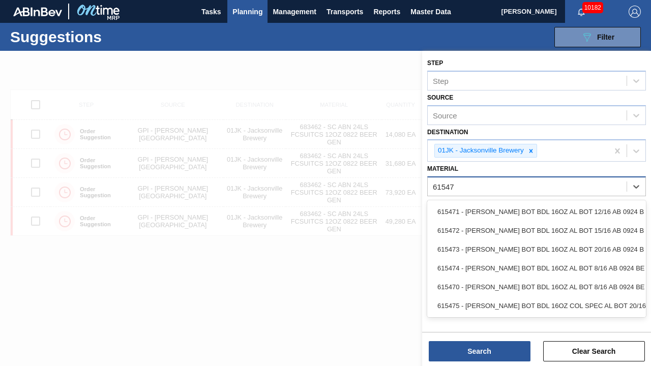
type input "615472"
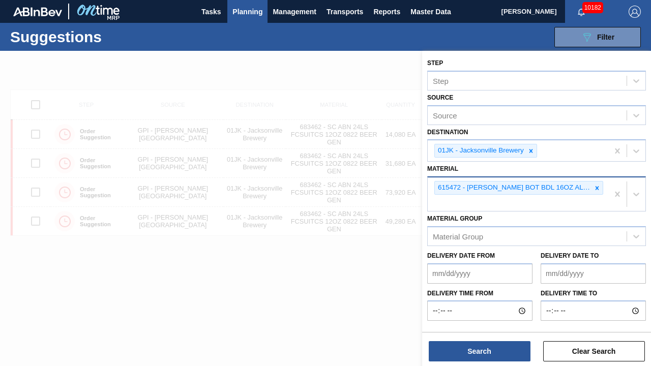
click at [464, 206] on div "615472 - [PERSON_NAME] BOT BDL 16OZ AL BOT 15/16 AB 0924 B" at bounding box center [518, 194] width 181 height 34
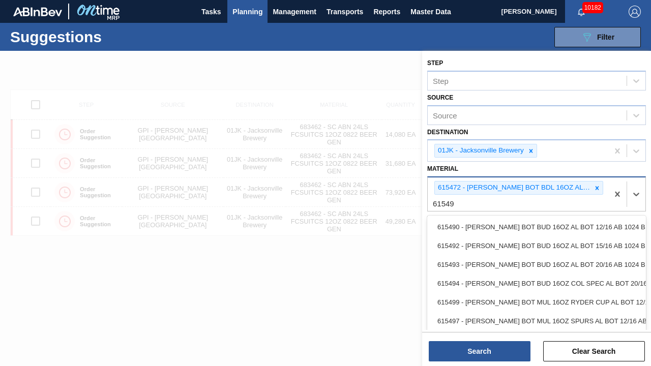
type input "615492"
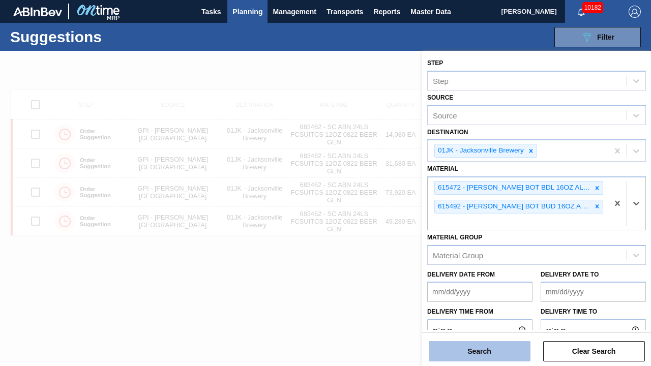
click at [447, 286] on button "Search" at bounding box center [480, 351] width 102 height 20
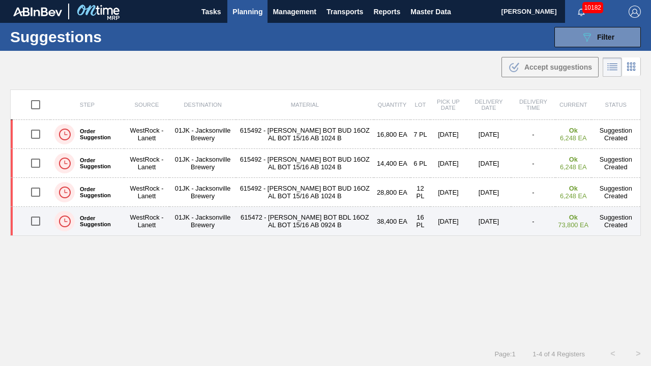
click at [37, 221] on input "checkbox" at bounding box center [35, 221] width 21 height 21
checkbox input "true"
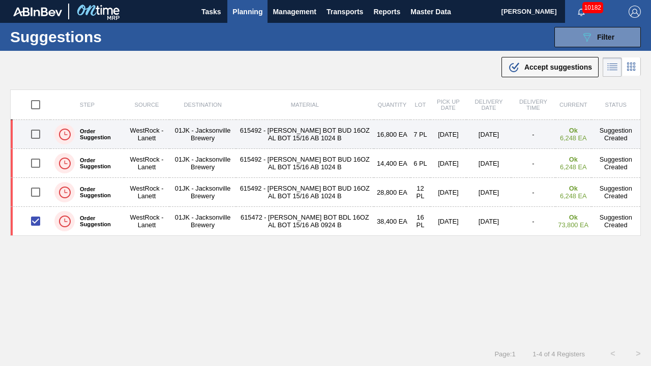
click at [32, 129] on input "checkbox" at bounding box center [35, 134] width 21 height 21
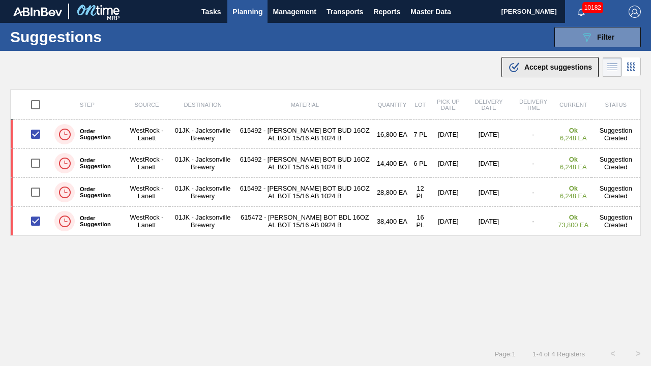
click at [517, 68] on icon at bounding box center [513, 67] width 9 height 9
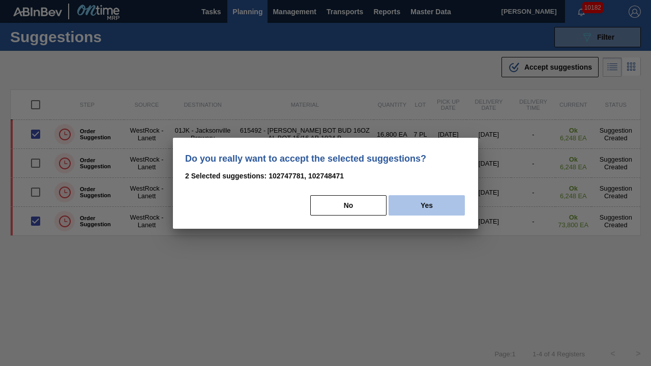
click at [429, 202] on button "Yes" at bounding box center [427, 205] width 76 height 20
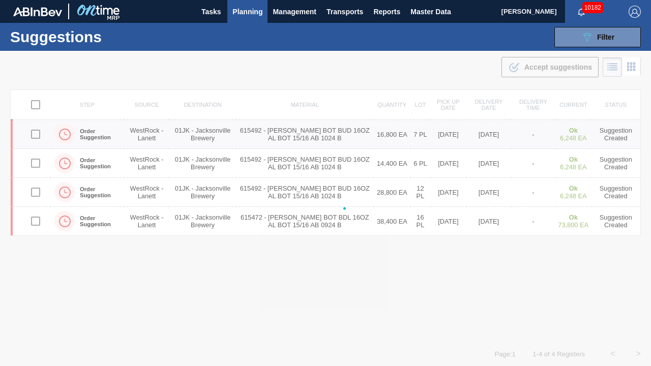
checkbox input "false"
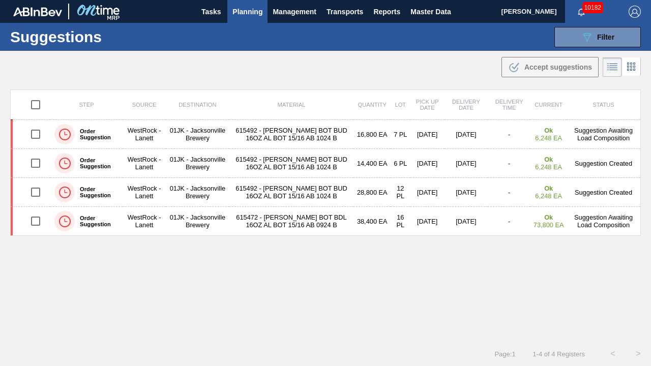
click at [263, 12] on button "Planning" at bounding box center [247, 11] width 40 height 23
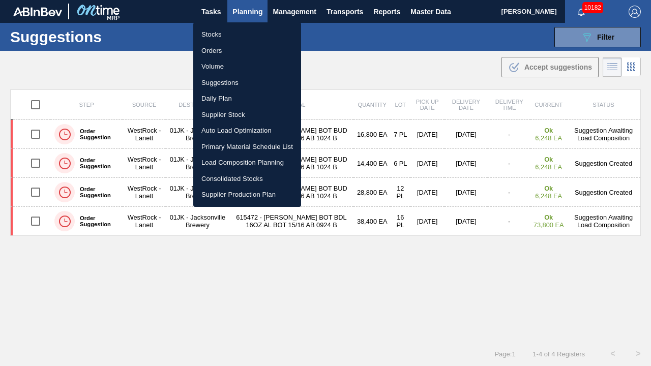
click at [258, 162] on li "Load Composition Planning" at bounding box center [247, 163] width 108 height 16
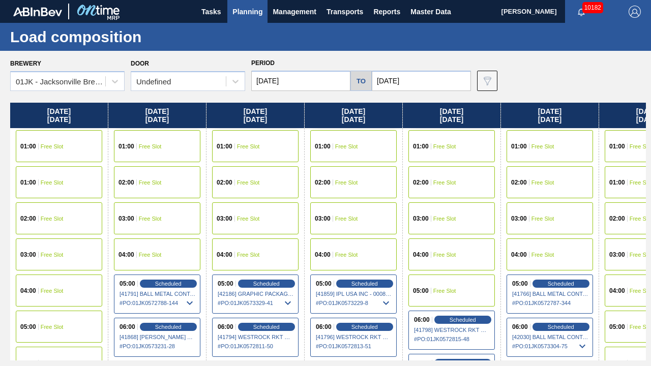
scroll to position [0, 149]
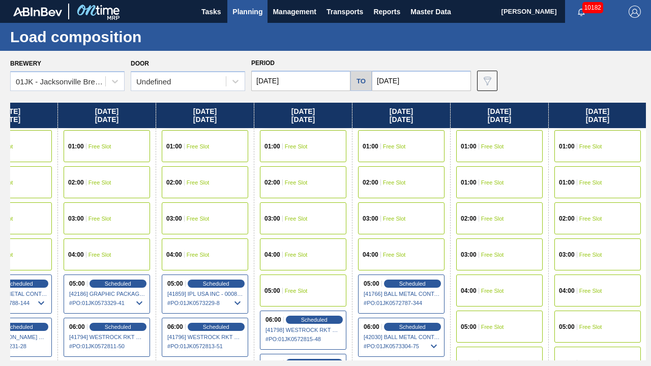
drag, startPoint x: 509, startPoint y: 210, endPoint x: 353, endPoint y: 218, distance: 155.9
click at [353, 218] on div "[DATE] 01:00 Free Slot 01:00 Free Slot 02:00 Free Slot 03:00 Free Slot 04:00 Fr…" at bounding box center [328, 232] width 636 height 258
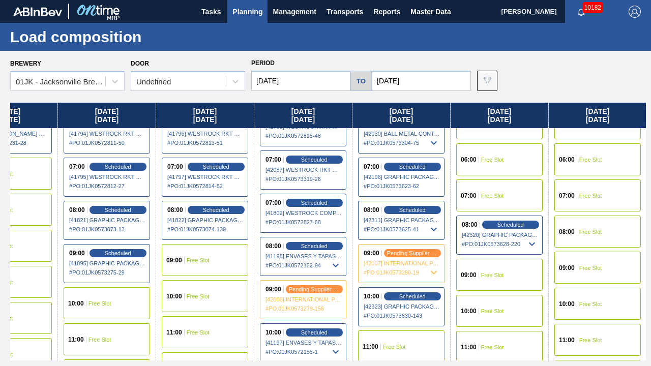
scroll to position [356, 149]
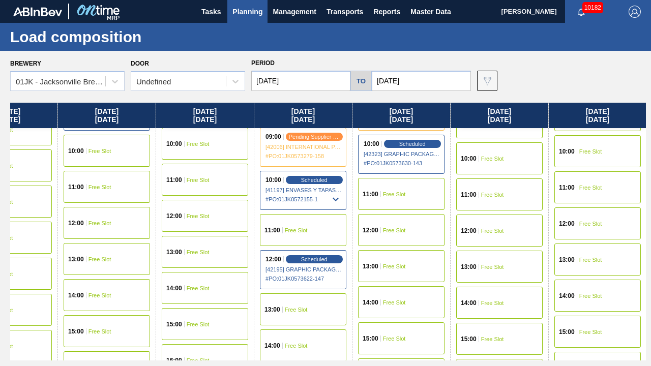
click at [392, 191] on span "Free Slot" at bounding box center [394, 194] width 23 height 6
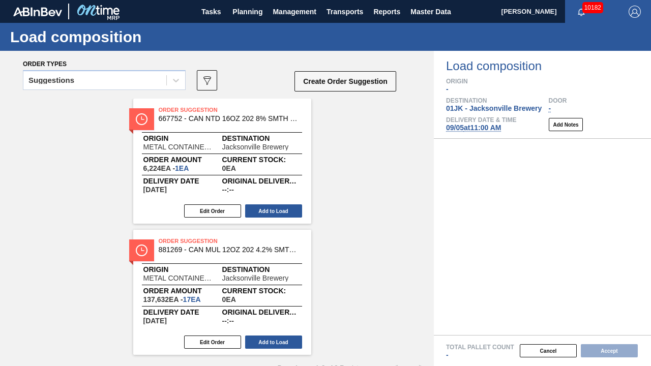
click at [361, 166] on div "Order Suggestion 667752 - CAN NTD 16OZ 202 8% SMTH 4PACK 0919 GEN Origin METAL …" at bounding box center [217, 227] width 434 height 256
click at [113, 80] on div "Suggestions" at bounding box center [94, 80] width 143 height 15
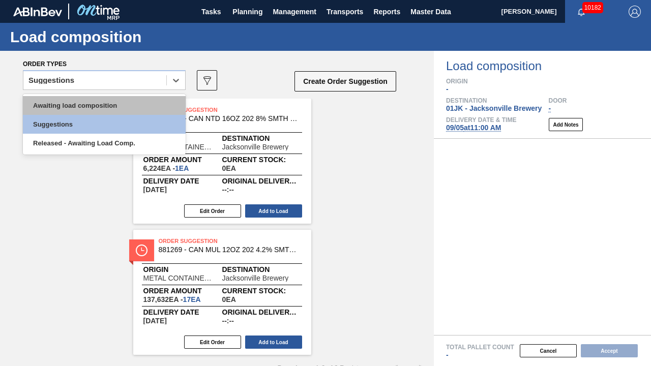
click at [100, 99] on div "Awaiting load composition" at bounding box center [104, 105] width 163 height 19
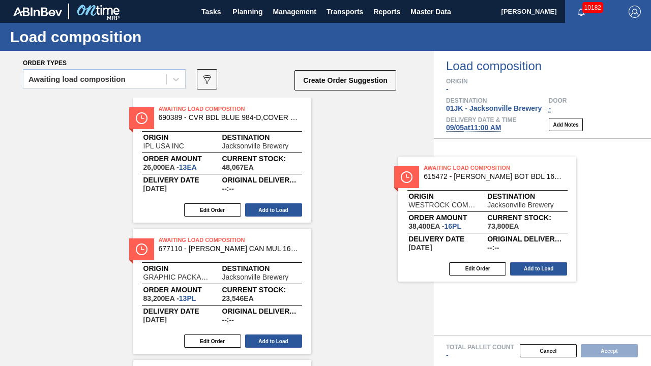
drag, startPoint x: 239, startPoint y: 275, endPoint x: 522, endPoint y: 202, distance: 292.5
click at [522, 202] on div "Order types Awaiting load composition 089F7B8B-B2A5-4AFE-B5C0-19BA573D28AC Crea…" at bounding box center [325, 208] width 651 height 315
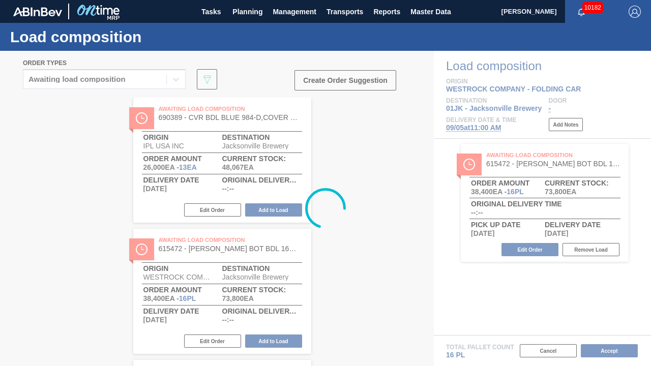
scroll to position [0, 0]
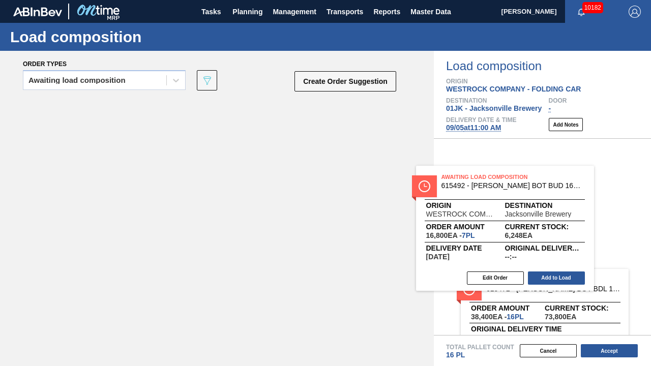
drag, startPoint x: 215, startPoint y: 181, endPoint x: 502, endPoint y: 248, distance: 295.2
click at [502, 248] on div "Order types Awaiting load composition 089F7B8B-B2A5-4AFE-B5C0-19BA573D28AC Crea…" at bounding box center [325, 208] width 651 height 315
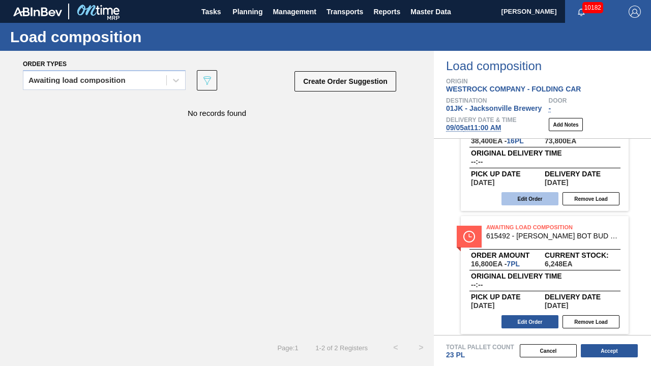
scroll to position [55, 0]
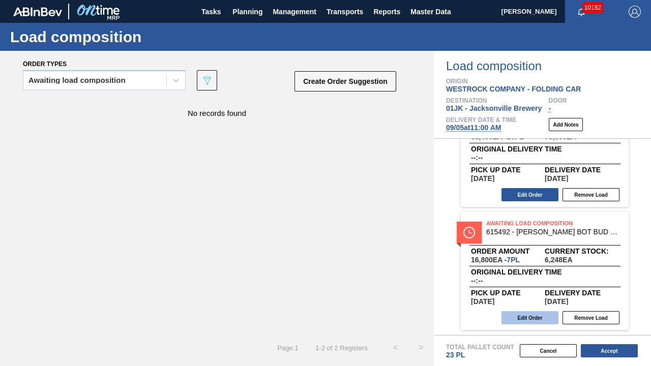
click at [521, 286] on button "Edit Order" at bounding box center [529, 317] width 57 height 13
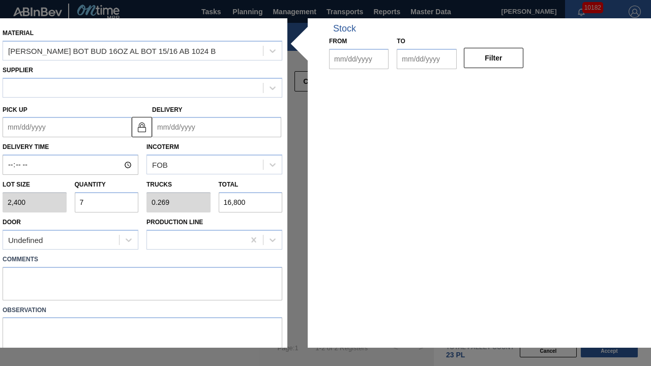
type input "2,400"
type input "7"
type input "0.269"
type input "16,800"
type up "[DATE]"
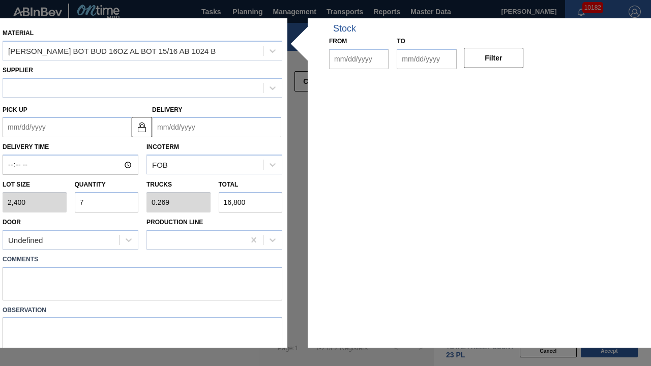
type input "[DATE]"
click at [120, 201] on input "7" at bounding box center [107, 202] width 64 height 20
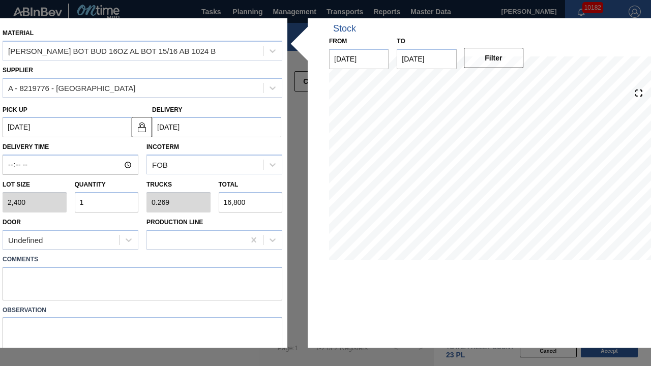
type input "10"
type input "0.385"
type input "24,000"
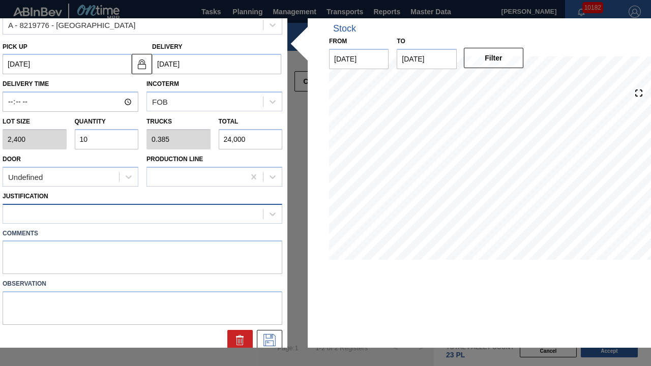
scroll to position [70, 0]
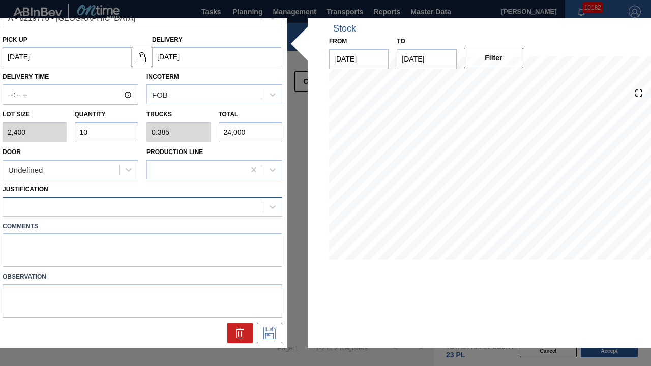
type input "10"
click at [141, 215] on div at bounding box center [143, 207] width 280 height 20
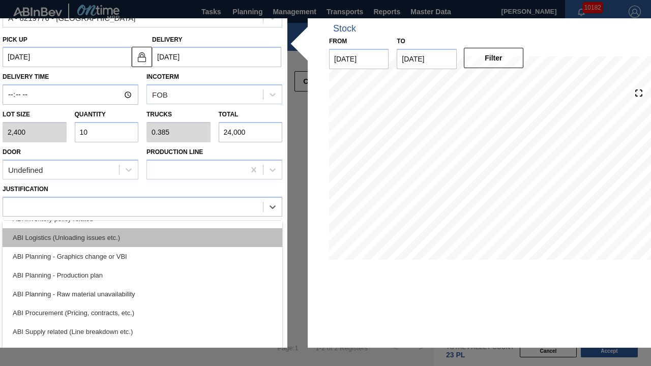
scroll to position [102, 0]
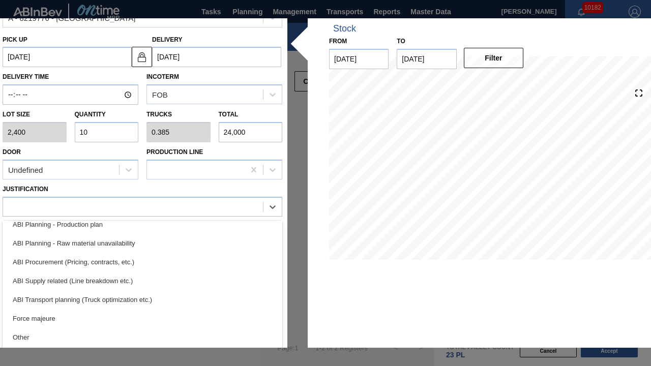
click at [124, 286] on div "ABI Transport planning (Truck optimization etc.)" at bounding box center [143, 299] width 280 height 19
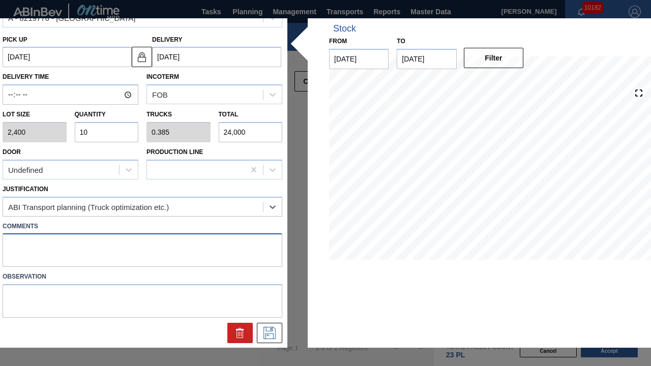
click at [197, 249] on textarea at bounding box center [143, 250] width 280 height 34
type textarea "NOSE, DROP"
click at [265, 286] on icon at bounding box center [269, 333] width 12 height 12
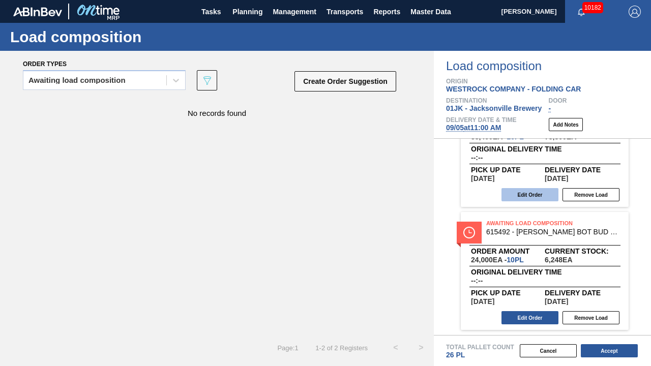
click at [553, 194] on button "Edit Order" at bounding box center [529, 194] width 57 height 13
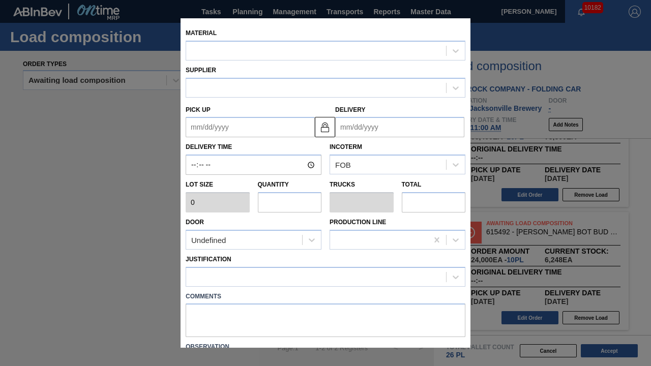
type input "2,400"
type input "16"
type input "0.727"
type input "38,400"
type up "[DATE]"
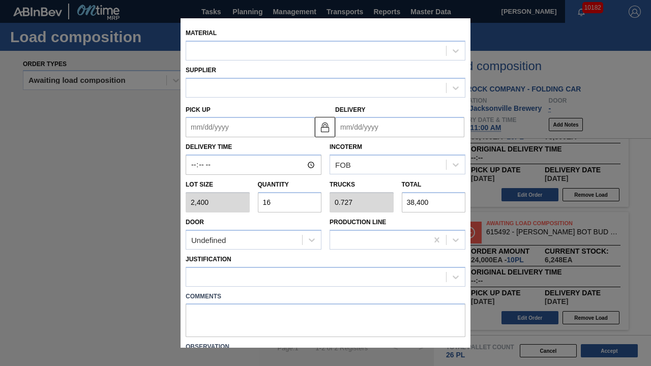
type input "[DATE]"
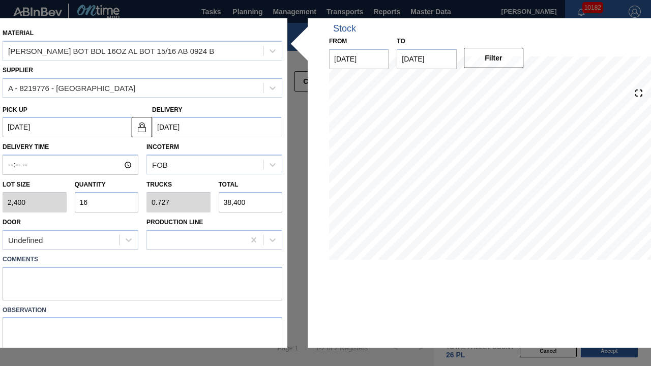
click at [112, 265] on label "Comments" at bounding box center [143, 259] width 280 height 15
click at [110, 273] on textarea at bounding box center [143, 284] width 280 height 34
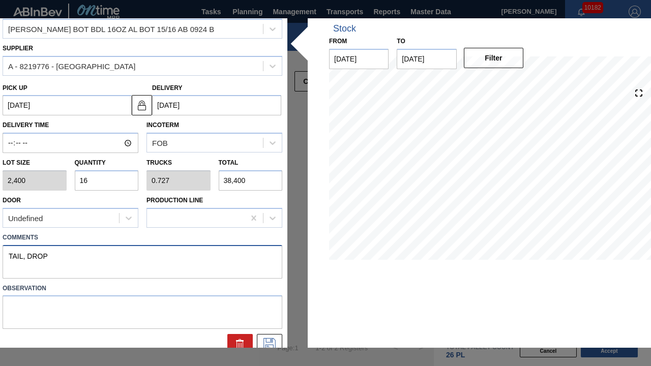
scroll to position [33, 0]
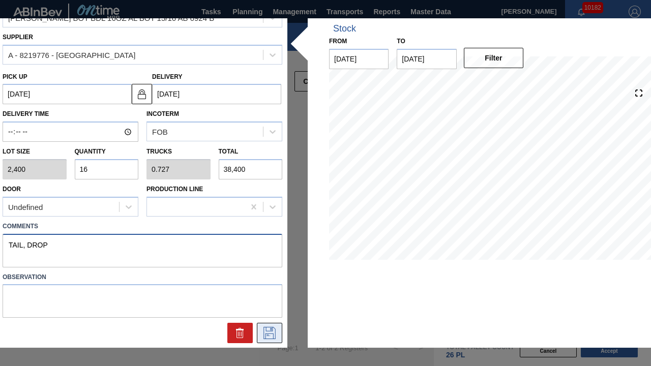
type textarea "TAIL, DROP"
click at [278, 286] on button at bounding box center [269, 333] width 25 height 20
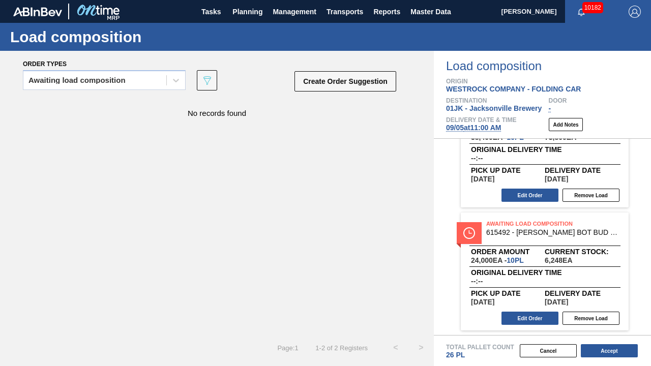
scroll to position [55, 0]
click at [619, 286] on button "Accept" at bounding box center [609, 350] width 57 height 13
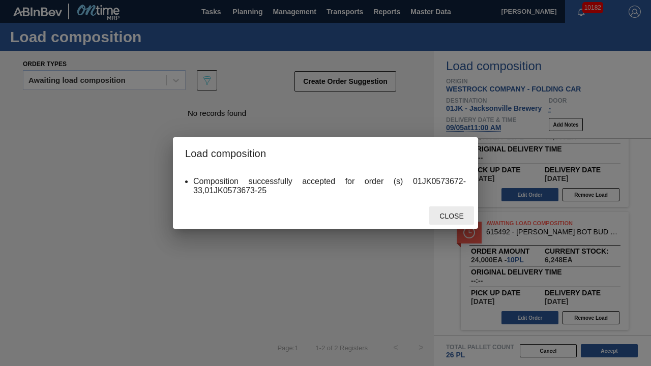
click at [448, 218] on span "Close" at bounding box center [451, 216] width 40 height 8
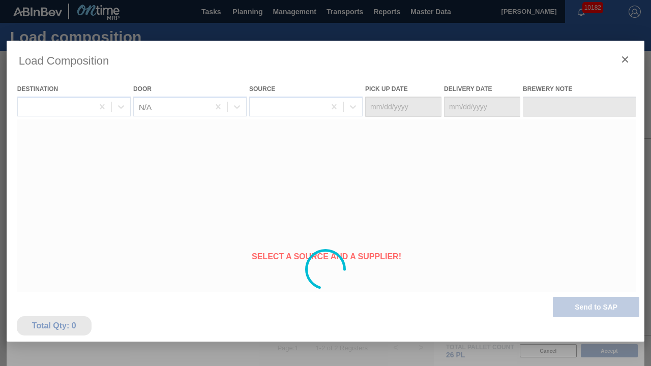
type Date "[DATE]"
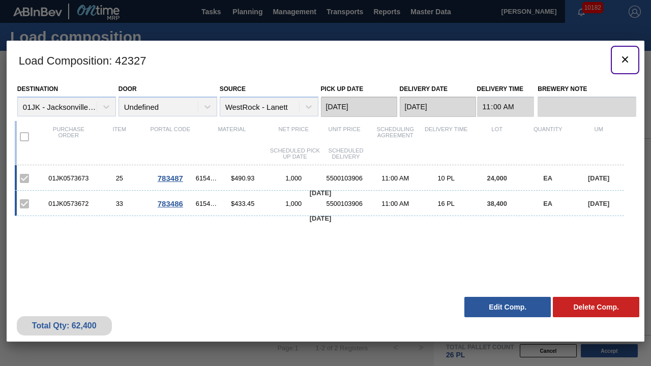
click at [626, 60] on icon "botão de ícone" at bounding box center [625, 59] width 6 height 6
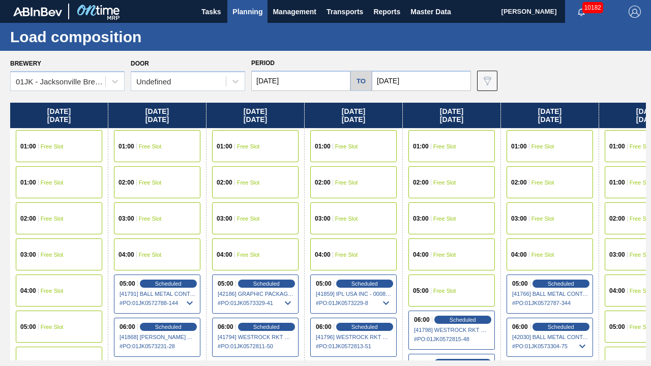
click at [256, 14] on span "Planning" at bounding box center [247, 12] width 30 height 12
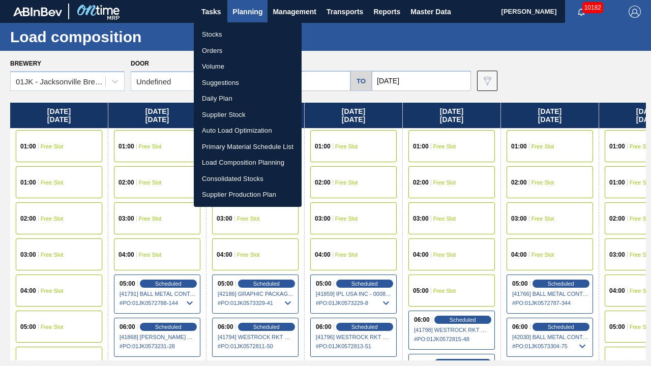
click at [229, 86] on li "Suggestions" at bounding box center [248, 83] width 108 height 16
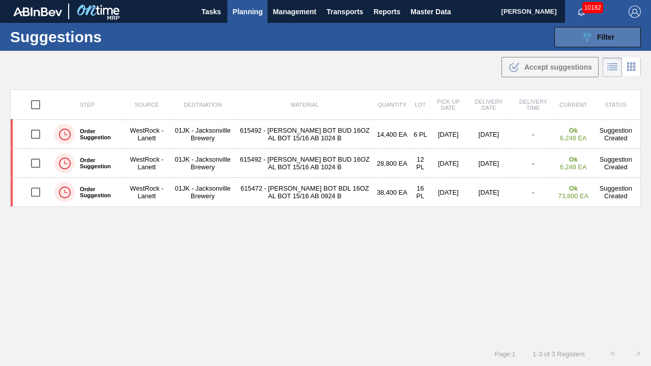
click at [591, 32] on div "089F7B8B-B2A5-4AFE-B5C0-19BA573D28AC Filter" at bounding box center [598, 37] width 34 height 12
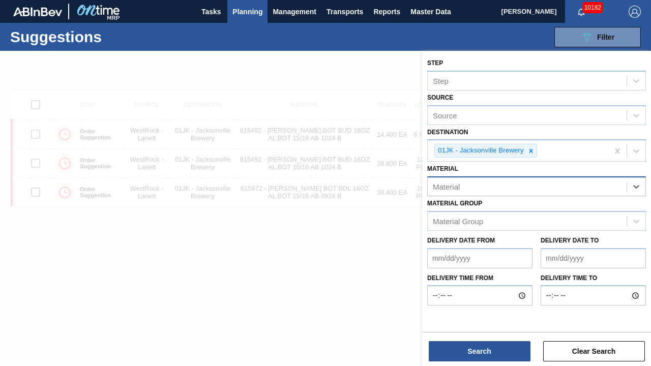
click at [548, 187] on div "Material" at bounding box center [527, 187] width 199 height 15
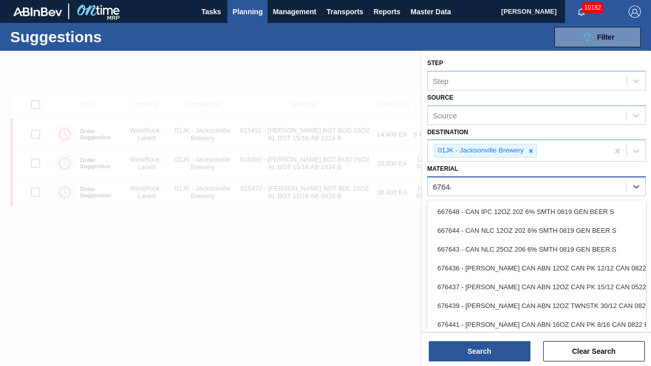
type input "676441"
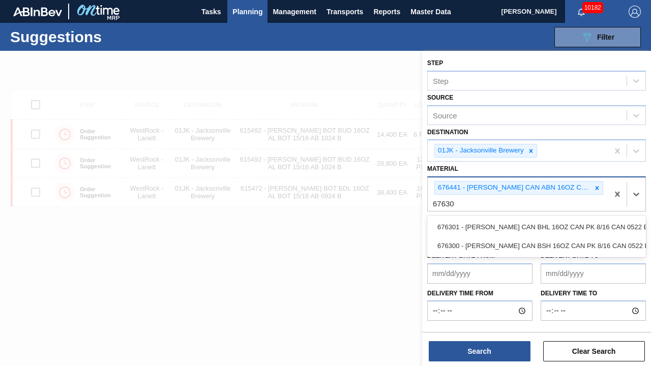
type input "676301"
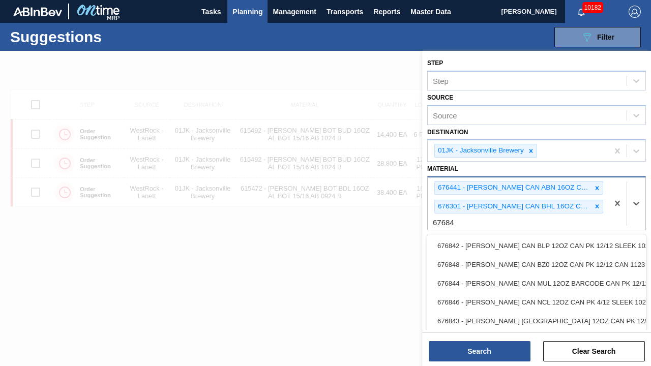
type input "676844"
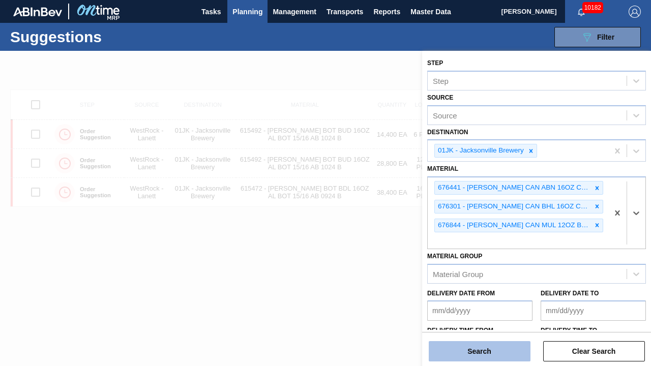
click at [515, 286] on button "Search" at bounding box center [480, 351] width 102 height 20
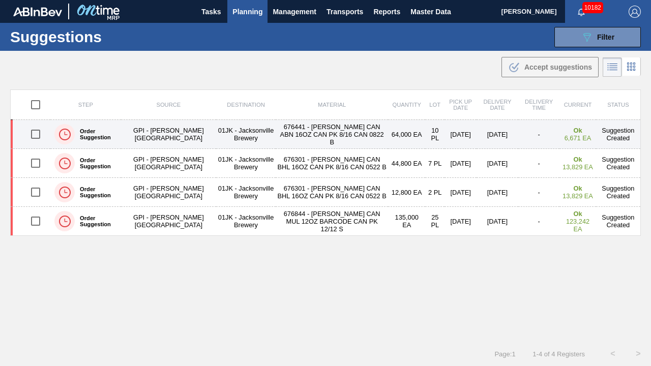
click at [36, 132] on input "checkbox" at bounding box center [35, 134] width 21 height 21
checkbox input "true"
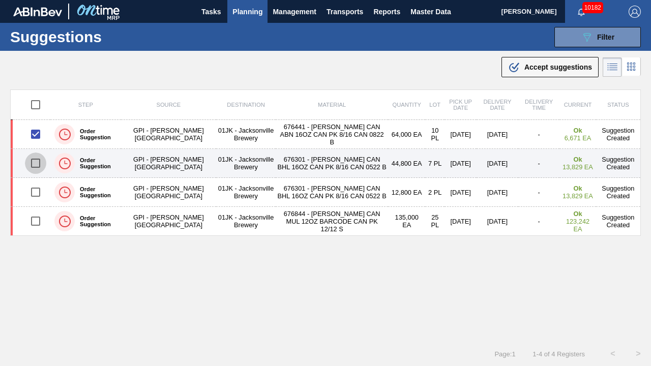
click at [36, 162] on input "checkbox" at bounding box center [35, 163] width 21 height 21
checkbox input "true"
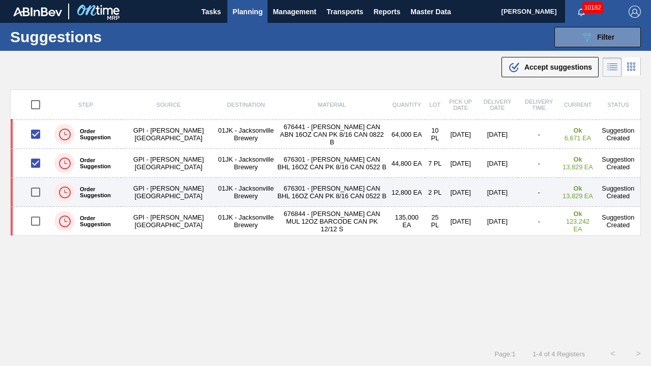
click at [40, 190] on input "checkbox" at bounding box center [35, 192] width 21 height 21
checkbox input "true"
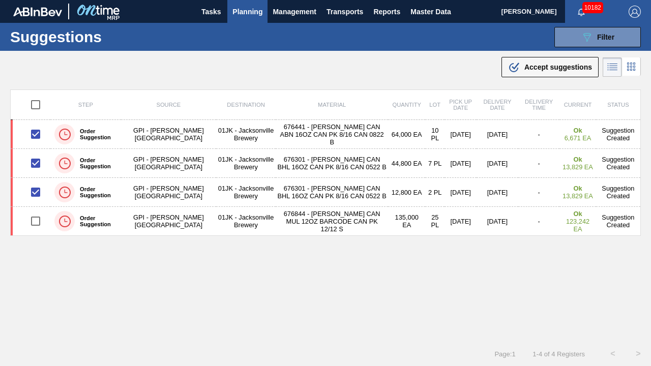
click at [536, 68] on span "Accept suggestions" at bounding box center [558, 67] width 68 height 8
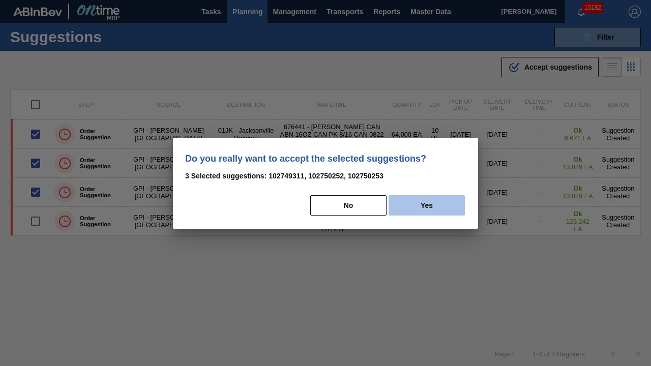
click at [455, 210] on button "Yes" at bounding box center [427, 205] width 76 height 20
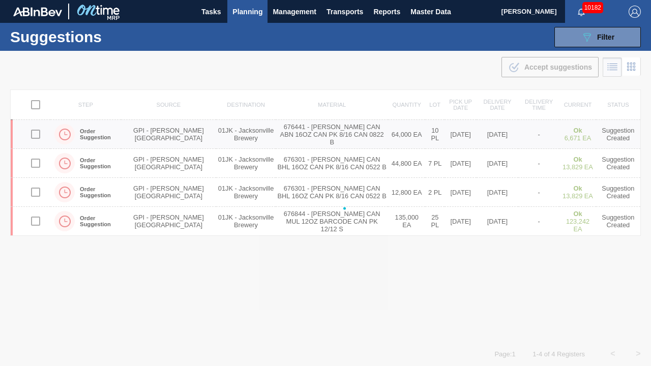
checkbox input "false"
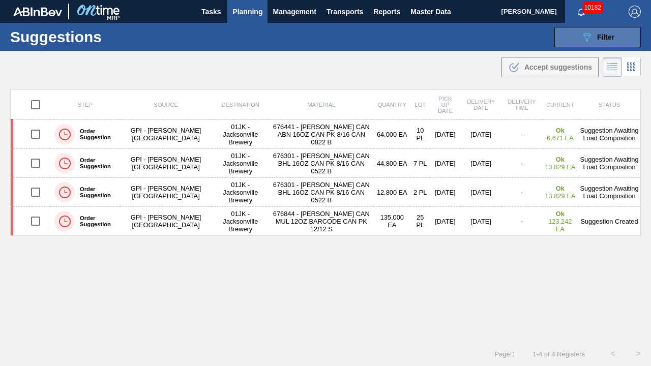
click at [608, 44] on button "089F7B8B-B2A5-4AFE-B5C0-19BA573D28AC Filter" at bounding box center [597, 37] width 86 height 20
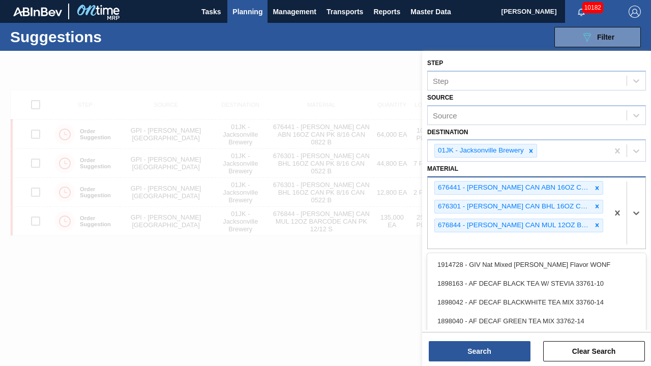
click at [534, 242] on div "676441 - [PERSON_NAME] CAN ABN 16OZ CAN PK 8/16 CAN 0822 B 676301 - [PERSON_NAM…" at bounding box center [518, 212] width 181 height 71
type input "677154"
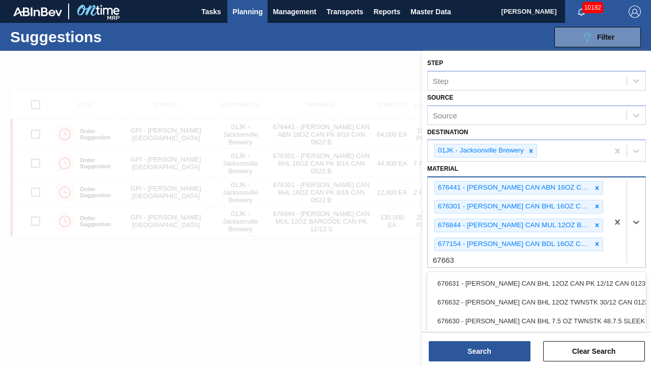
type input "676636"
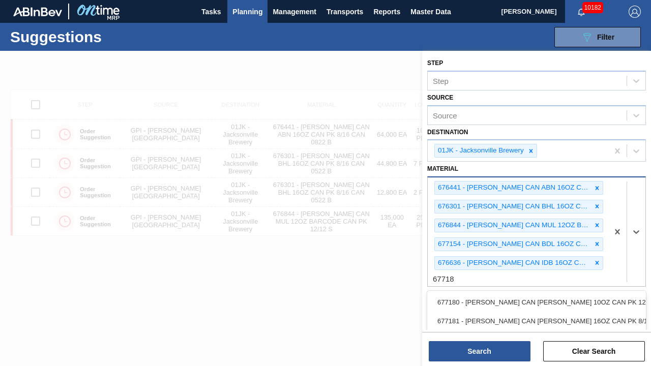
type input "677181"
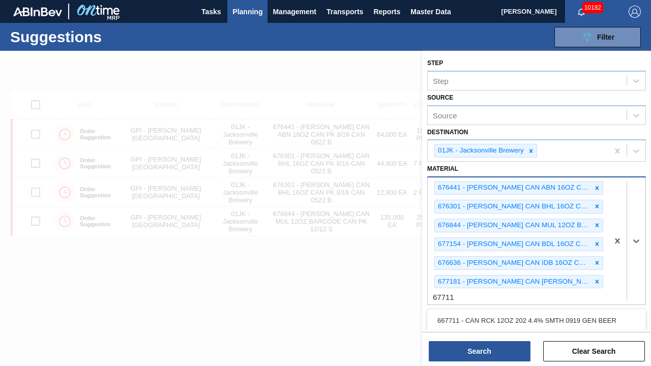
type input "677110"
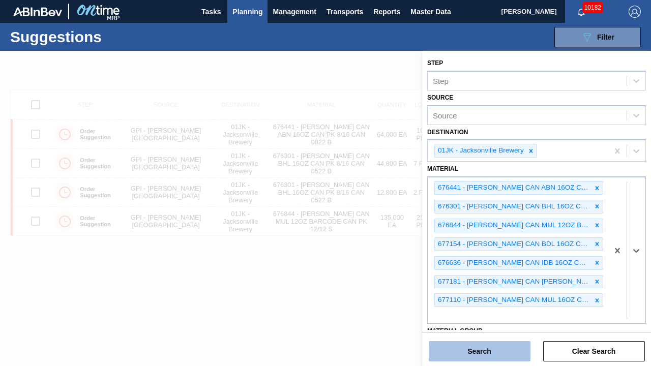
click at [501, 286] on button "Search" at bounding box center [480, 351] width 102 height 20
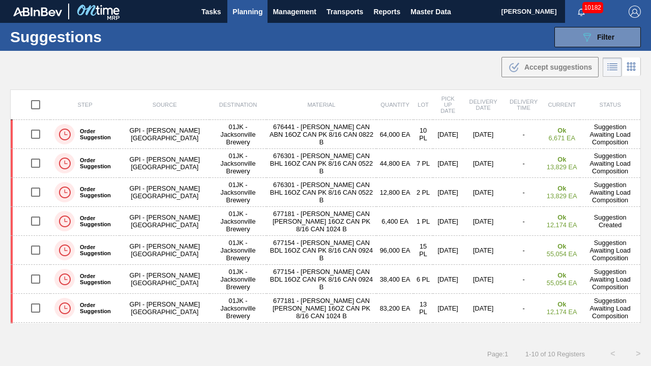
scroll to position [84, 0]
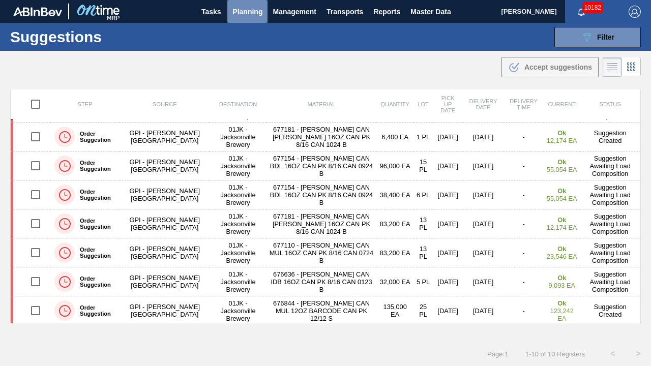
click at [240, 9] on span "Planning" at bounding box center [247, 12] width 30 height 12
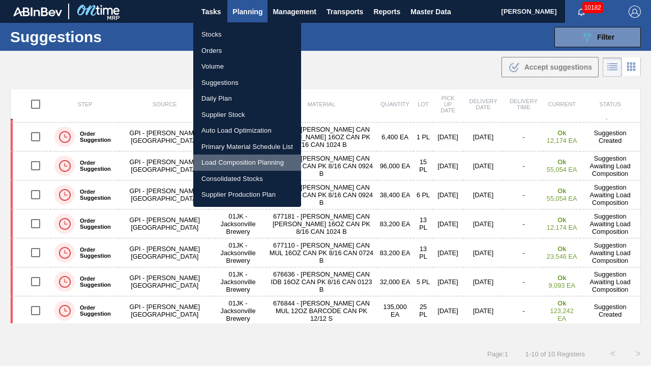
click at [243, 164] on li "Load Composition Planning" at bounding box center [247, 163] width 108 height 16
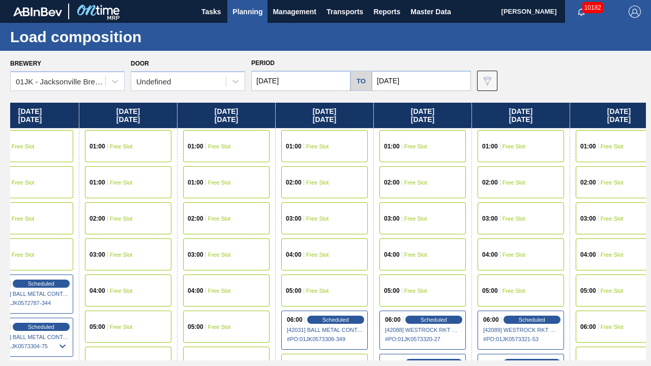
drag, startPoint x: 611, startPoint y: 130, endPoint x: 159, endPoint y: 190, distance: 456.7
click at [71, 200] on div "[DATE] 01:00 Free Slot 01:00 Free Slot 02:00 Free Slot 03:00 Free Slot 04:00 Fr…" at bounding box center [328, 232] width 636 height 258
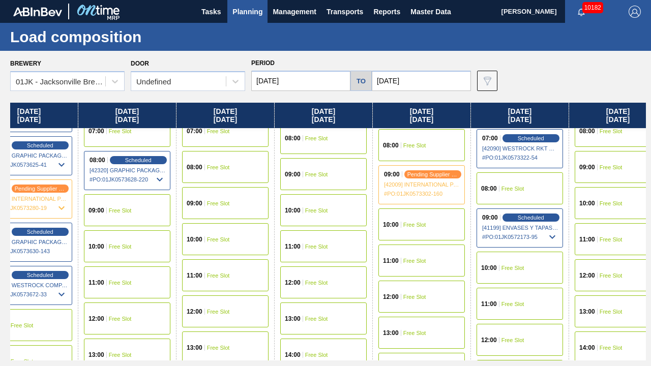
scroll to position [203, 521]
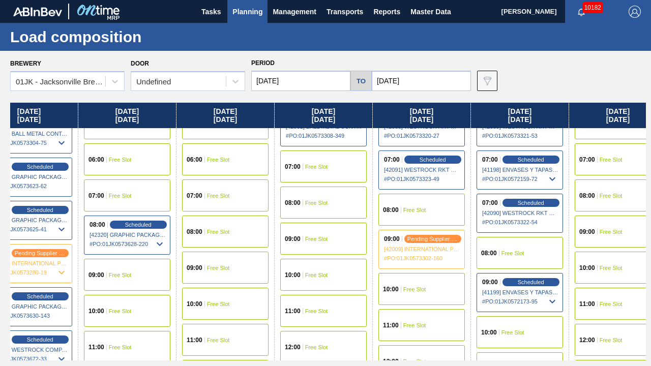
click at [428, 218] on div "08:00 Free Slot" at bounding box center [421, 210] width 86 height 32
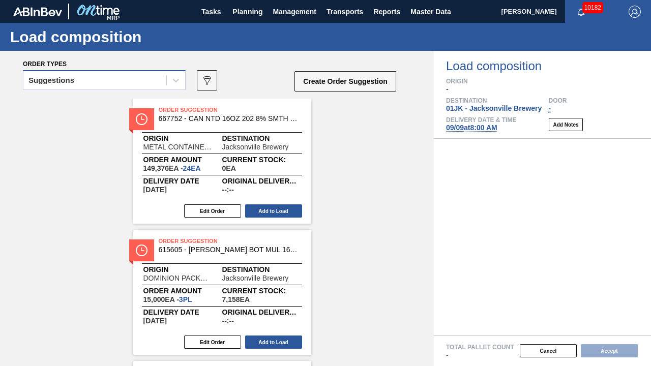
click at [159, 84] on div "Suggestions" at bounding box center [94, 80] width 143 height 15
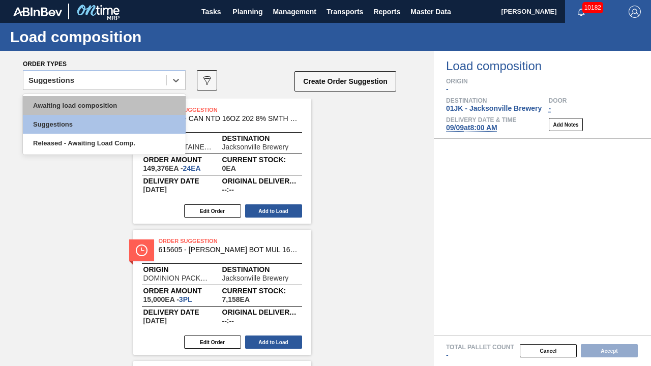
click at [112, 110] on div "Awaiting load composition" at bounding box center [104, 105] width 163 height 19
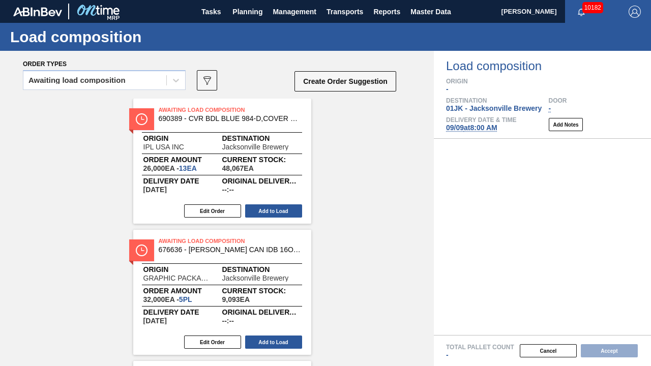
scroll to position [304, 0]
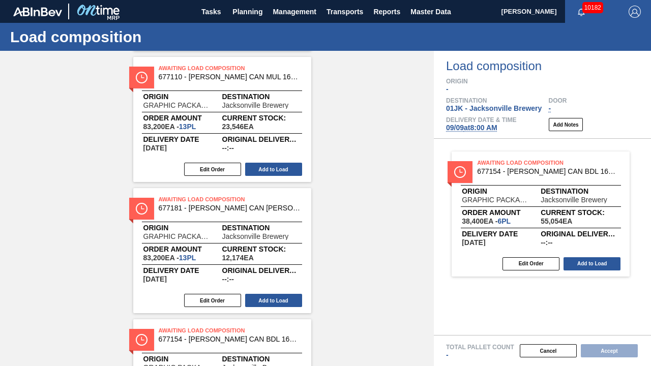
drag, startPoint x: 225, startPoint y: 212, endPoint x: 549, endPoint y: 173, distance: 326.3
click at [549, 173] on div "Order types Awaiting load composition 089F7B8B-B2A5-4AFE-B5C0-19BA573D28AC Crea…" at bounding box center [325, 208] width 651 height 315
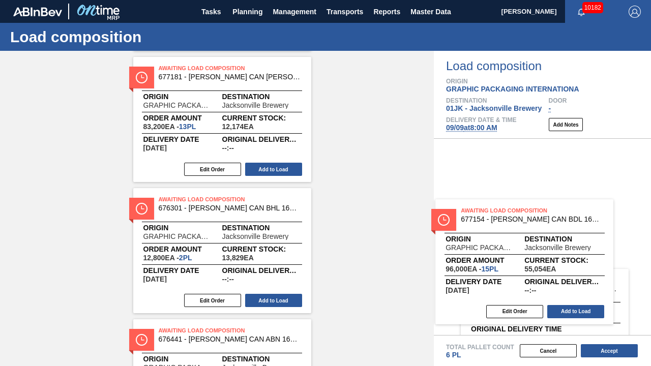
drag, startPoint x: 247, startPoint y: 228, endPoint x: 560, endPoint y: 239, distance: 314.0
click at [560, 239] on div "Order types Awaiting load composition 089F7B8B-B2A5-4AFE-B5C0-19BA573D28AC Crea…" at bounding box center [325, 208] width 651 height 315
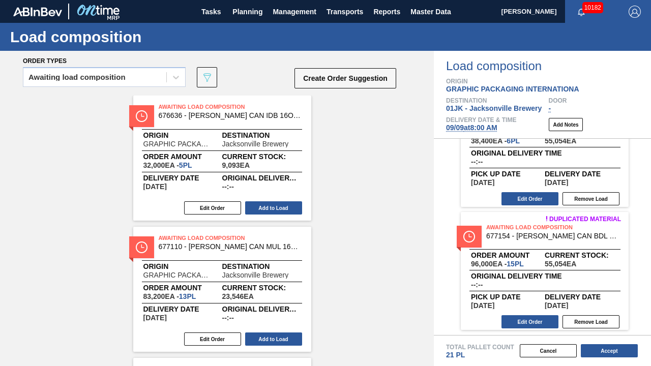
scroll to position [0, 0]
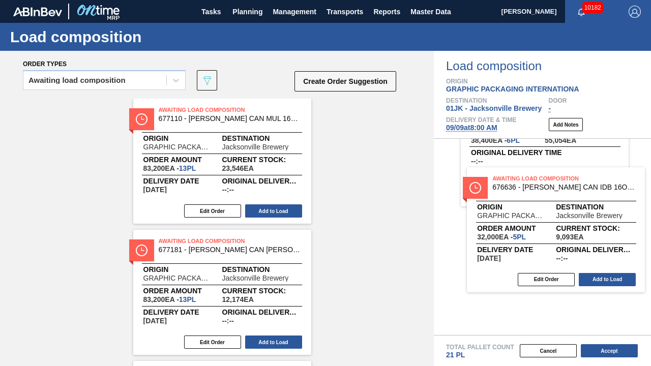
drag, startPoint x: 199, startPoint y: 144, endPoint x: 590, endPoint y: 220, distance: 397.8
click at [590, 220] on div "Order types Awaiting load composition 089F7B8B-B2A5-4AFE-B5C0-19BA573D28AC Crea…" at bounding box center [325, 208] width 651 height 315
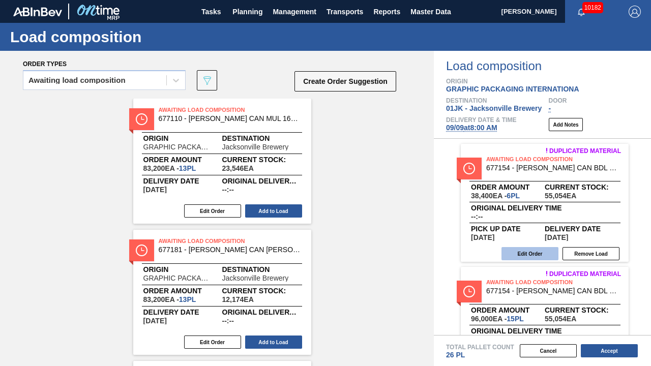
click at [514, 253] on button "Edit Order" at bounding box center [529, 253] width 57 height 13
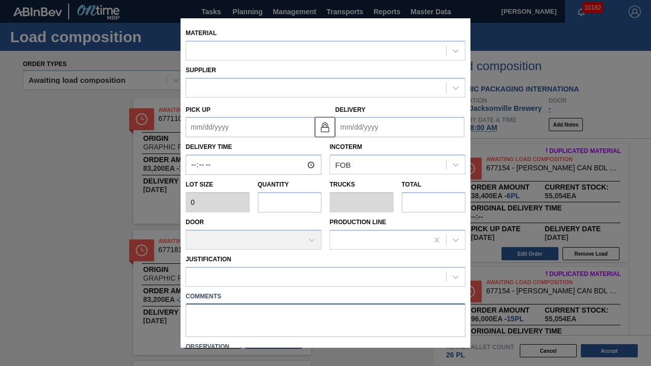
click at [241, 286] on textarea at bounding box center [326, 321] width 280 height 34
type textarea "N"
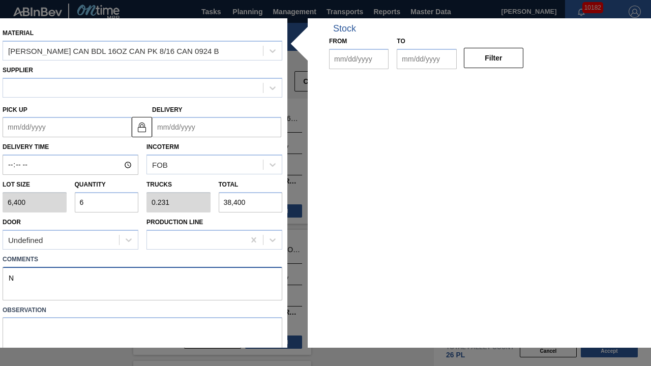
type input "6,400"
type input "6"
type input "0.231"
type input "38,400"
type textarea "NO"
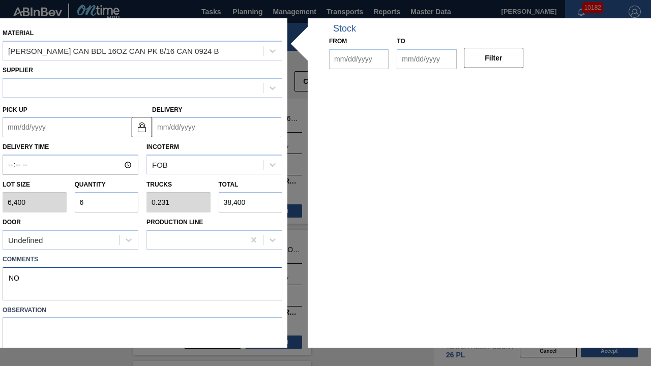
type up "[DATE]"
type input "[DATE]"
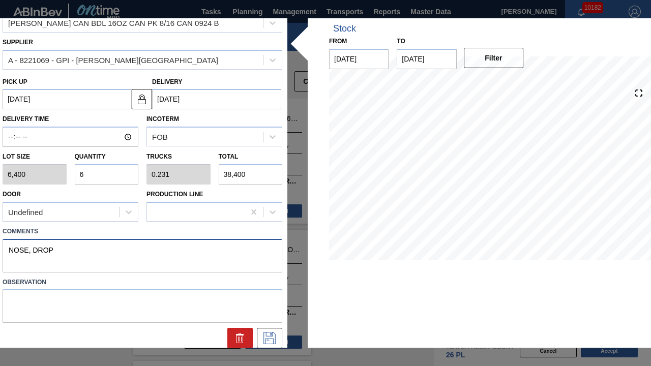
scroll to position [33, 0]
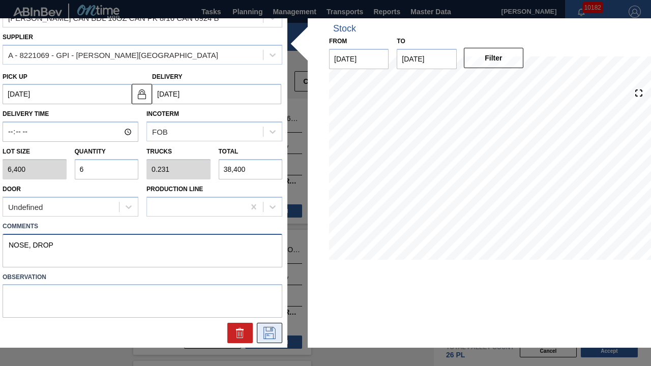
type textarea "NOSE, DROP"
click at [263, 286] on button at bounding box center [269, 333] width 25 height 20
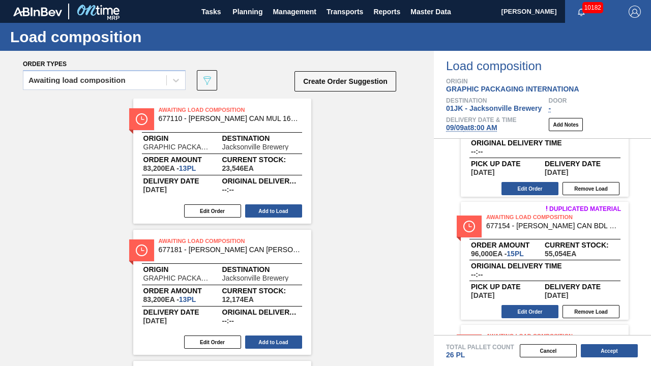
scroll to position [102, 0]
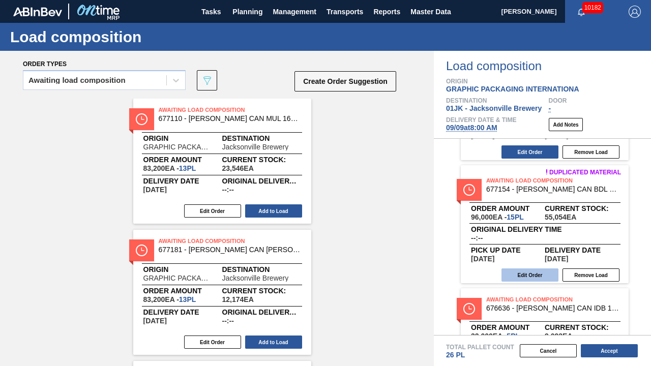
click at [528, 270] on button "Edit Order" at bounding box center [529, 275] width 57 height 13
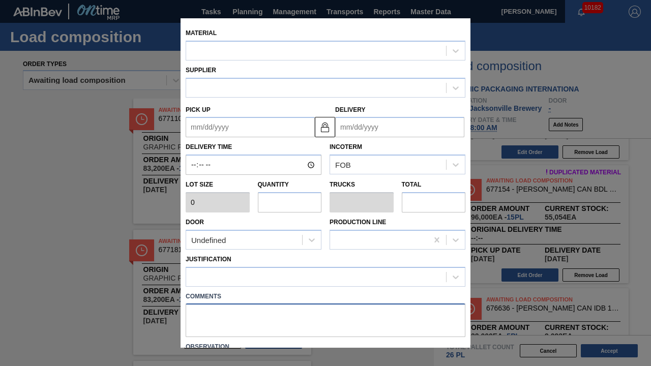
click at [242, 286] on textarea at bounding box center [326, 321] width 280 height 34
type input "6,400"
type input "15"
type input "0.577"
type input "96,000"
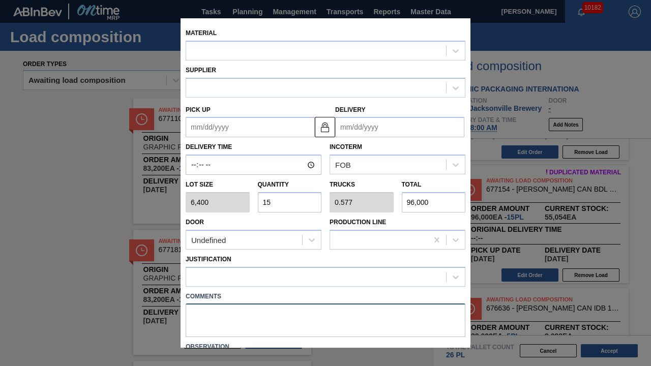
type up "[DATE]"
type input "[DATE]"
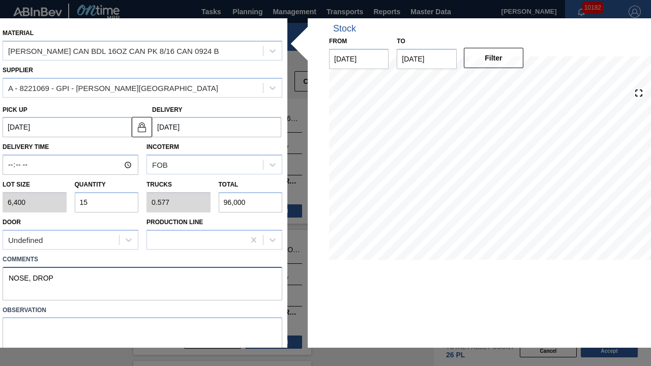
scroll to position [33, 0]
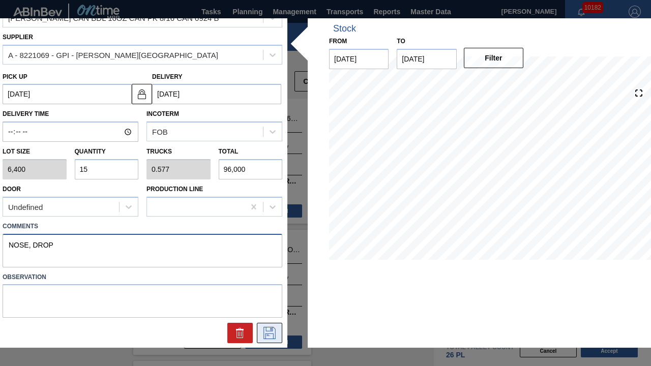
type textarea "NOSE, DROP"
click at [269, 286] on icon at bounding box center [269, 333] width 16 height 12
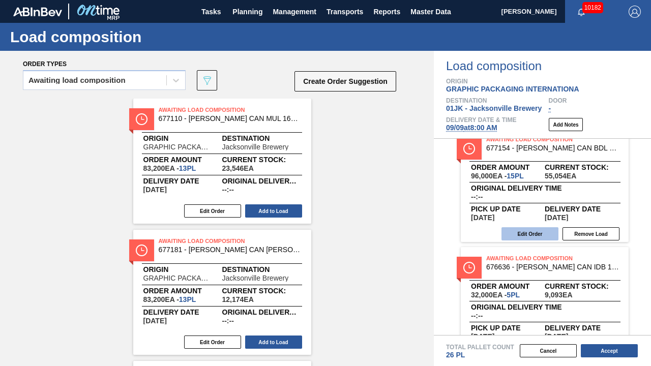
scroll to position [179, 0]
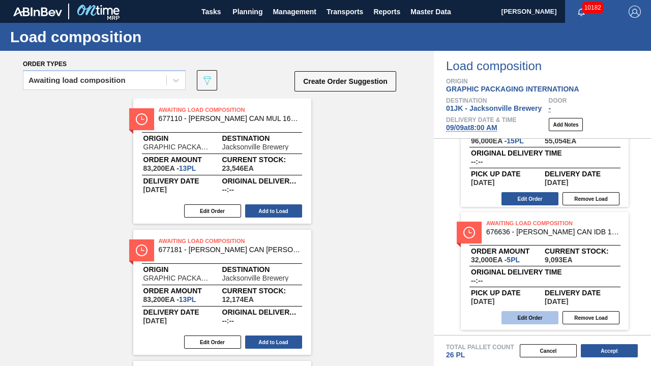
click at [536, 286] on button "Edit Order" at bounding box center [529, 317] width 57 height 13
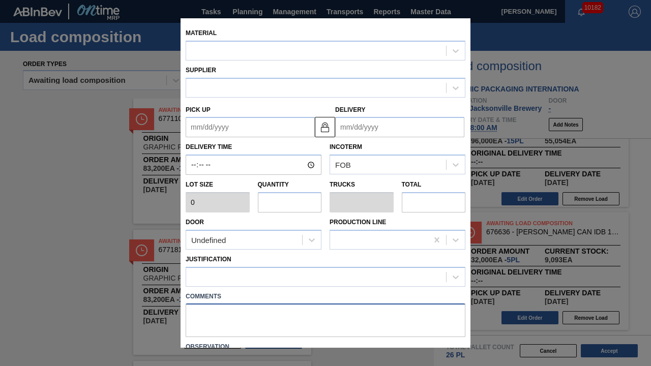
click at [204, 286] on textarea at bounding box center [326, 321] width 280 height 34
type input "6,400"
type input "5"
type input "0.192"
type input "32,000"
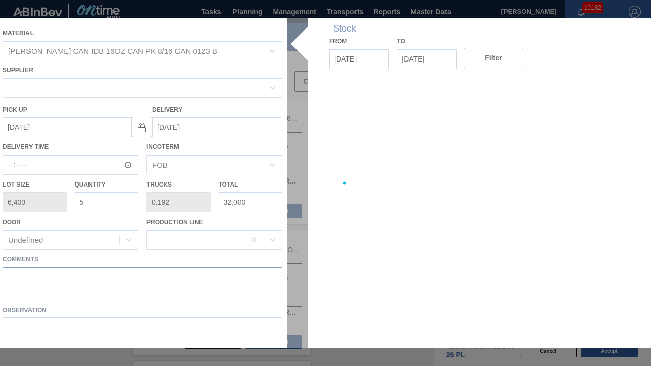
type up "[DATE]"
type input "[DATE]"
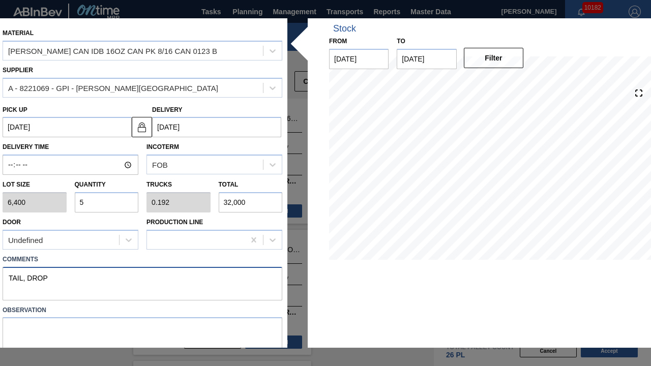
scroll to position [33, 0]
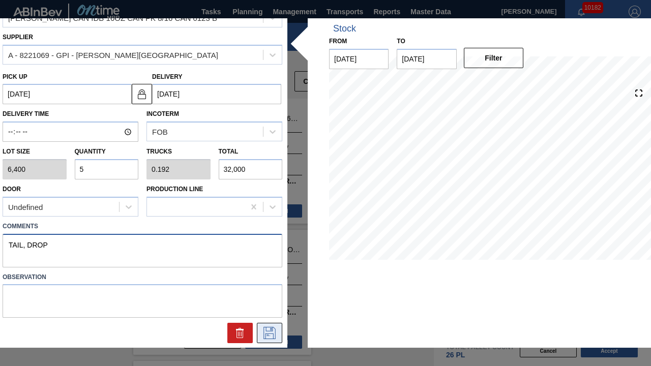
type textarea "TAIL, DROP"
click at [259, 286] on button at bounding box center [269, 333] width 25 height 20
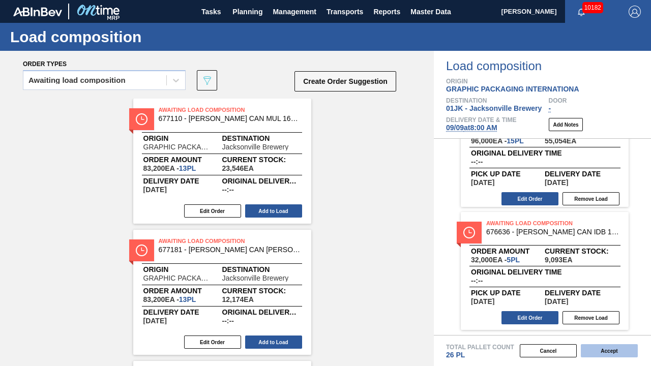
click at [605, 286] on button "Accept" at bounding box center [609, 350] width 57 height 13
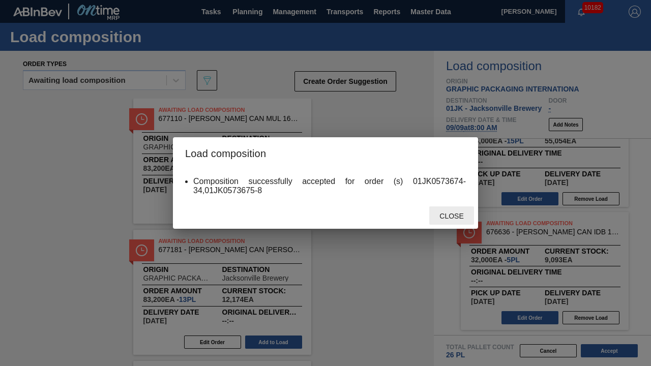
click at [445, 219] on span "Close" at bounding box center [451, 216] width 40 height 8
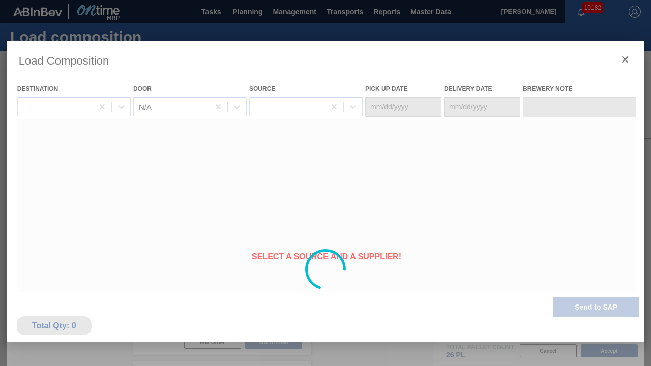
type Date "[DATE]"
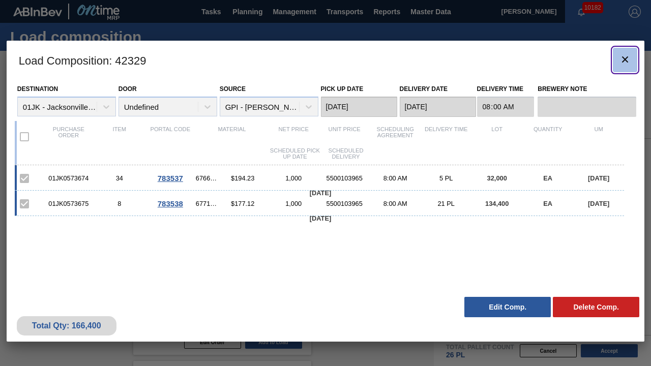
click at [625, 59] on icon "botão de ícone" at bounding box center [625, 59] width 6 height 6
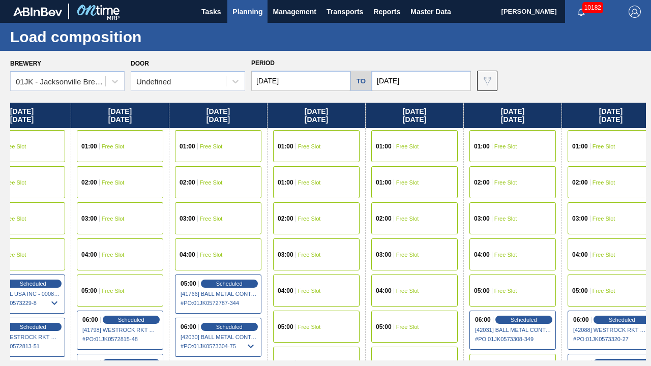
drag, startPoint x: 605, startPoint y: 184, endPoint x: 269, endPoint y: 185, distance: 336.2
click at [253, 190] on div "[DATE] 01:00 Free Slot 01:00 Free Slot 02:00 Free Slot 03:00 Free Slot 04:00 Fr…" at bounding box center [328, 232] width 636 height 258
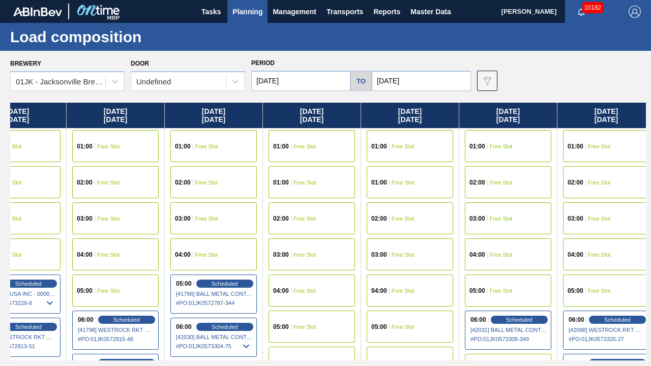
scroll to position [0, 402]
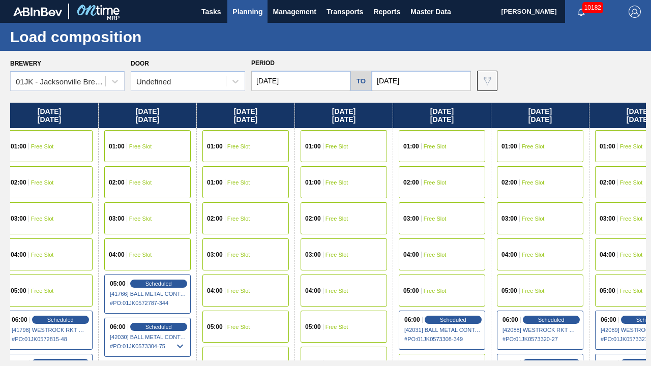
drag, startPoint x: 543, startPoint y: 161, endPoint x: 464, endPoint y: 164, distance: 79.4
click at [464, 164] on div "[DATE] 01:00 Free Slot 01:00 Free Slot 02:00 Free Slot 03:00 Free Slot 04:00 Fr…" at bounding box center [328, 232] width 636 height 258
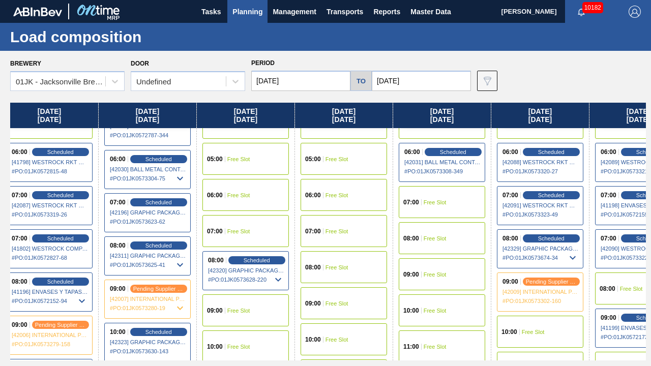
scroll to position [153, 402]
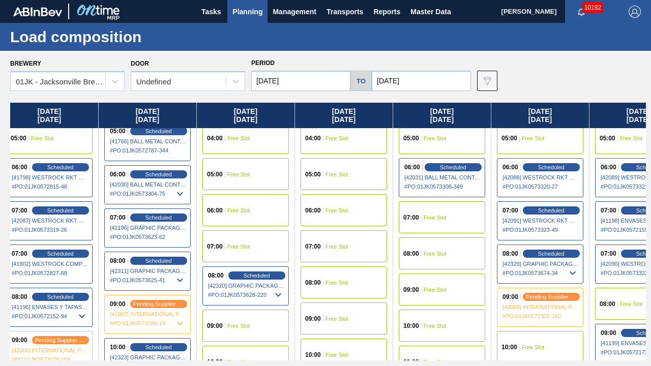
click at [433, 252] on span "Free Slot" at bounding box center [435, 254] width 23 height 6
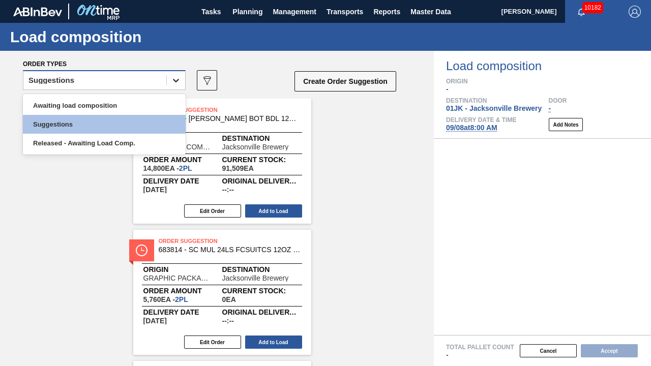
click at [179, 84] on icon at bounding box center [176, 80] width 10 height 10
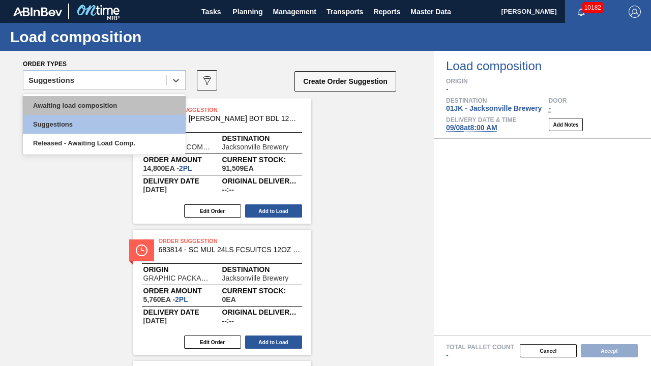
click at [143, 109] on div "Awaiting load composition" at bounding box center [104, 105] width 163 height 19
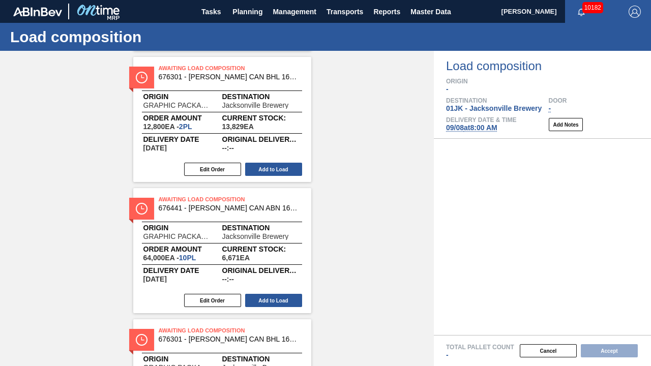
scroll to position [173, 0]
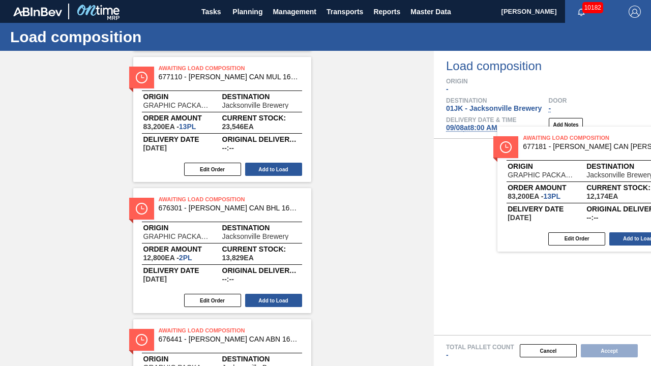
drag, startPoint x: 254, startPoint y: 217, endPoint x: 627, endPoint y: 155, distance: 378.4
click at [627, 155] on div "Order types Awaiting load composition 089F7B8B-B2A5-4AFE-B5C0-19BA573D28AC Crea…" at bounding box center [325, 208] width 651 height 315
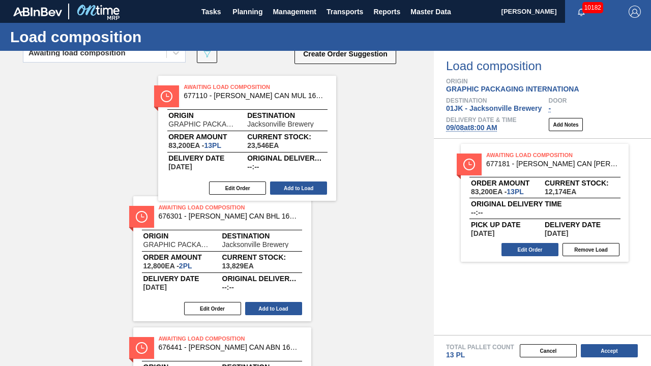
scroll to position [27, 0]
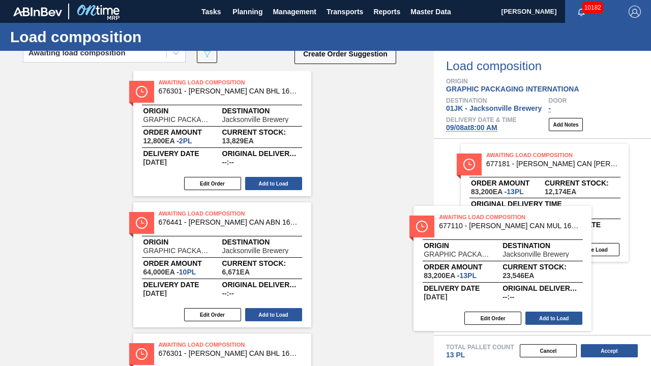
drag, startPoint x: 261, startPoint y: 120, endPoint x: 579, endPoint y: 259, distance: 347.3
click at [579, 259] on div "Order types Awaiting load composition 089F7B8B-B2A5-4AFE-B5C0-19BA573D28AC Crea…" at bounding box center [325, 208] width 651 height 315
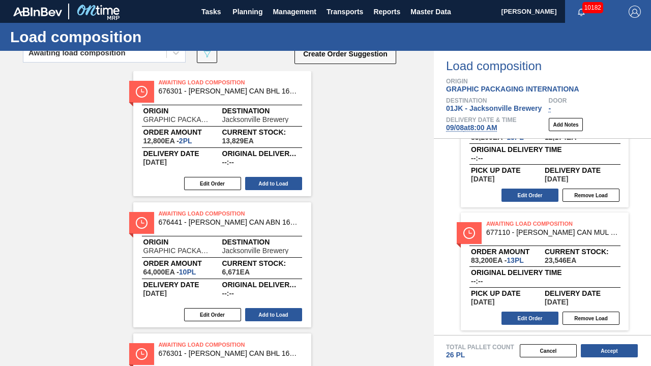
scroll to position [55, 0]
click at [521, 286] on button "Edit Order" at bounding box center [529, 317] width 57 height 13
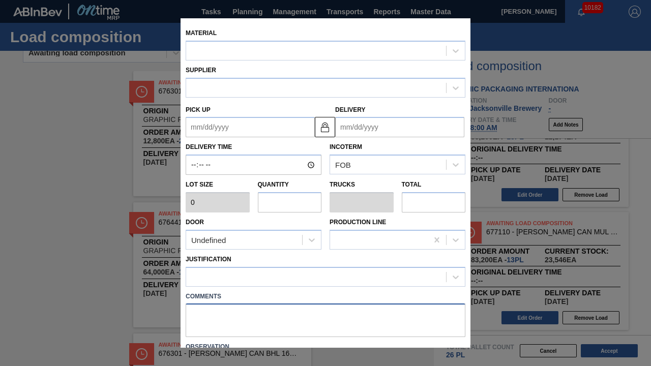
click at [250, 286] on textarea at bounding box center [326, 321] width 280 height 34
type input "6,400"
type input "13"
type input "0.5"
type input "83,200"
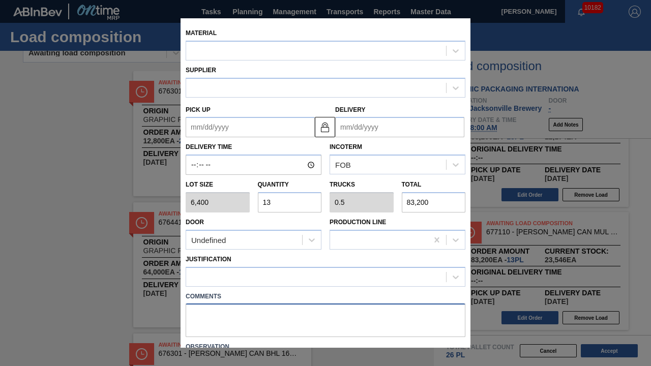
type up "[DATE]"
type input "[DATE]"
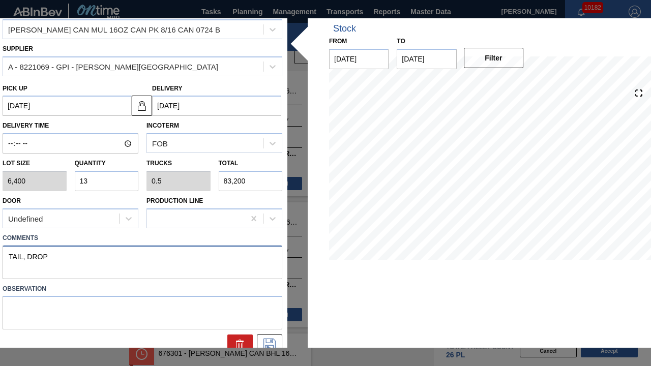
scroll to position [33, 0]
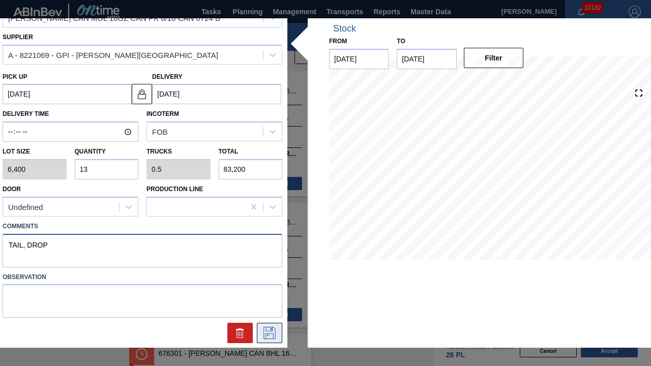
type textarea "TAIL, DROP"
click at [263, 286] on button at bounding box center [269, 333] width 25 height 20
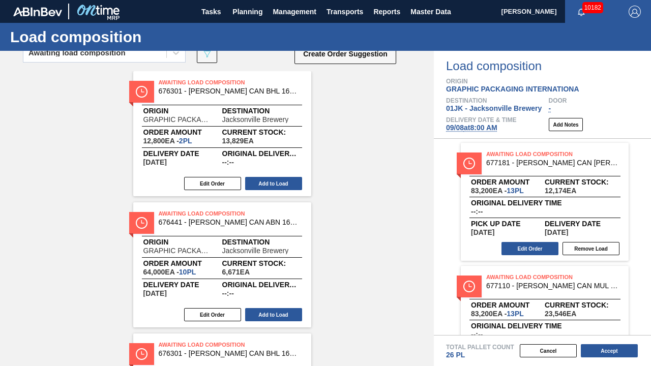
scroll to position [0, 0]
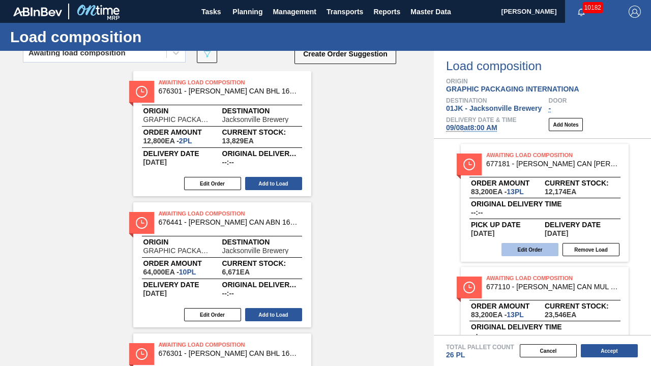
click at [515, 255] on button "Edit Order" at bounding box center [529, 249] width 57 height 13
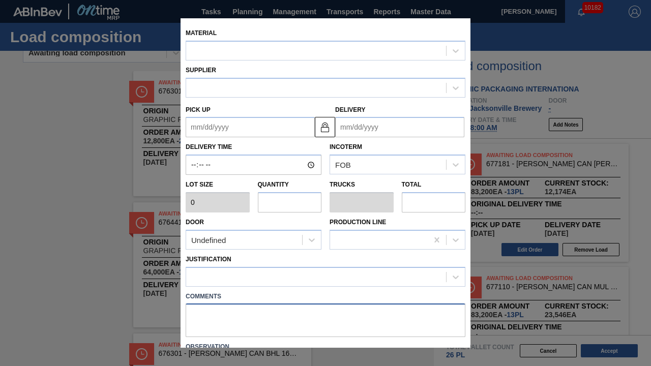
click at [211, 286] on textarea at bounding box center [326, 321] width 280 height 34
type input "6,400"
type input "13"
type input "0.5"
type input "83,200"
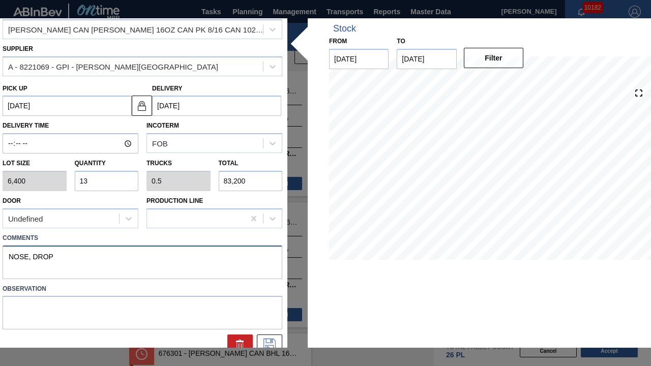
scroll to position [33, 0]
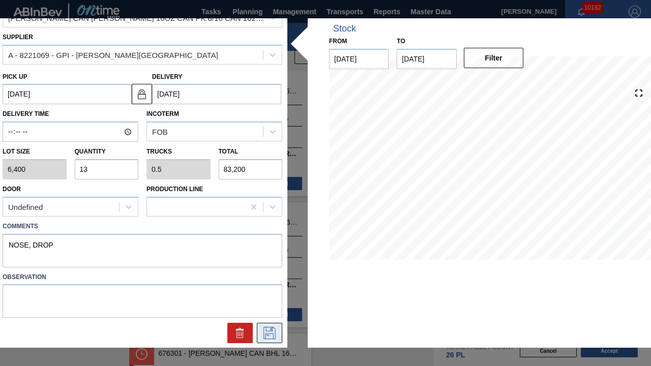
click at [267, 286] on icon at bounding box center [269, 333] width 12 height 12
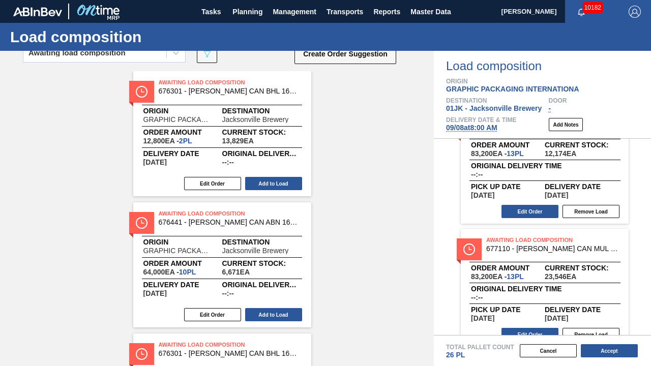
scroll to position [55, 0]
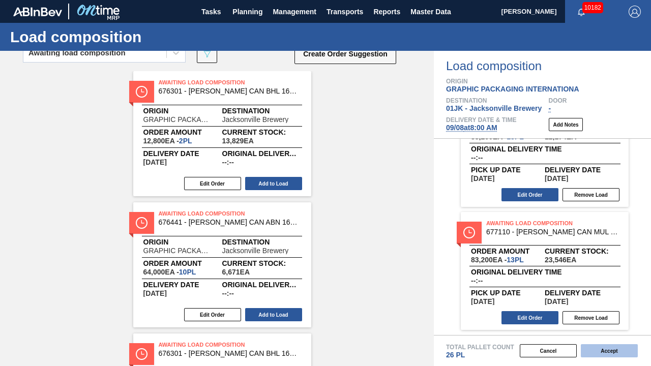
click at [610, 286] on button "Accept" at bounding box center [609, 350] width 57 height 13
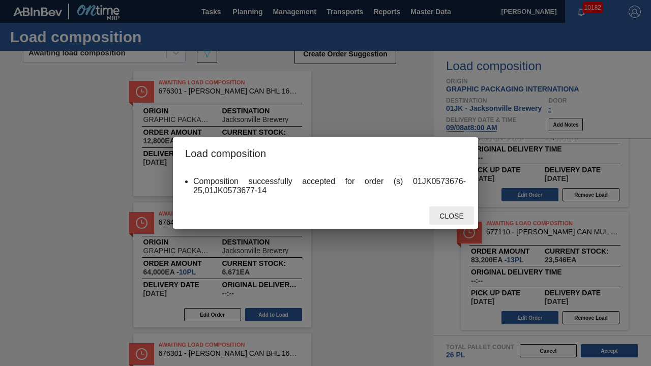
click at [464, 219] on span "Close" at bounding box center [451, 216] width 40 height 8
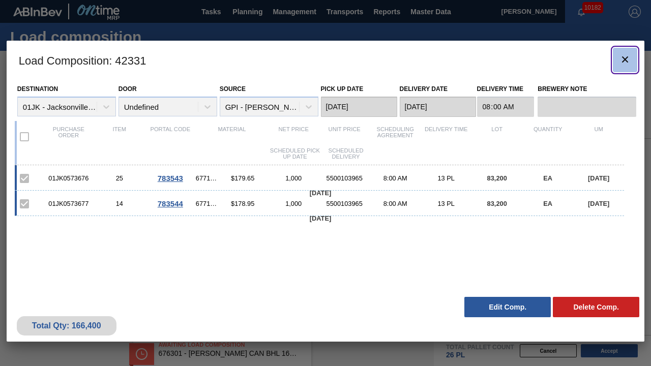
click at [630, 58] on icon "botão de ícone" at bounding box center [625, 59] width 12 height 12
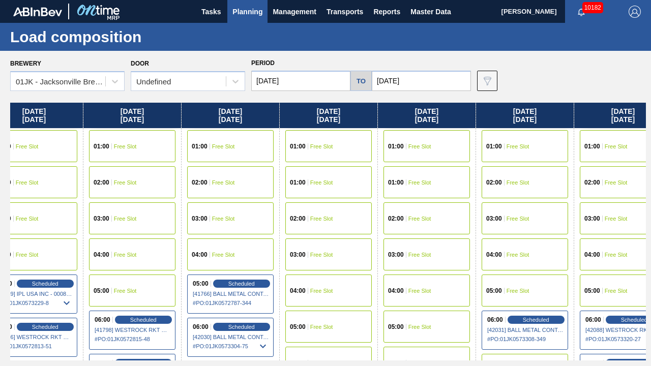
scroll to position [0, 324]
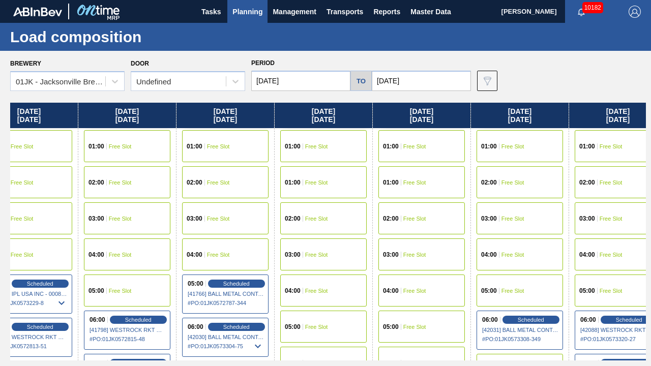
drag, startPoint x: 569, startPoint y: 172, endPoint x: 230, endPoint y: 194, distance: 340.0
click at [230, 194] on div "[DATE] 01:00 Free Slot 01:00 Free Slot 02:00 Free Slot 03:00 Free Slot 04:00 Fr…" at bounding box center [328, 232] width 636 height 258
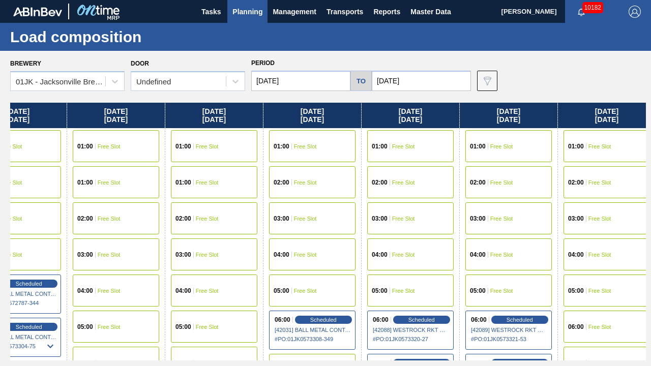
drag, startPoint x: 589, startPoint y: 227, endPoint x: 375, endPoint y: 241, distance: 214.1
click at [375, 241] on div "[DATE] 01:00 Free Slot 01:00 Free Slot 02:00 Free Slot 03:00 Free Slot 04:00 Fr…" at bounding box center [328, 232] width 636 height 258
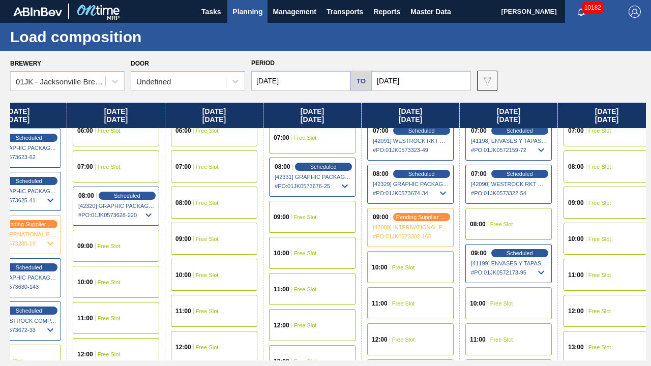
scroll to position [254, 532]
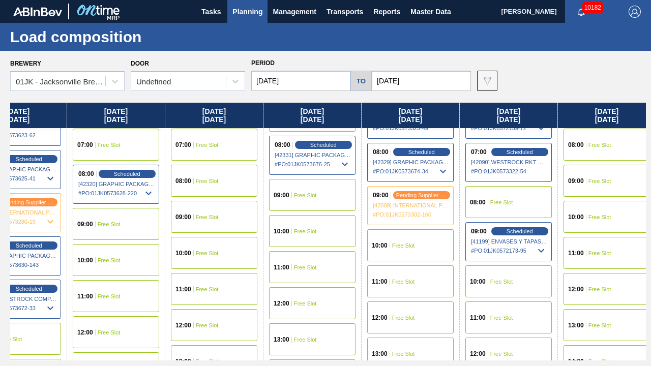
click at [399, 243] on span "Free Slot" at bounding box center [403, 246] width 23 height 6
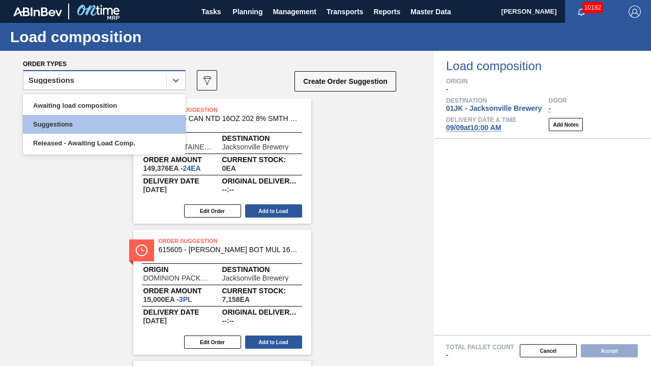
click at [128, 90] on div "Suggestions" at bounding box center [104, 80] width 163 height 20
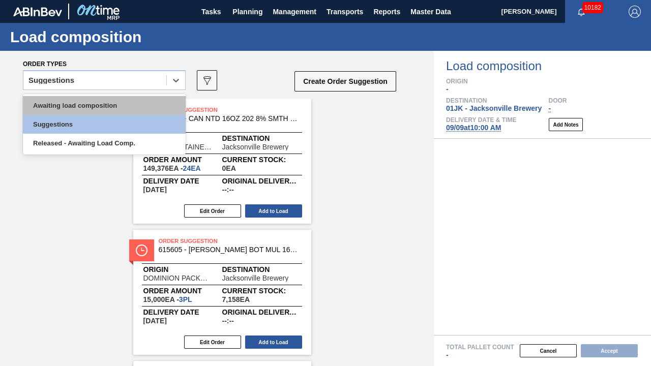
click at [120, 99] on div "Awaiting load composition" at bounding box center [104, 105] width 163 height 19
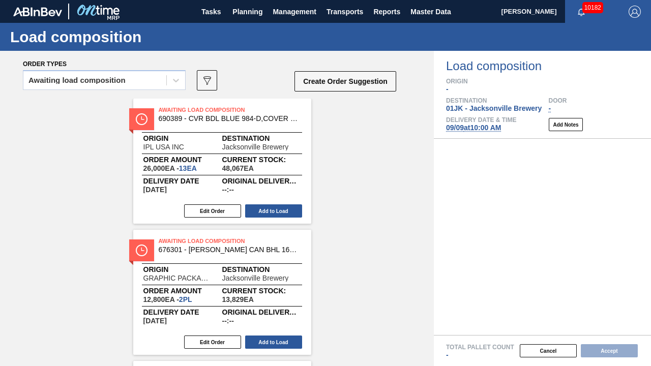
scroll to position [173, 0]
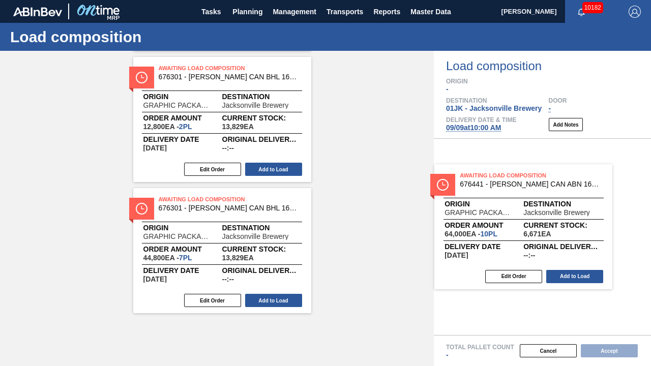
drag, startPoint x: 239, startPoint y: 228, endPoint x: 582, endPoint y: 193, distance: 344.5
click at [582, 193] on div "Order types Awaiting load composition 089F7B8B-B2A5-4AFE-B5C0-19BA573D28AC Crea…" at bounding box center [325, 208] width 651 height 315
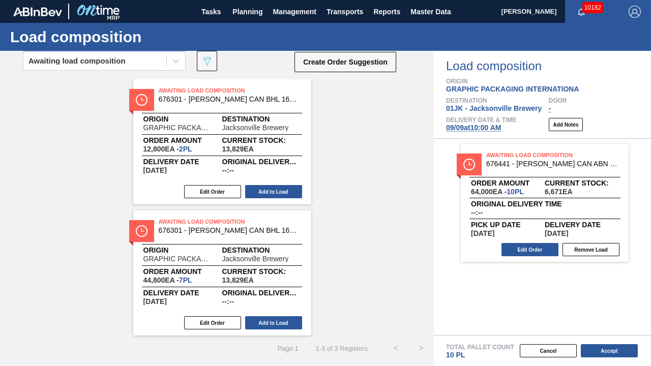
scroll to position [19, 0]
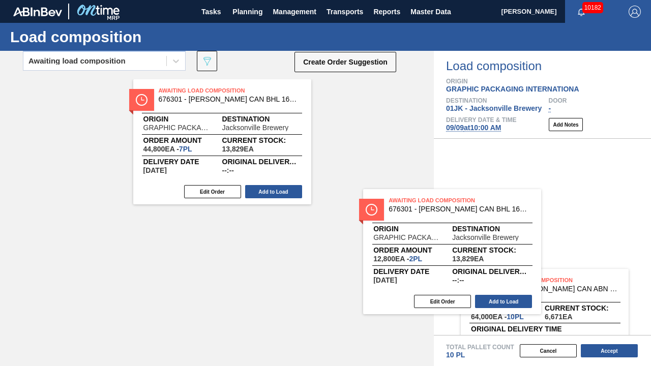
drag, startPoint x: 234, startPoint y: 123, endPoint x: 471, endPoint y: 238, distance: 263.4
click at [471, 238] on div "Order types Awaiting load composition 089F7B8B-B2A5-4AFE-B5C0-19BA573D28AC Crea…" at bounding box center [325, 208] width 651 height 315
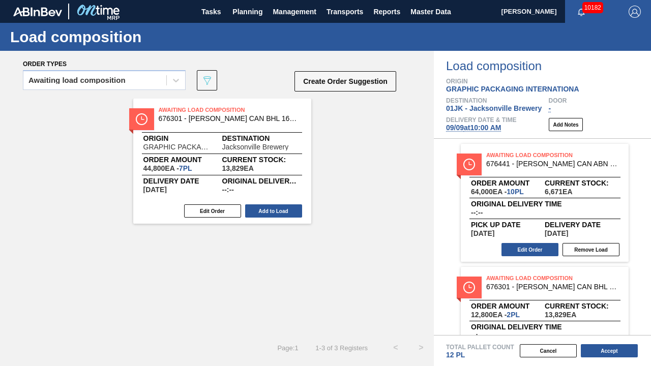
scroll to position [0, 0]
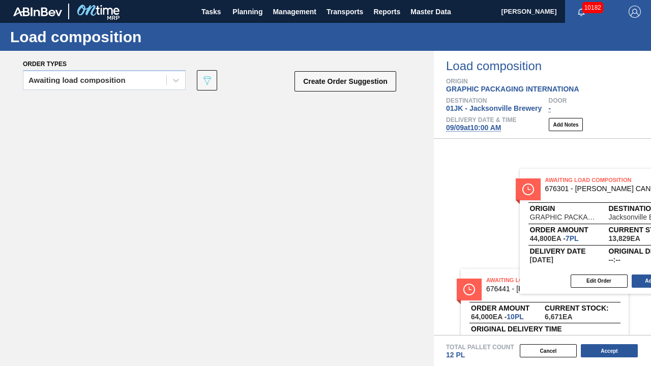
drag, startPoint x: 209, startPoint y: 126, endPoint x: 598, endPoint y: 195, distance: 395.8
click at [598, 195] on div "Order types Awaiting load composition 089F7B8B-B2A5-4AFE-B5C0-19BA573D28AC Crea…" at bounding box center [325, 208] width 651 height 315
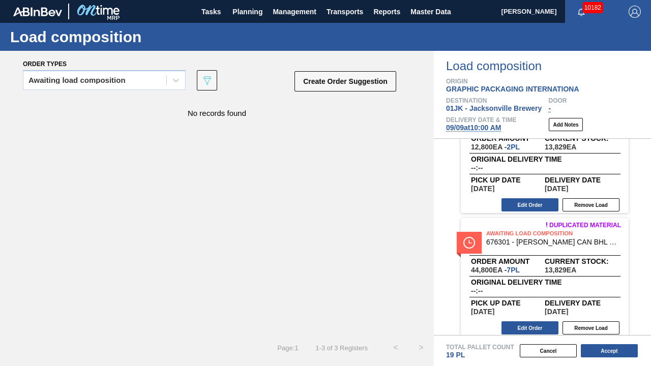
scroll to position [179, 0]
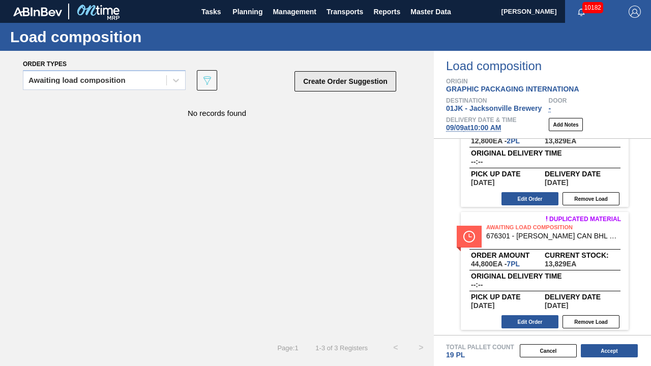
click at [323, 81] on button "Create Order Suggestion" at bounding box center [345, 81] width 102 height 20
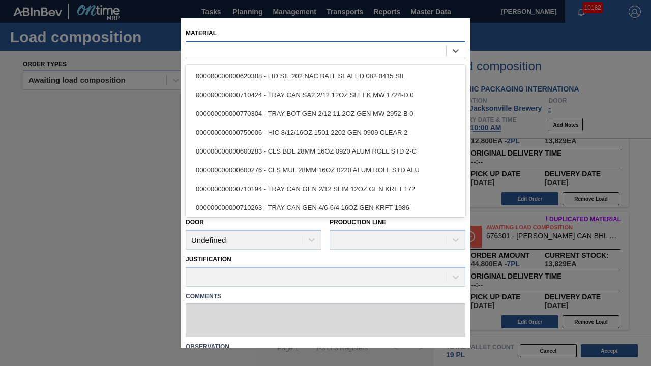
click at [317, 41] on div at bounding box center [326, 51] width 280 height 20
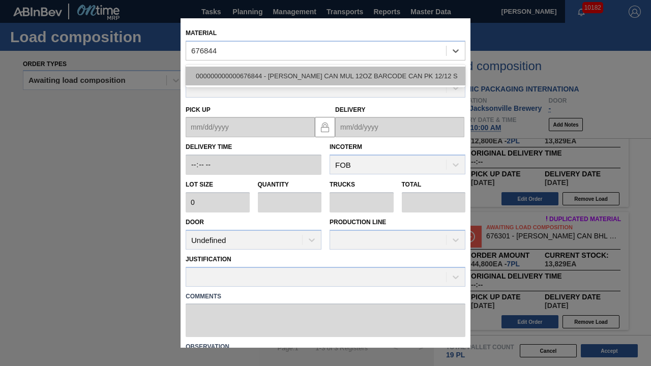
click at [396, 82] on div "000000000000676844 - [PERSON_NAME] CAN MUL 12OZ BARCODE CAN PK 12/12 S" at bounding box center [326, 76] width 280 height 19
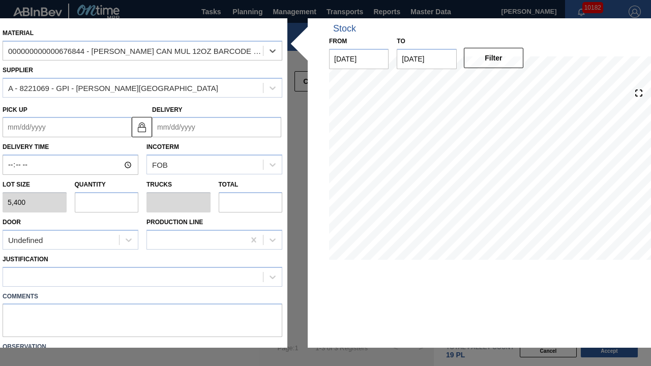
click at [193, 132] on input "Delivery" at bounding box center [216, 127] width 129 height 20
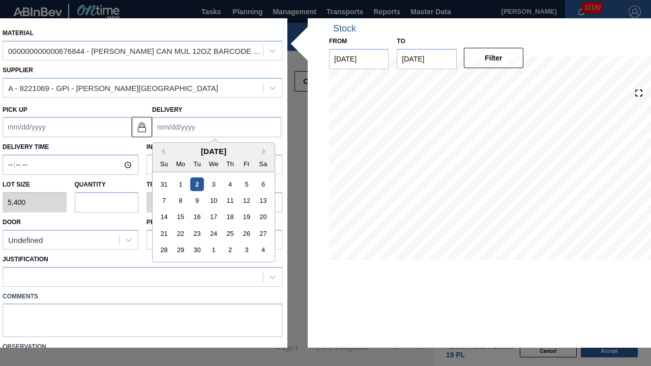
click at [198, 202] on div "9" at bounding box center [197, 201] width 14 height 14
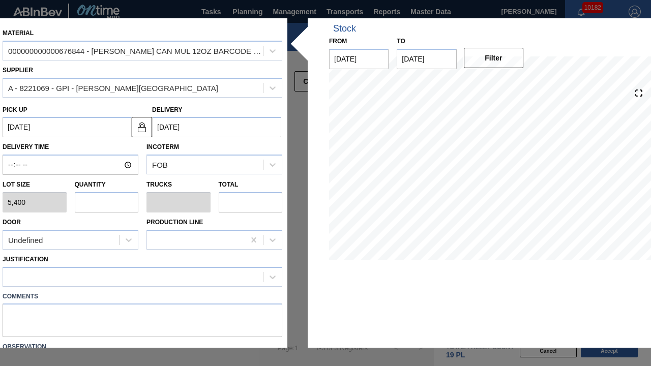
click at [106, 199] on input "text" at bounding box center [107, 202] width 64 height 20
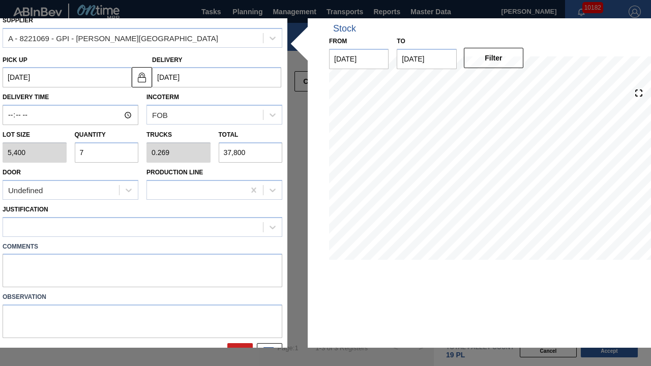
scroll to position [51, 0]
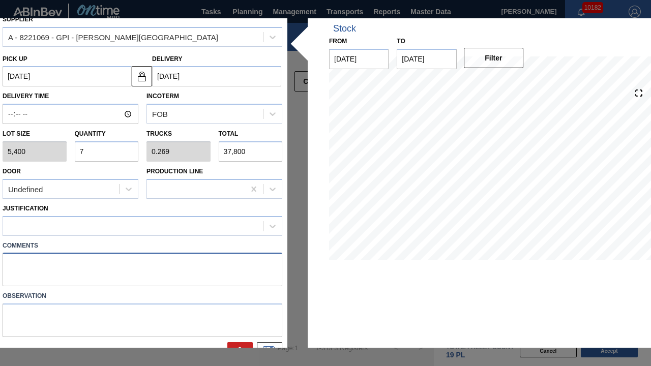
click at [117, 278] on textarea at bounding box center [143, 270] width 280 height 34
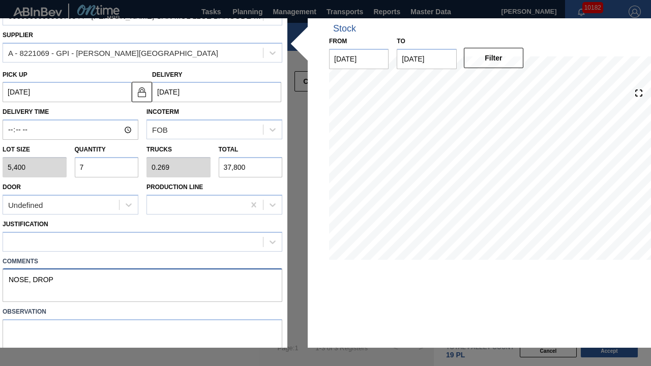
scroll to position [19, 0]
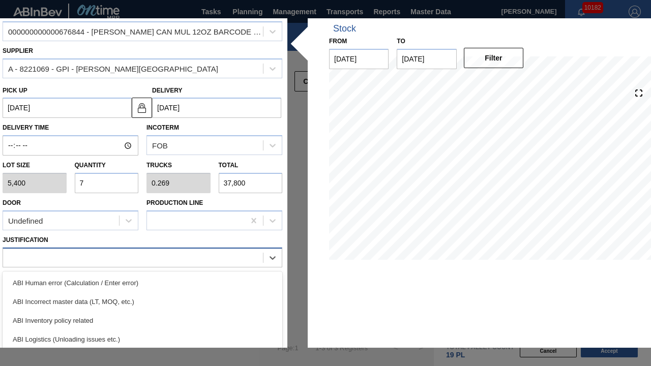
click at [135, 257] on div at bounding box center [133, 257] width 260 height 15
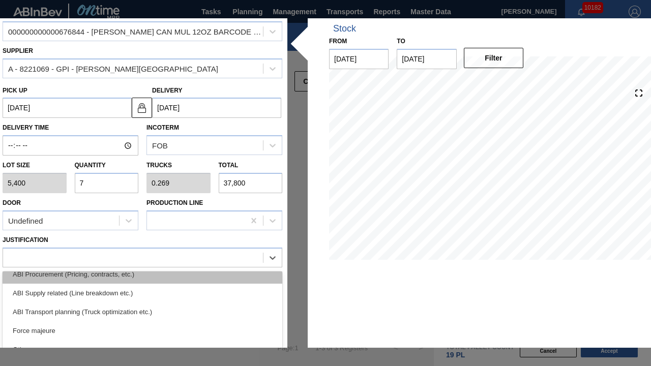
scroll to position [153, 0]
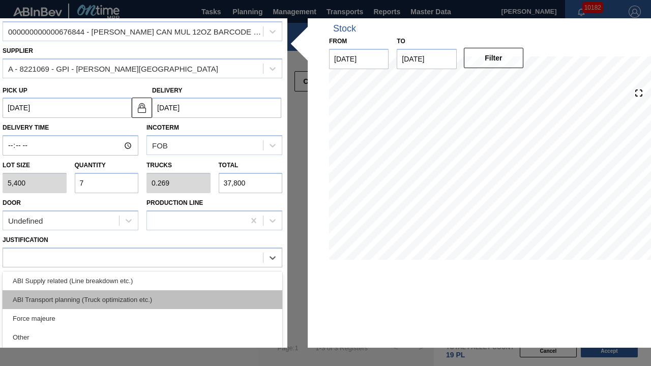
click at [115, 286] on div "ABI Transport planning (Truck optimization etc.)" at bounding box center [143, 299] width 280 height 19
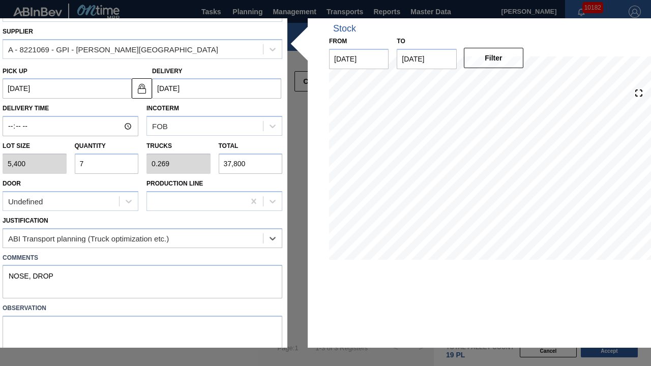
scroll to position [70, 0]
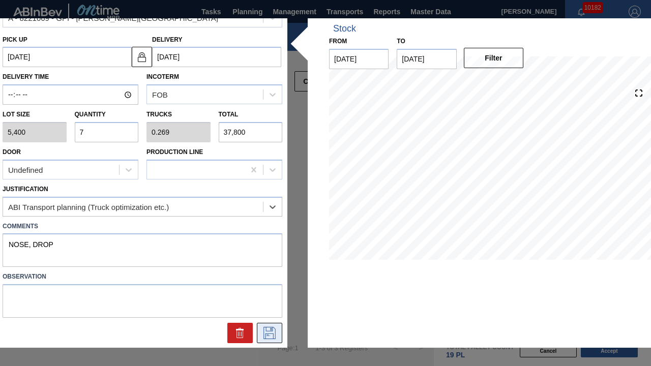
click at [261, 286] on icon at bounding box center [269, 333] width 16 height 12
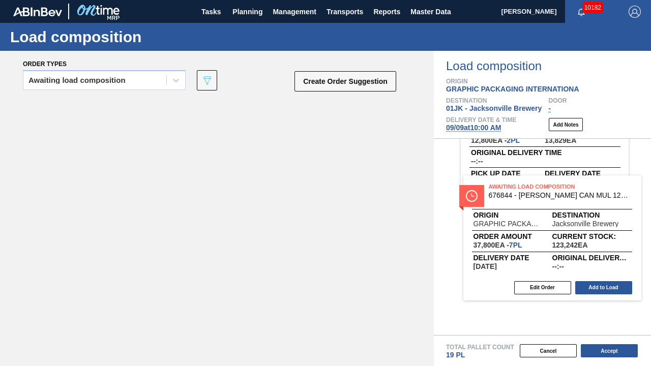
drag, startPoint x: 219, startPoint y: 142, endPoint x: 568, endPoint y: 229, distance: 359.6
click at [568, 229] on div "Order types Awaiting load composition 089F7B8B-B2A5-4AFE-B5C0-19BA573D28AC Crea…" at bounding box center [325, 208] width 651 height 315
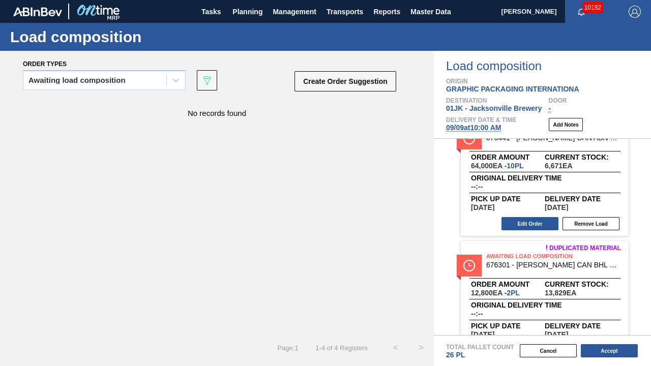
scroll to position [0, 0]
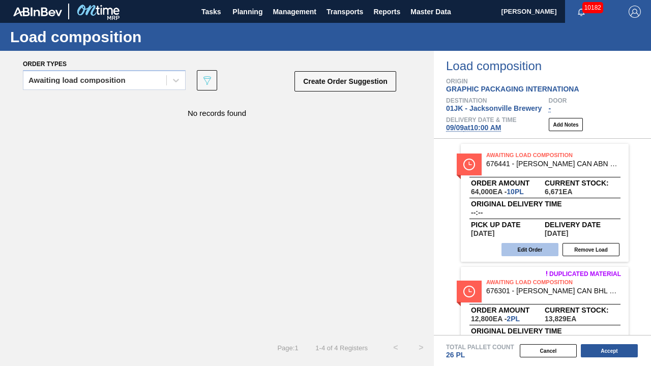
click at [535, 244] on button "Edit Order" at bounding box center [529, 249] width 57 height 13
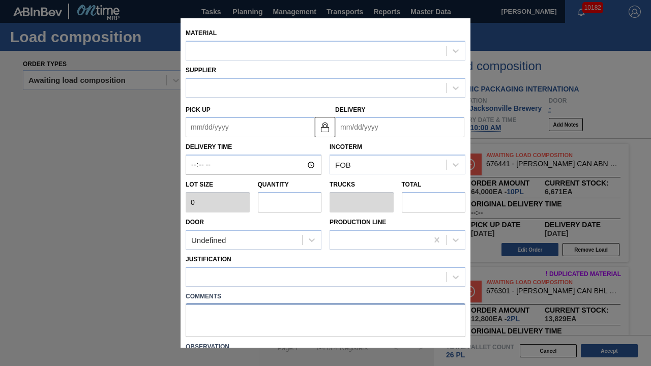
click at [252, 286] on textarea at bounding box center [326, 321] width 280 height 34
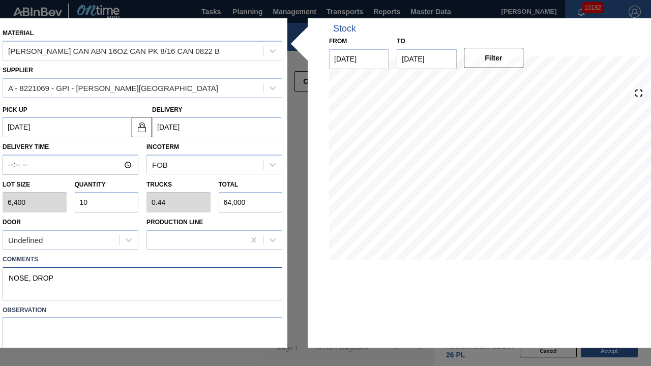
scroll to position [33, 0]
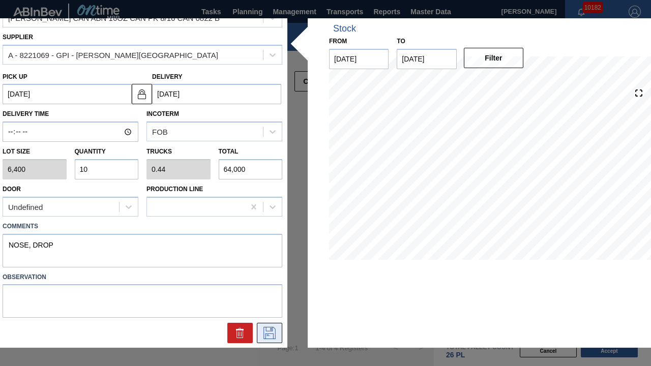
click at [268, 286] on icon at bounding box center [269, 333] width 12 height 12
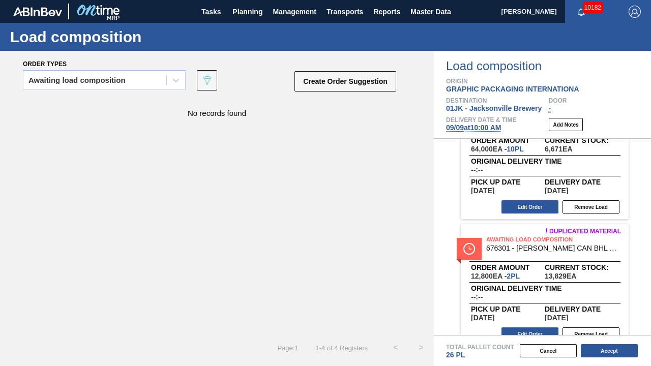
scroll to position [102, 0]
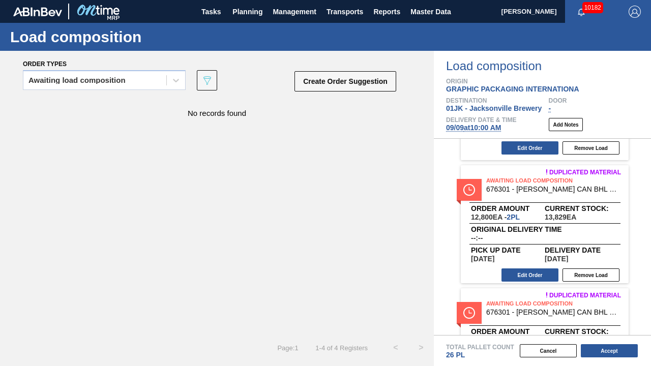
click at [526, 269] on div "Edit Order Remove Load" at bounding box center [541, 275] width 160 height 15
click at [524, 279] on button "Edit Order" at bounding box center [529, 275] width 57 height 13
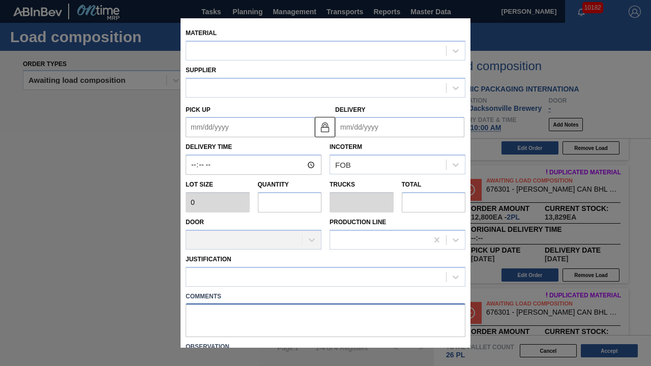
click at [261, 286] on textarea at bounding box center [326, 321] width 280 height 34
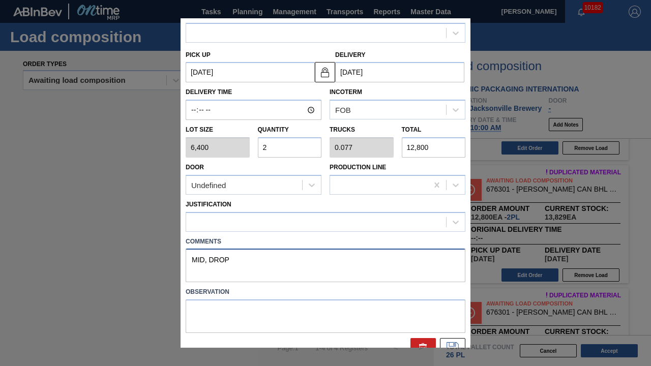
scroll to position [33, 0]
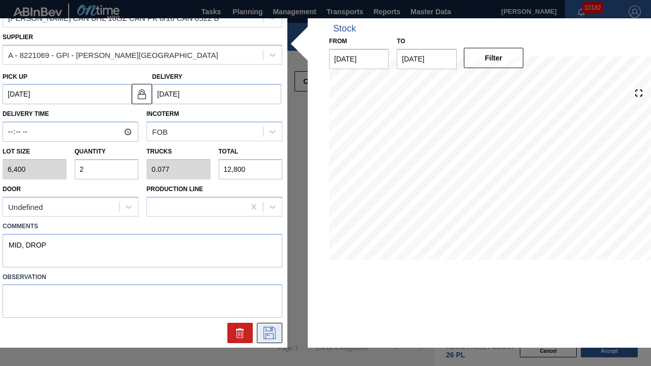
click at [269, 286] on icon at bounding box center [269, 333] width 12 height 12
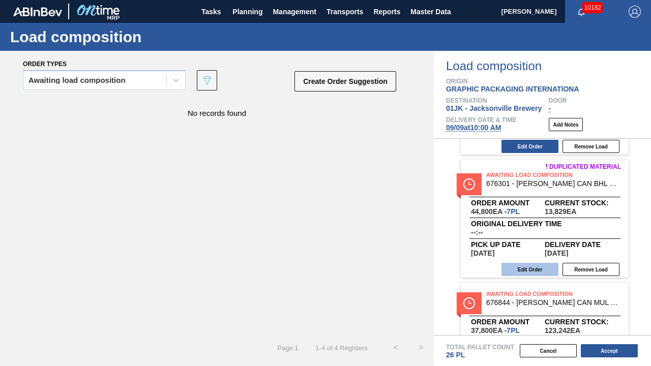
scroll to position [254, 0]
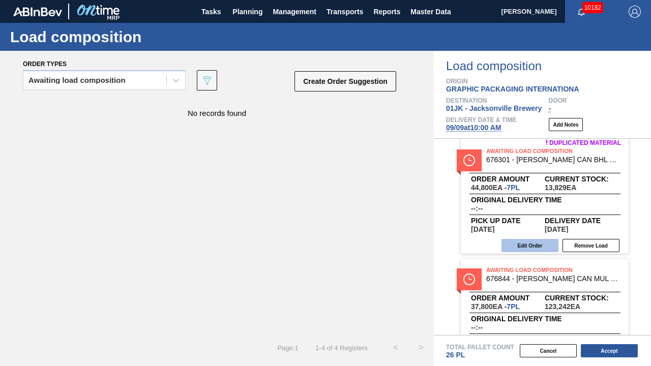
click at [528, 250] on button "Edit Order" at bounding box center [529, 245] width 57 height 13
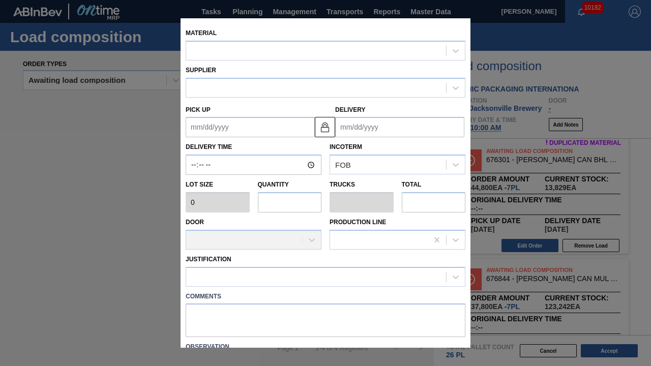
click at [248, 286] on label "Comments" at bounding box center [326, 296] width 280 height 15
click at [244, 286] on textarea at bounding box center [326, 321] width 280 height 34
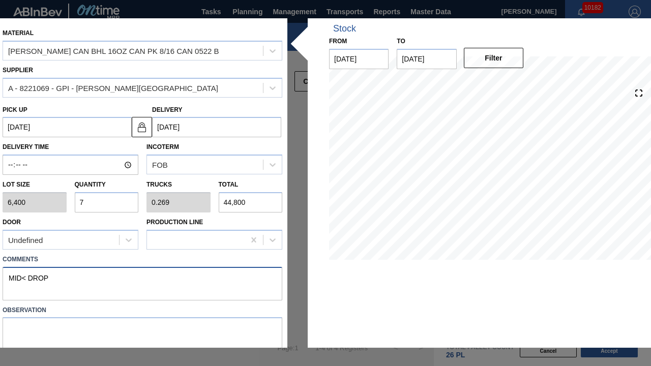
click at [32, 275] on textarea "MID< DROP" at bounding box center [143, 284] width 280 height 34
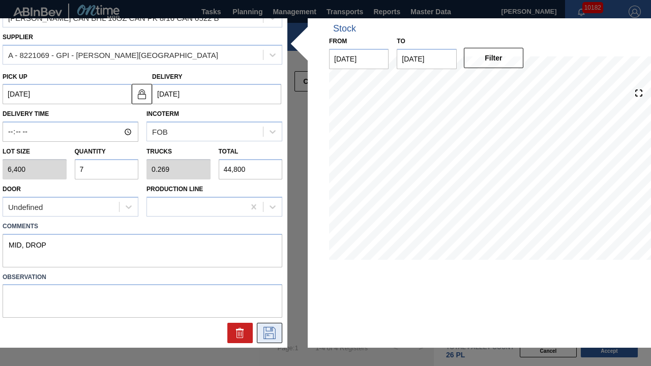
click at [269, 286] on icon at bounding box center [269, 333] width 12 height 12
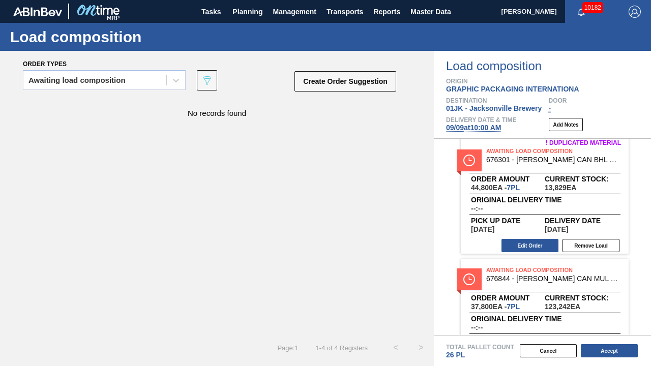
scroll to position [302, 0]
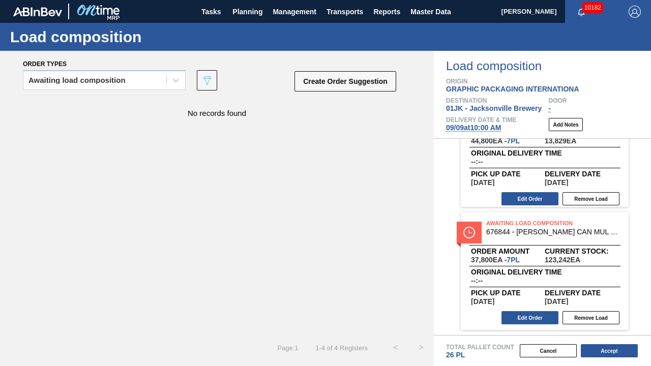
click at [598, 286] on div "Cancel Accept" at bounding box center [530, 350] width 217 height 15
click at [603, 286] on button "Accept" at bounding box center [609, 350] width 57 height 13
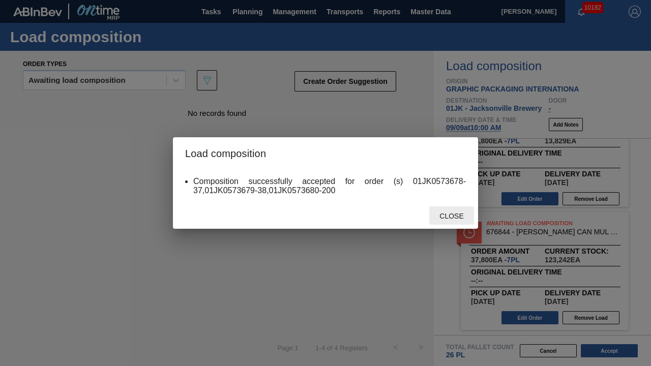
click at [457, 216] on span "Close" at bounding box center [451, 216] width 40 height 8
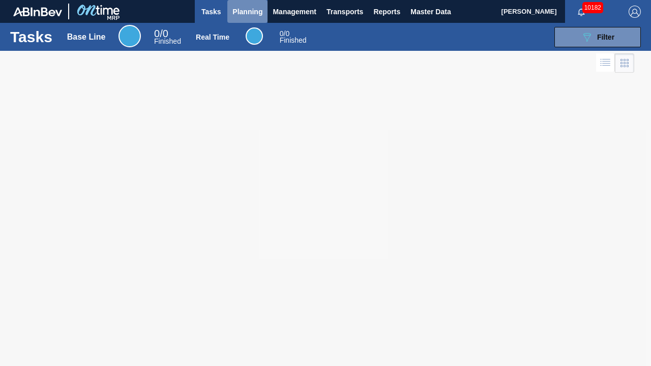
click at [254, 13] on span "Planning" at bounding box center [247, 12] width 30 height 12
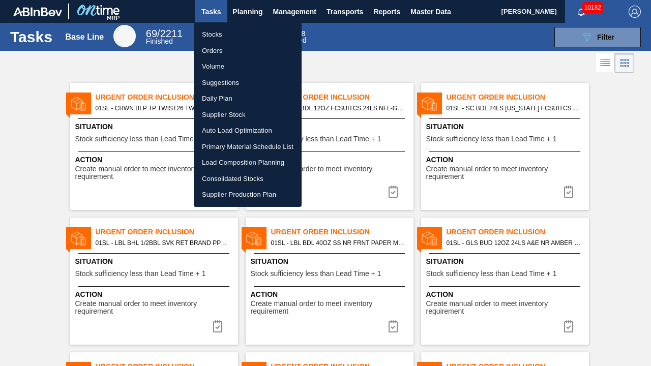
drag, startPoint x: 220, startPoint y: 76, endPoint x: 482, endPoint y: 73, distance: 262.5
click at [220, 76] on li "Suggestions" at bounding box center [248, 83] width 108 height 16
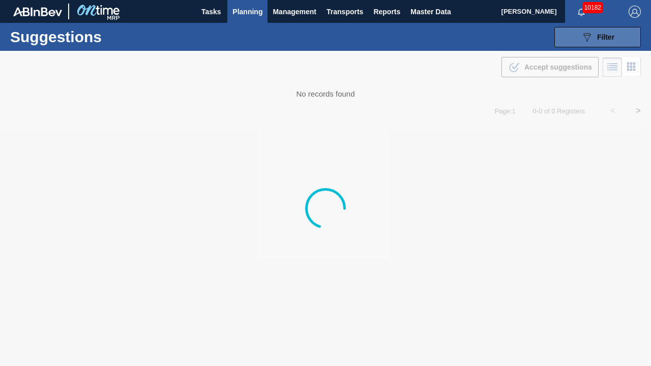
click at [600, 46] on button "089F7B8B-B2A5-4AFE-B5C0-19BA573D28AC Filter" at bounding box center [597, 37] width 86 height 20
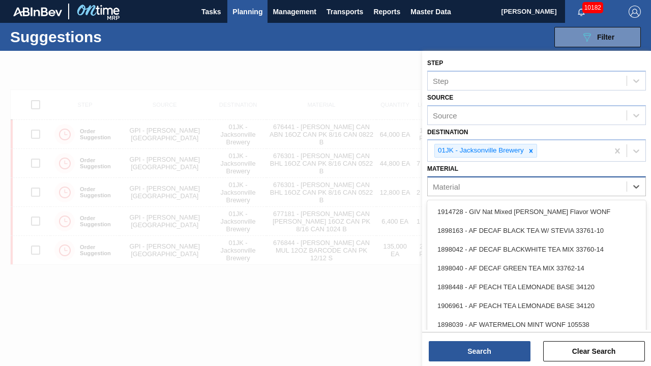
click at [559, 191] on div "Material" at bounding box center [527, 187] width 199 height 15
type input "677181"
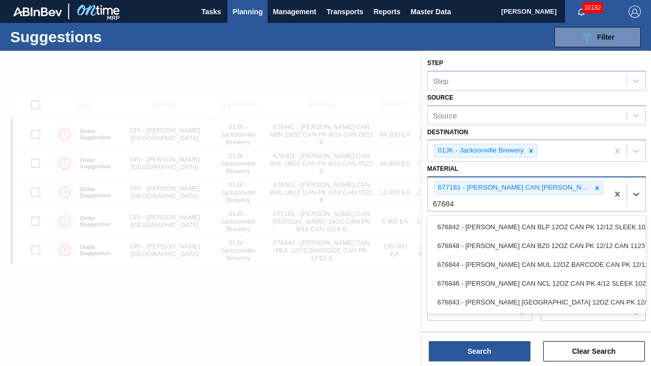
type input "676844"
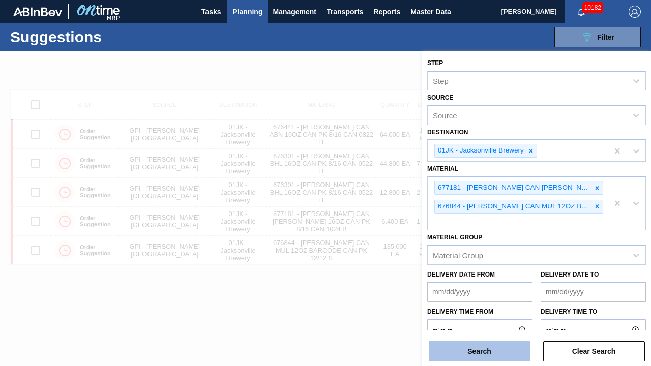
click at [491, 347] on button "Search" at bounding box center [480, 351] width 102 height 20
